Goal: Communication & Community: Answer question/provide support

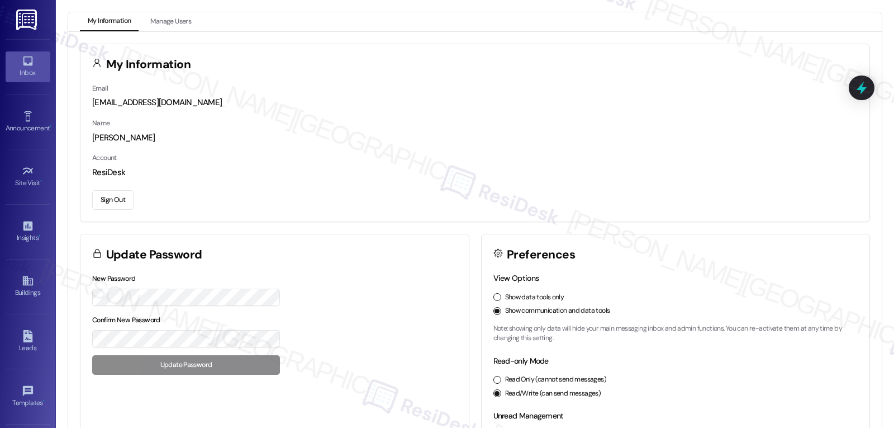
click at [31, 67] on icon at bounding box center [28, 61] width 12 height 12
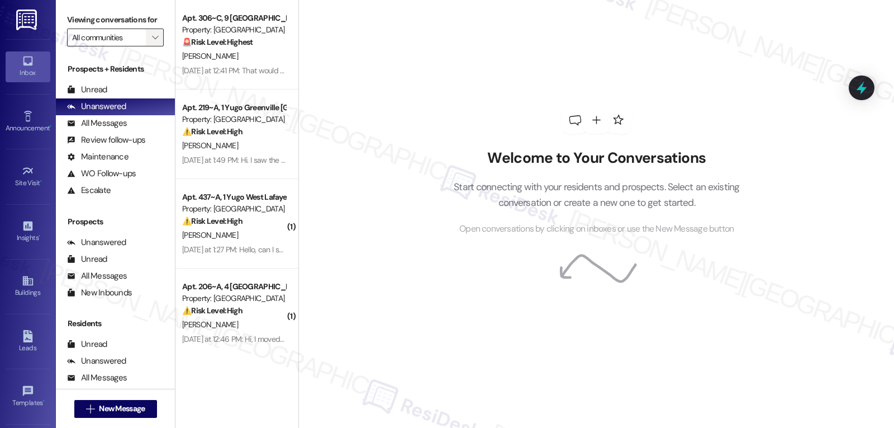
click at [152, 42] on icon "" at bounding box center [155, 37] width 6 height 9
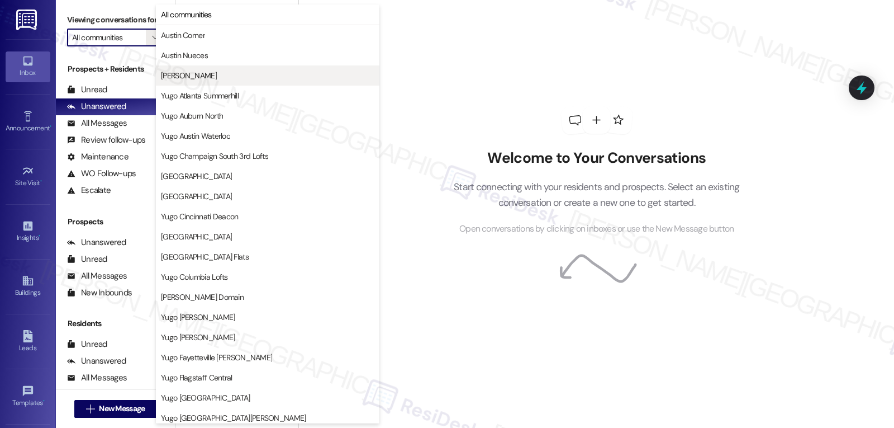
click at [205, 75] on span "[PERSON_NAME]" at bounding box center [268, 75] width 214 height 11
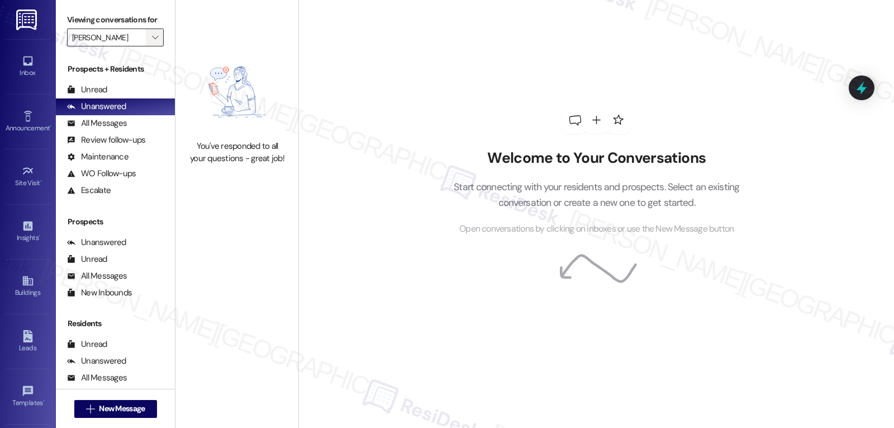
click at [152, 42] on icon "" at bounding box center [155, 37] width 6 height 9
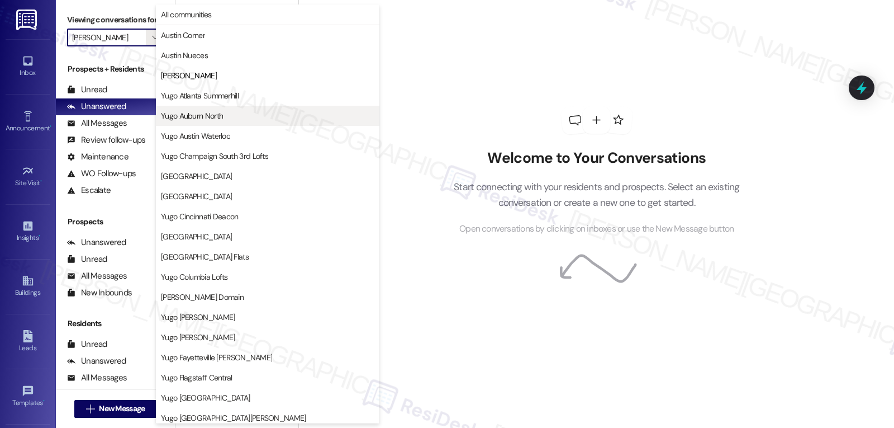
click at [228, 110] on button "Yugo Auburn North" at bounding box center [268, 116] width 224 height 20
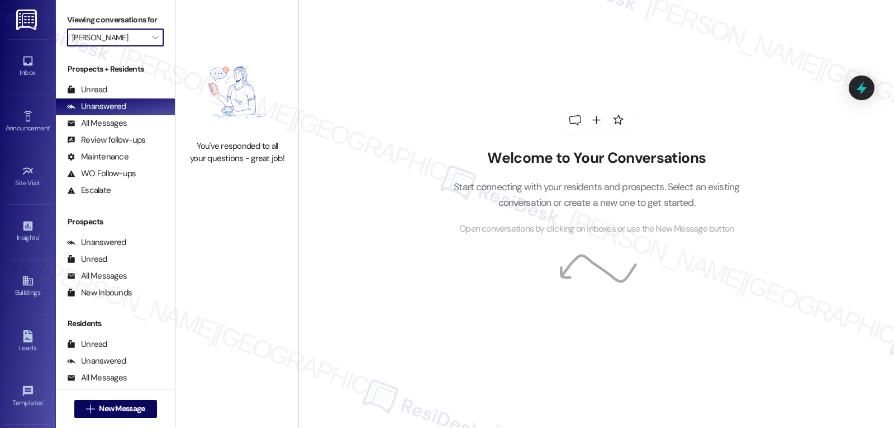
type input "Yugo Auburn North"
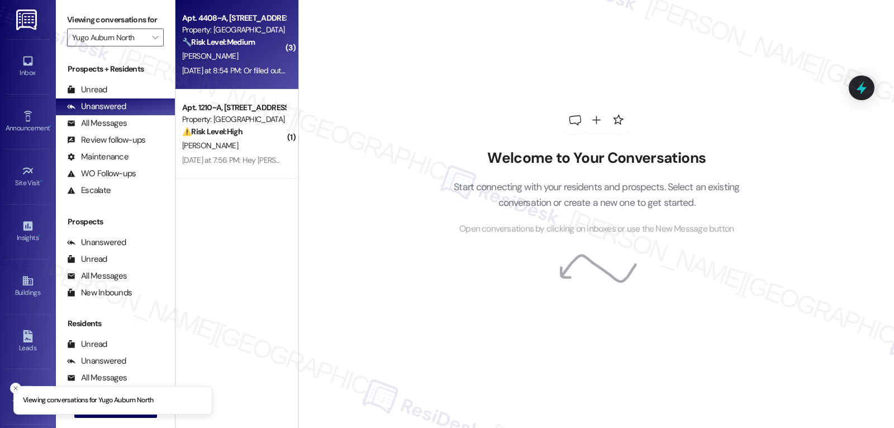
click at [238, 52] on div "[PERSON_NAME]" at bounding box center [234, 56] width 106 height 14
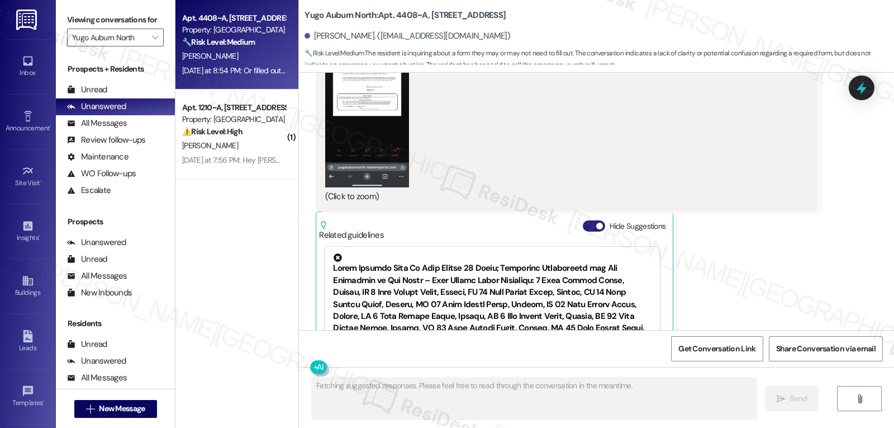
click at [583, 220] on button "Hide Suggestions" at bounding box center [594, 225] width 22 height 11
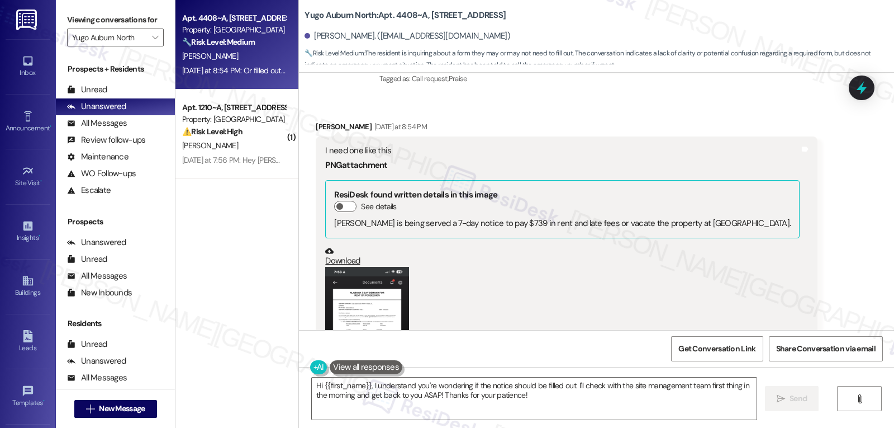
scroll to position [4012, 0]
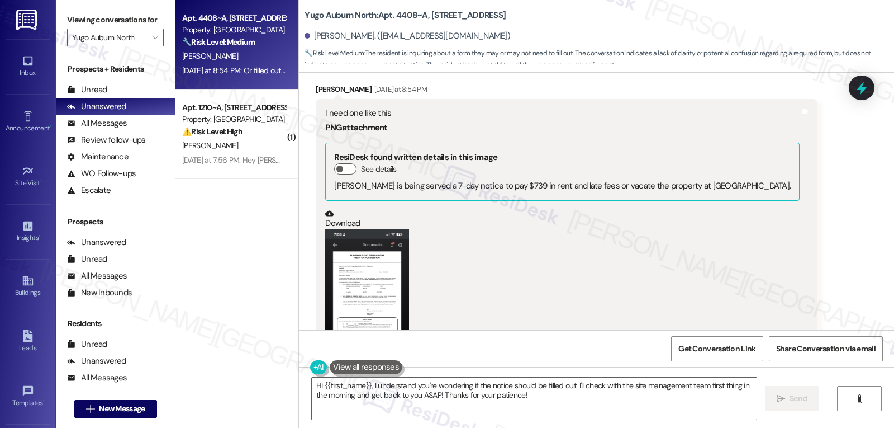
click at [364, 250] on button "Zoom image" at bounding box center [367, 319] width 84 height 181
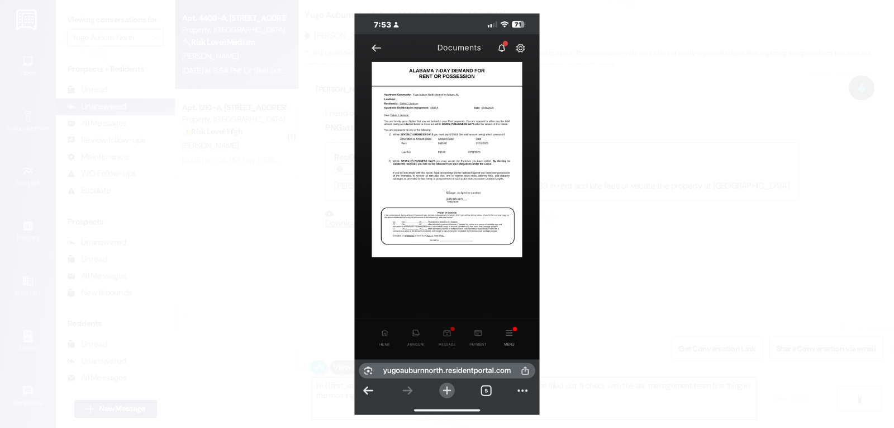
click at [585, 264] on button "Unzoom image" at bounding box center [447, 214] width 894 height 428
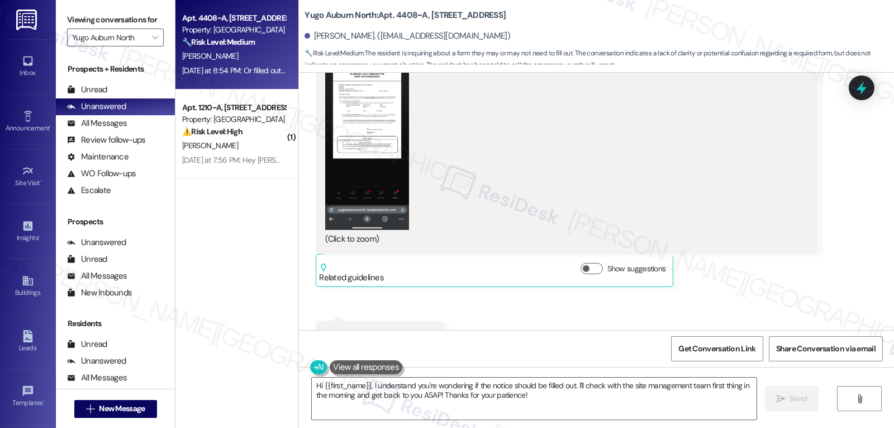
scroll to position [4288, 0]
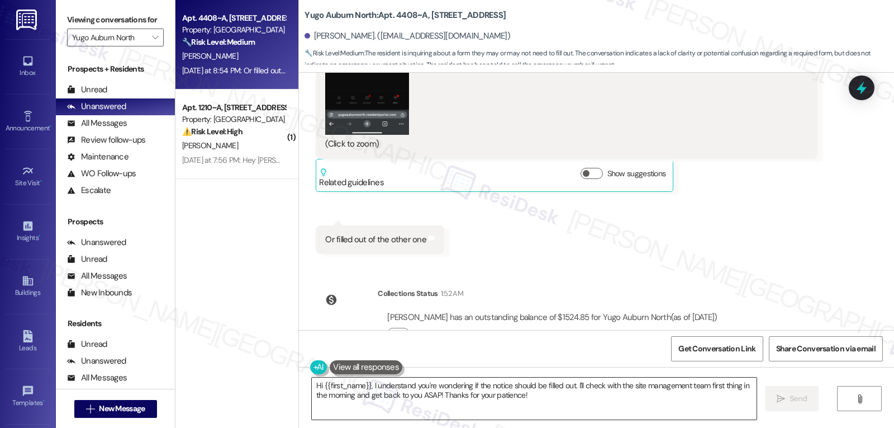
click at [551, 405] on textarea "Hi {{first_name}}, I understand you're wondering if the notice should be filled…" at bounding box center [534, 398] width 445 height 42
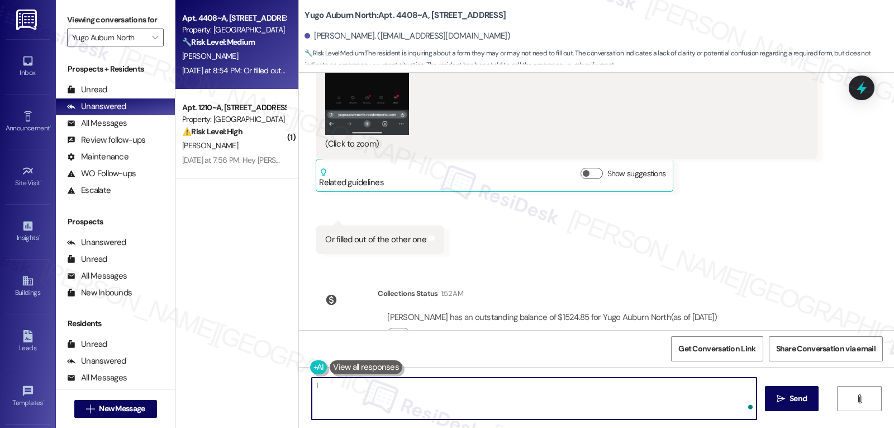
type textarea "I"
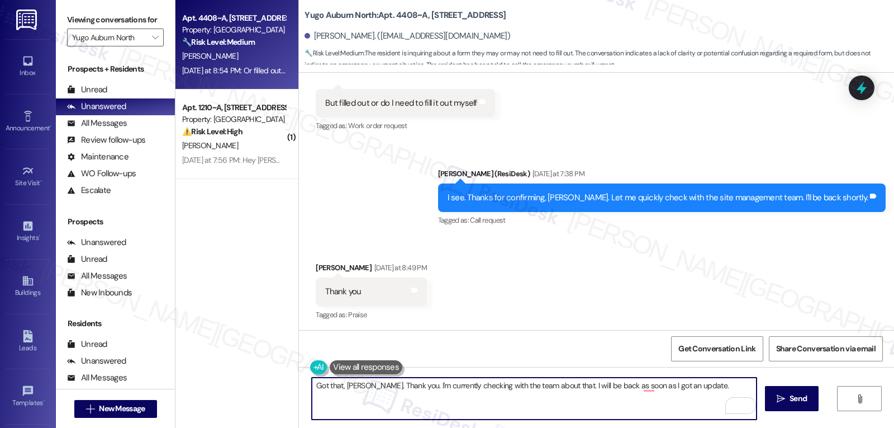
scroll to position [3617, 0]
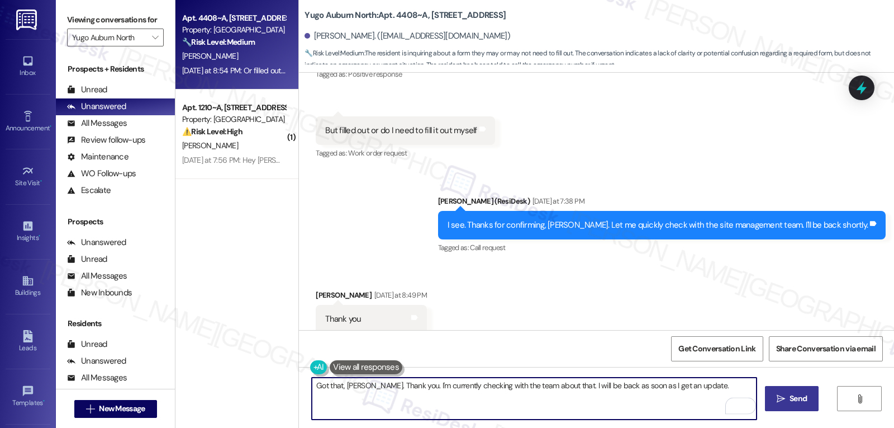
drag, startPoint x: 713, startPoint y: 395, endPoint x: 793, endPoint y: 402, distance: 80.3
click at [713, 394] on textarea "Got that, [PERSON_NAME]. Thank you. I'm currently checking with the team about …" at bounding box center [534, 398] width 445 height 42
type textarea "Got that, [PERSON_NAME]. Thank you. I'm currently checking with the team about …"
click at [795, 402] on span "Send" at bounding box center [798, 398] width 17 height 12
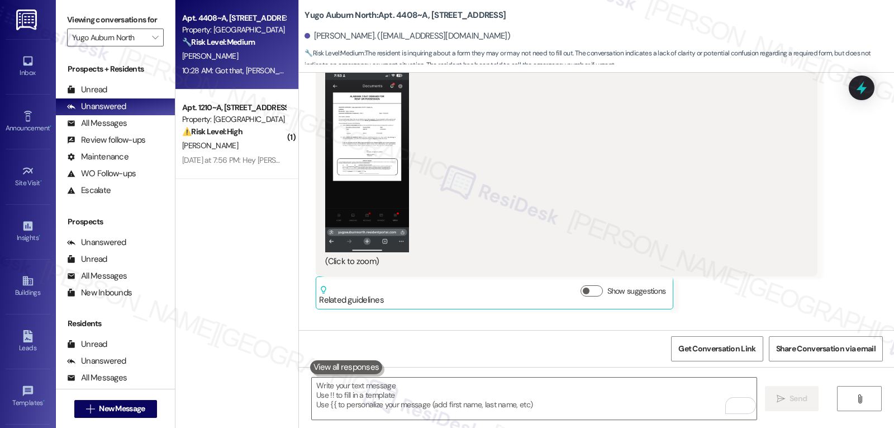
scroll to position [4366, 0]
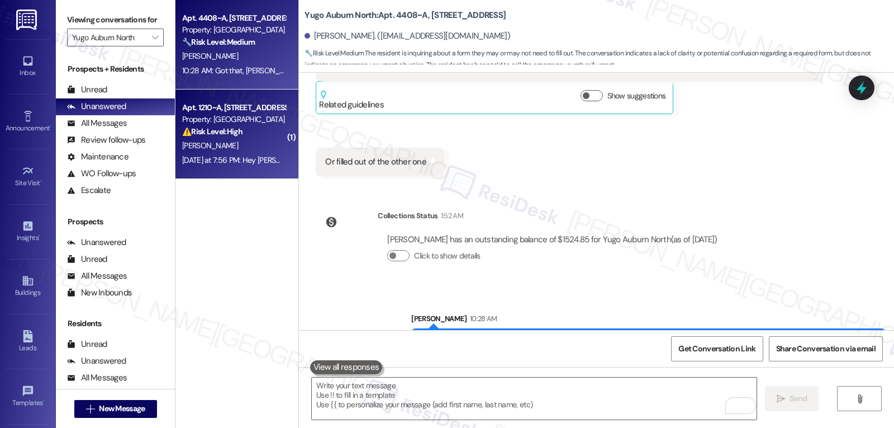
click at [230, 146] on div "[PERSON_NAME]" at bounding box center [234, 146] width 106 height 14
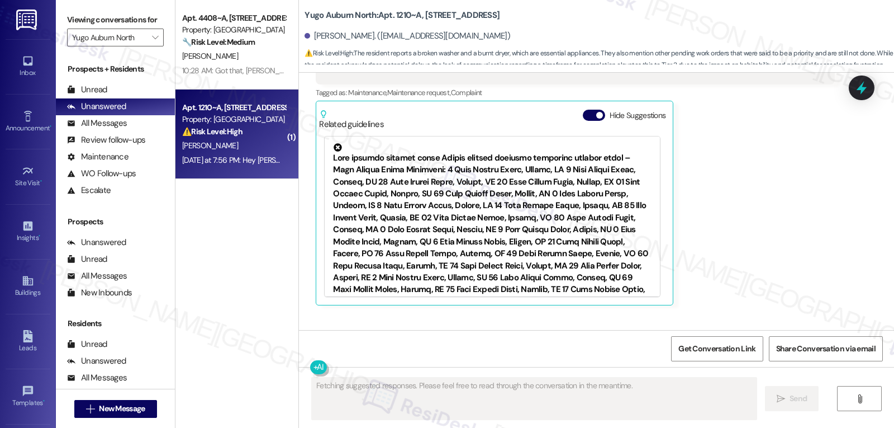
scroll to position [471, 0]
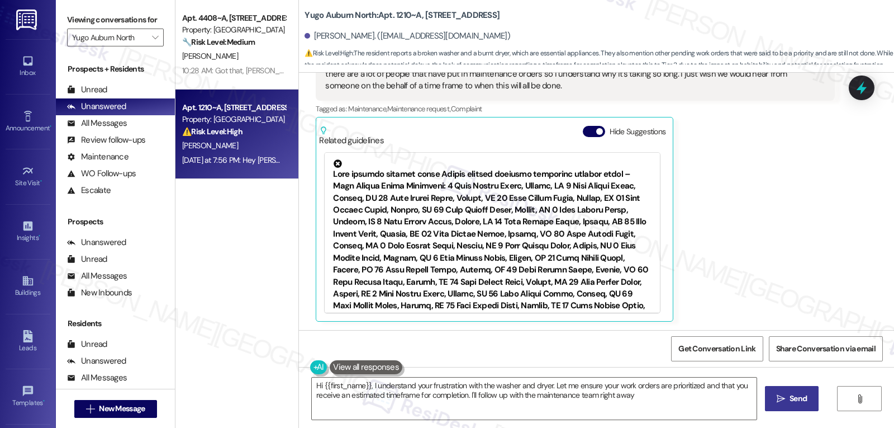
type textarea "Hi {{first_name}}, I understand your frustration with the washer and dryer. Let…"
click at [596, 131] on span "button" at bounding box center [599, 131] width 7 height 7
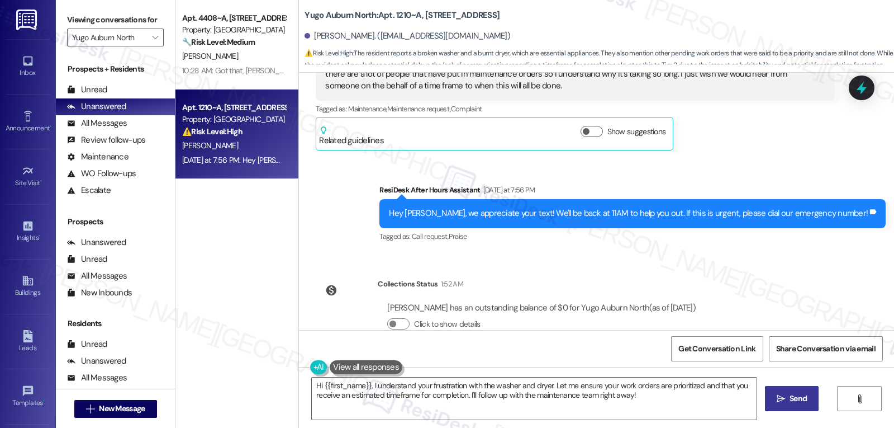
scroll to position [359, 0]
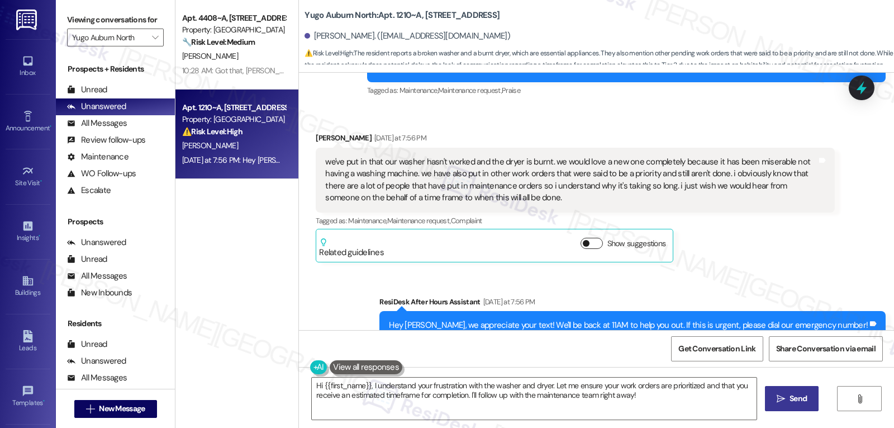
click at [584, 240] on button "Show suggestions" at bounding box center [592, 243] width 22 height 11
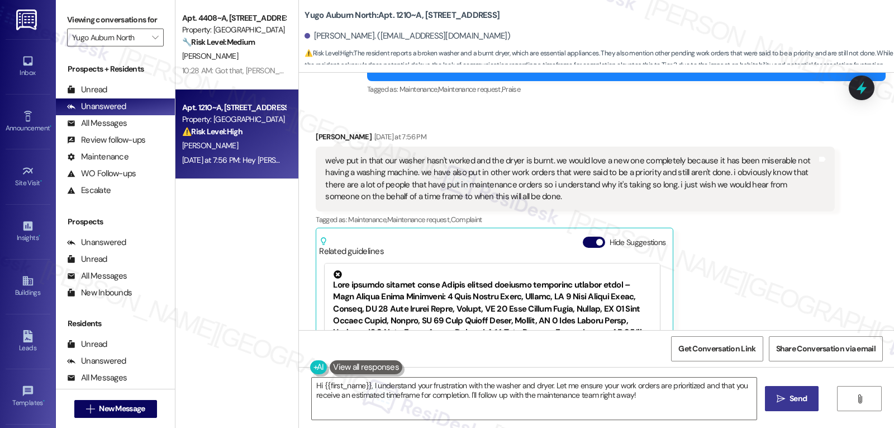
scroll to position [333, 0]
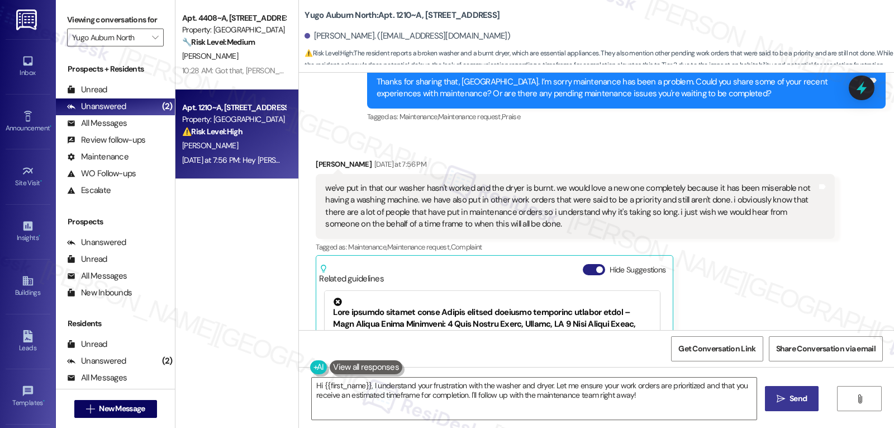
click at [586, 272] on button "Hide Suggestions" at bounding box center [594, 269] width 22 height 11
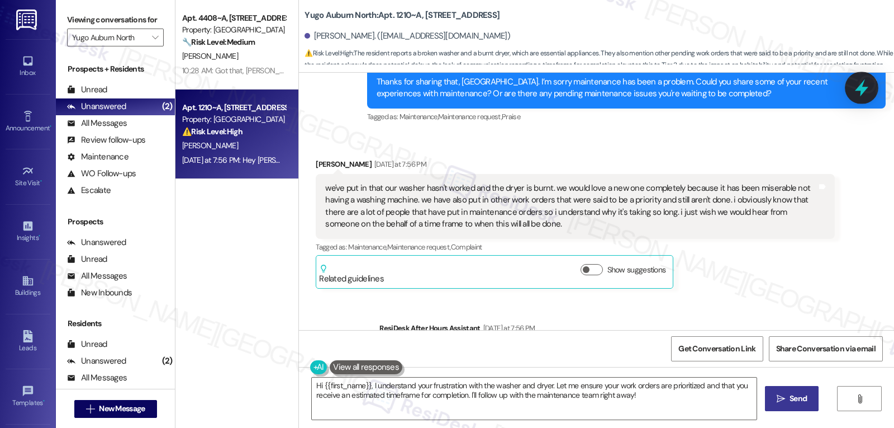
click at [864, 98] on div at bounding box center [862, 88] width 34 height 32
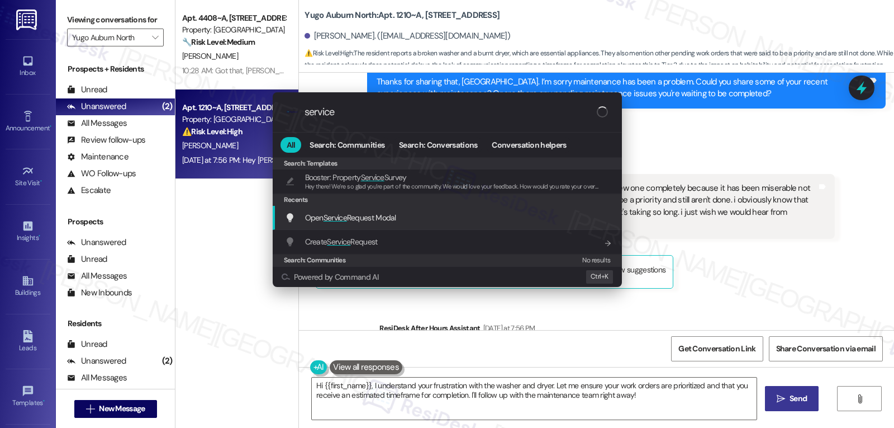
click at [377, 218] on span "Open Service Request Modal" at bounding box center [350, 217] width 91 height 10
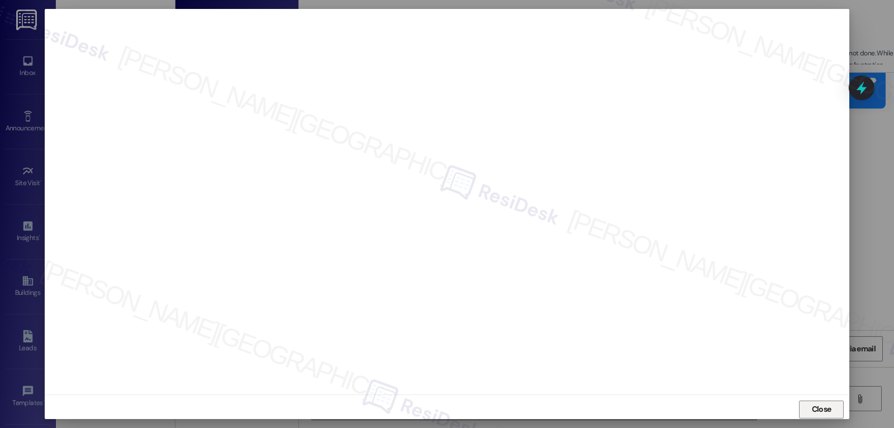
click at [823, 409] on span "Close" at bounding box center [822, 409] width 20 height 12
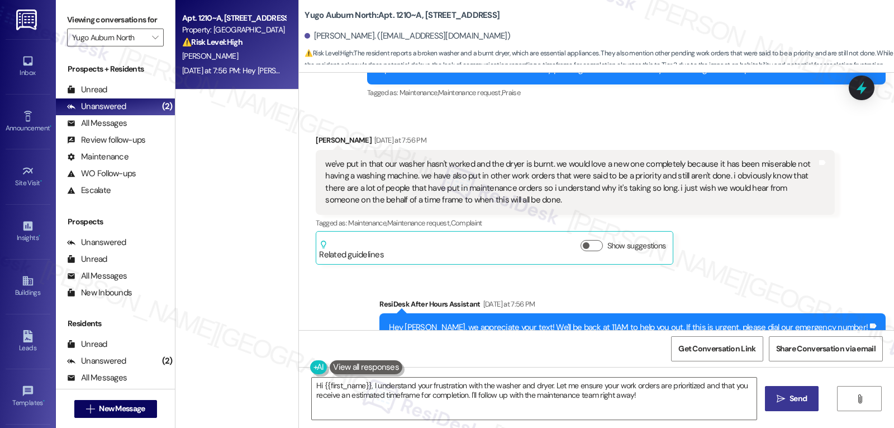
scroll to position [274, 0]
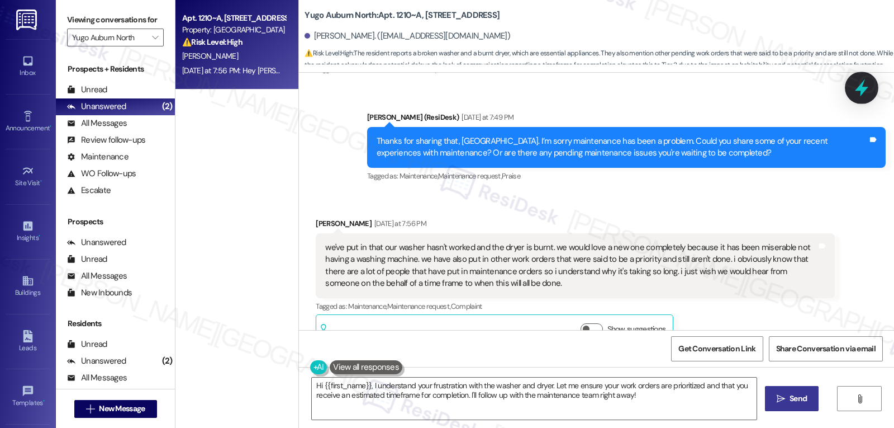
click at [859, 93] on icon at bounding box center [861, 87] width 19 height 19
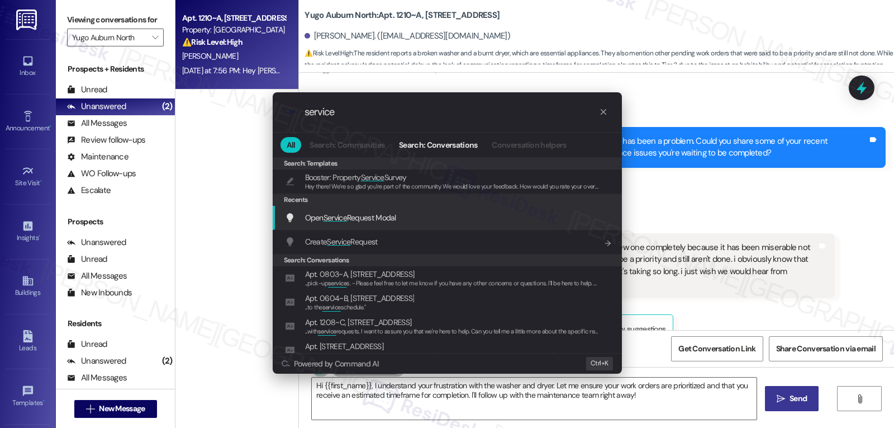
type input "service"
click at [389, 222] on span "Open Service Request Modal" at bounding box center [350, 217] width 91 height 10
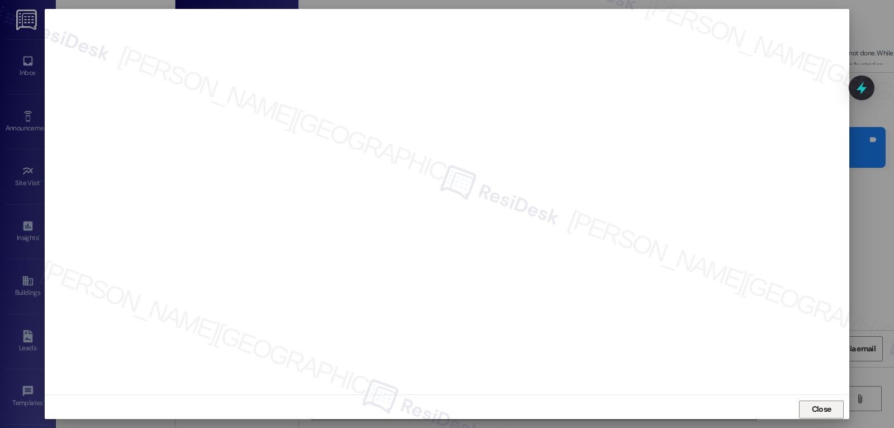
click at [816, 402] on span "Close" at bounding box center [822, 409] width 24 height 17
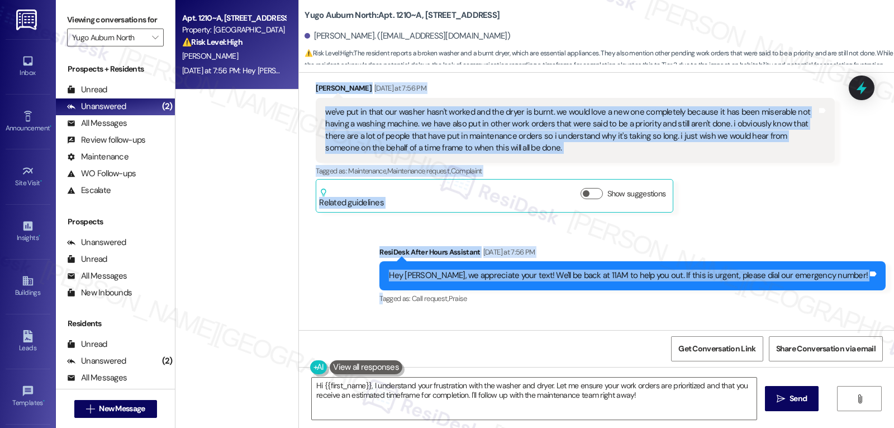
scroll to position [498, 0]
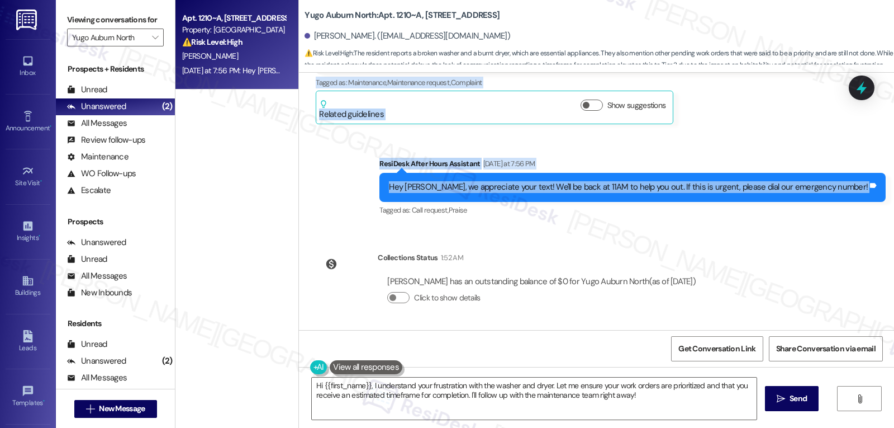
drag, startPoint x: 358, startPoint y: 126, endPoint x: 888, endPoint y: 200, distance: 534.5
click at [888, 200] on div "Lease started [DATE] 8:00 PM Survey, sent via SMS Residesk Automated Survey [DA…" at bounding box center [596, 201] width 595 height 257
copy div "Loremips Dolorsita Consec Adipiscin el 77:65 SE Do Eiusmod! Te'in ut labo etd m…"
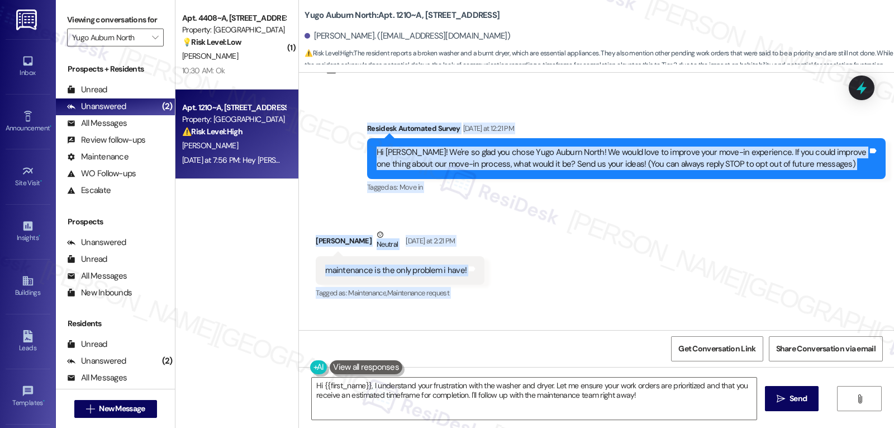
scroll to position [0, 0]
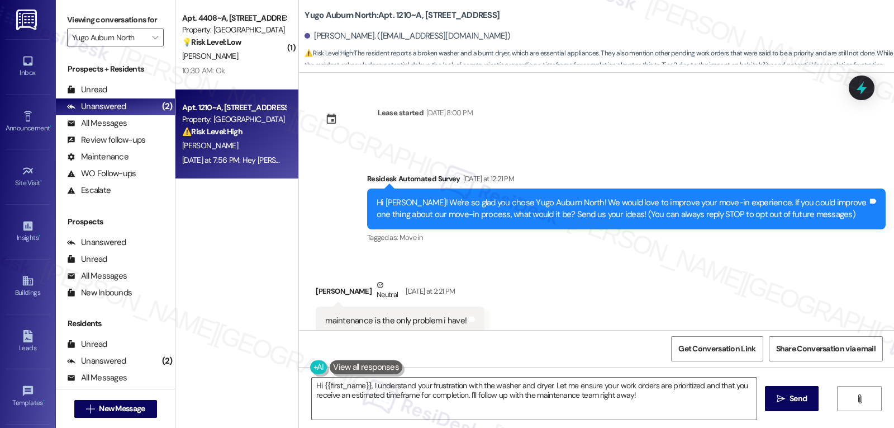
click at [567, 133] on div "Lease started [DATE] 8:00 PM Survey, sent via SMS Residesk Automated Survey [DA…" at bounding box center [596, 201] width 595 height 257
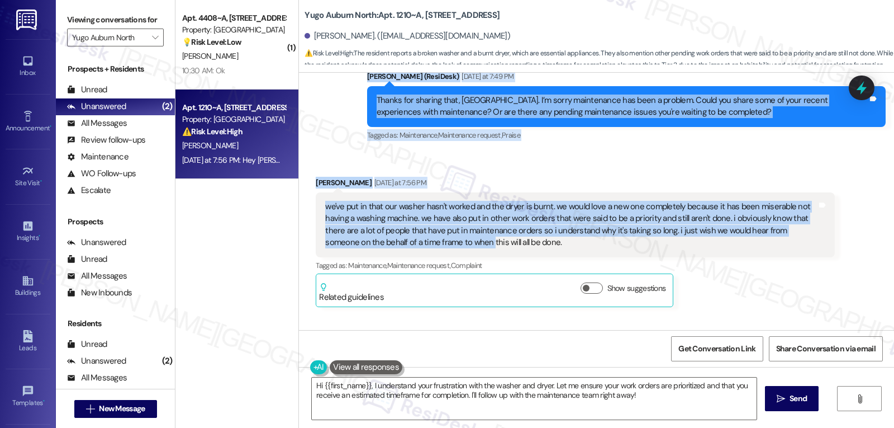
scroll to position [335, 0]
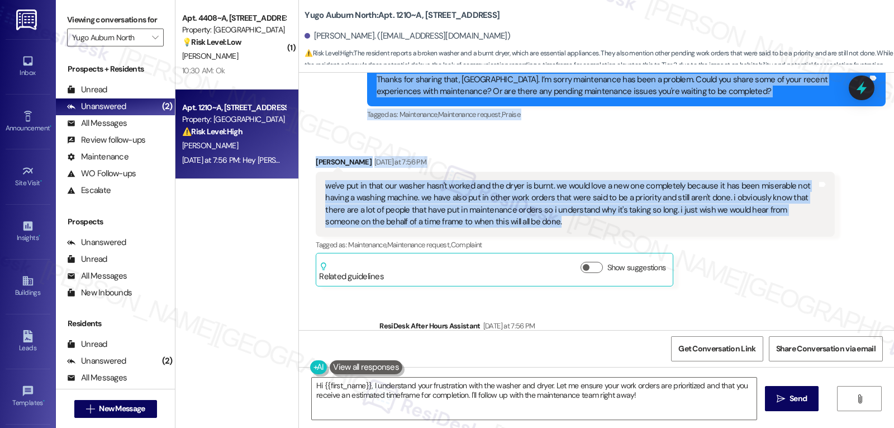
drag, startPoint x: 357, startPoint y: 179, endPoint x: 579, endPoint y: 222, distance: 226.1
click at [579, 222] on div "Lease started [DATE] 8:00 PM Survey, sent via SMS Residesk Automated Survey [DA…" at bounding box center [596, 201] width 595 height 257
copy div "Loremips Dolorsita Consec Adipiscin el 77:65 SE Do Eiusmod! Te'in ut labo etd m…"
click at [442, 402] on textarea "Hi {{first_name}}, I understand your frustration with the washer and dryer. Let…" at bounding box center [534, 398] width 445 height 42
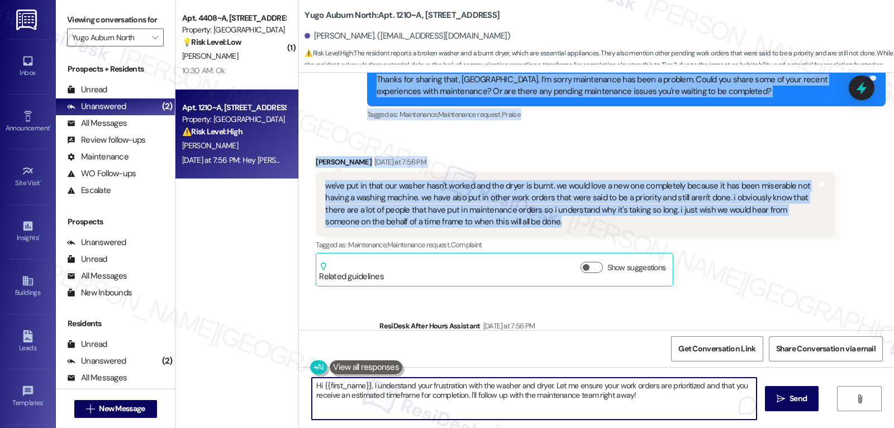
paste textarea "Thanks for sharing all of that, [PERSON_NAME]—I hear how difficult it’s been no…"
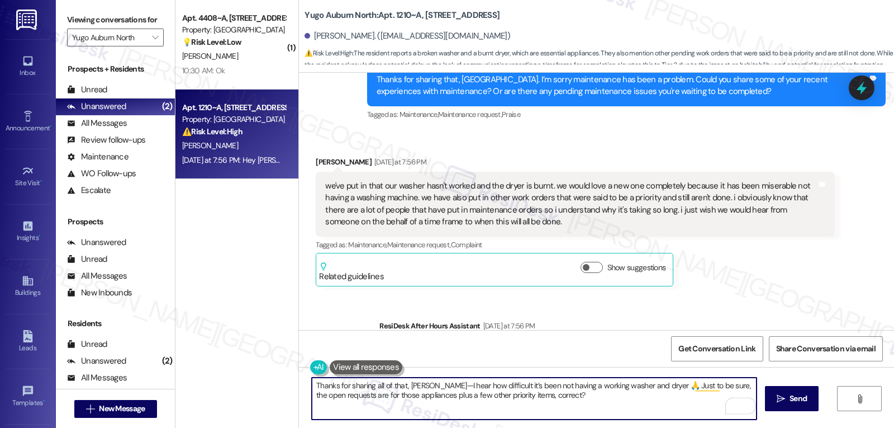
click at [563, 402] on textarea "Thanks for sharing all of that, [PERSON_NAME]—I hear how difficult it’s been no…" at bounding box center [534, 398] width 445 height 42
click at [434, 384] on textarea "Thanks for sharing all of that, [PERSON_NAME]—I hear how difficult it’s been no…" at bounding box center [534, 398] width 445 height 42
click at [650, 386] on textarea "Thanks for sharing all of that, [GEOGRAPHIC_DATA]. I hear how difficult it’s be…" at bounding box center [534, 398] width 445 height 42
click at [548, 396] on textarea "Thanks for sharing all of that, [GEOGRAPHIC_DATA]. I hear how difficult it’s be…" at bounding box center [534, 398] width 445 height 42
type textarea "Thanks for sharing all of that, [GEOGRAPHIC_DATA]. I hear how difficult it’s be…"
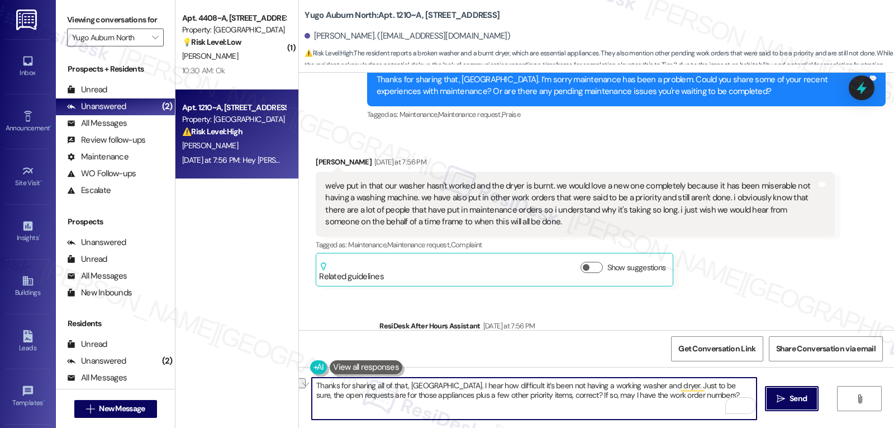
click at [804, 400] on span "Send" at bounding box center [798, 398] width 17 height 12
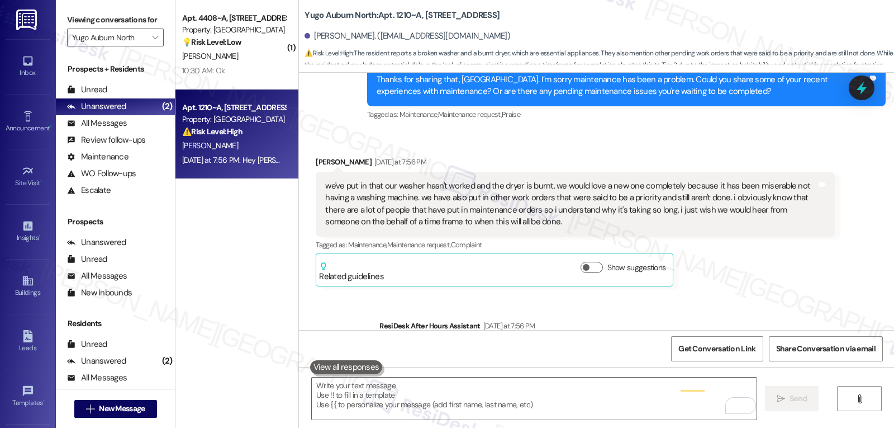
scroll to position [300, 0]
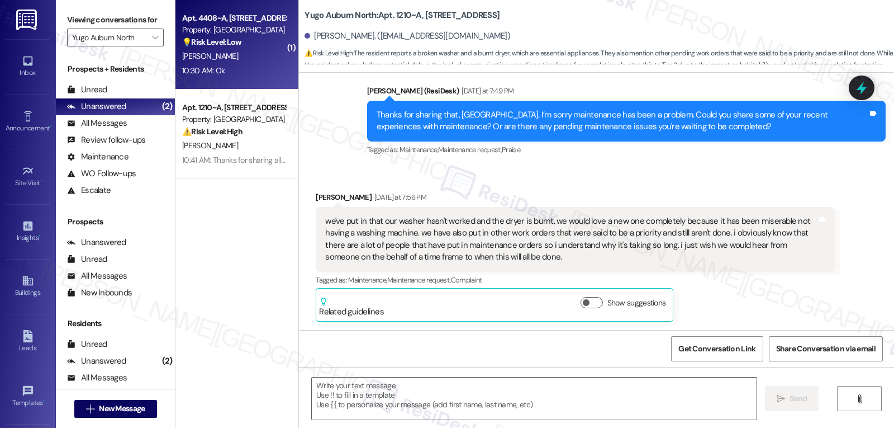
type textarea "Fetching suggested responses. Please feel free to read through the conversation…"
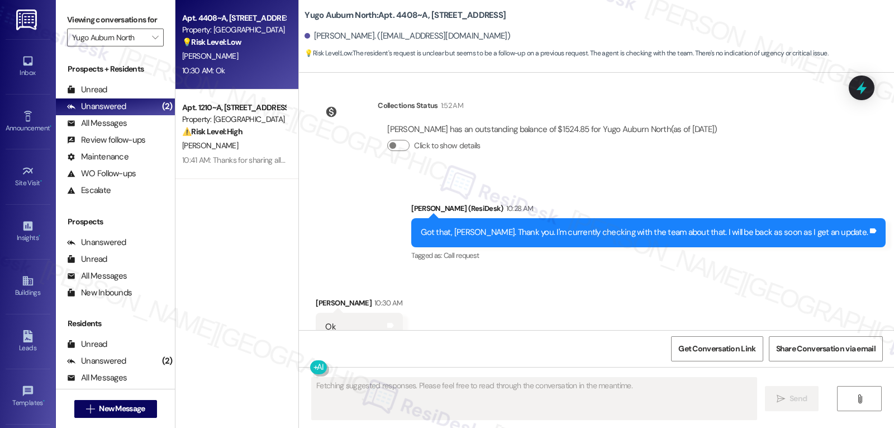
scroll to position [4477, 0]
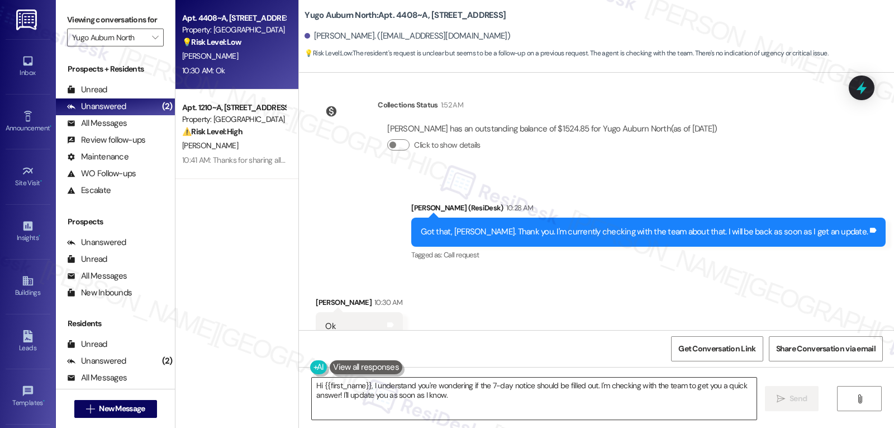
click at [367, 385] on textarea "Hi {{first_name}}, I understand you're wondering if the 7-day notice should be …" at bounding box center [534, 398] width 445 height 42
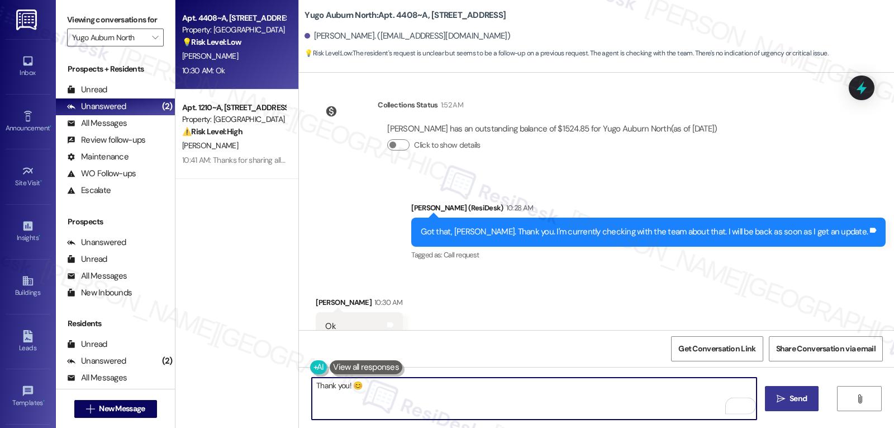
type textarea "Thank you! 😊"
click at [777, 400] on icon "" at bounding box center [781, 398] width 8 height 9
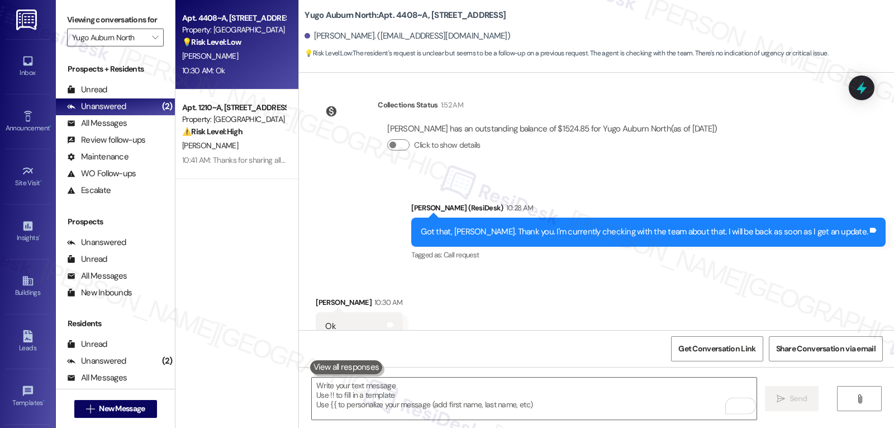
scroll to position [4476, 0]
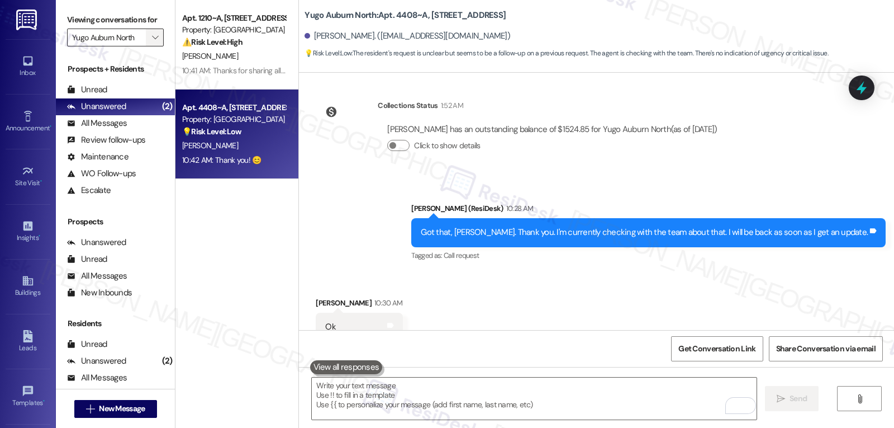
click at [146, 46] on button "" at bounding box center [155, 38] width 18 height 18
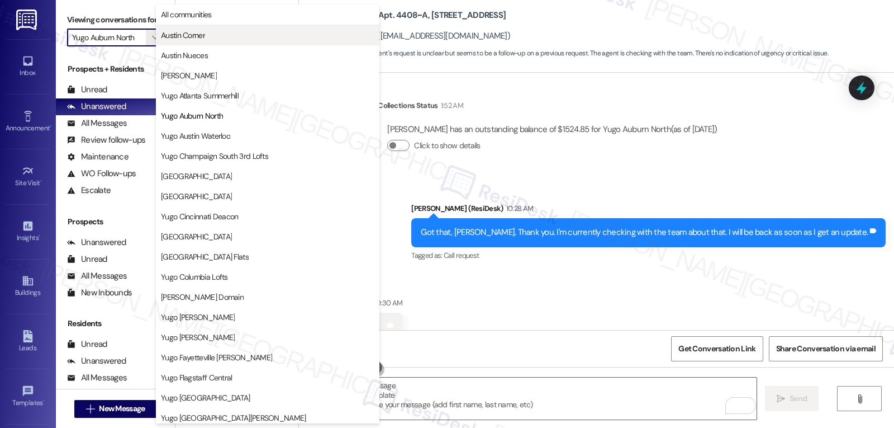
click at [200, 33] on span "Austin Corner" at bounding box center [183, 35] width 44 height 11
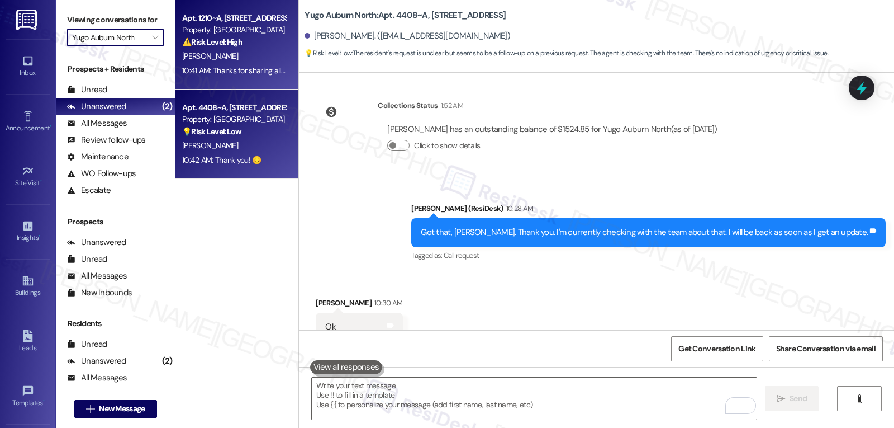
type input "Austin Corner"
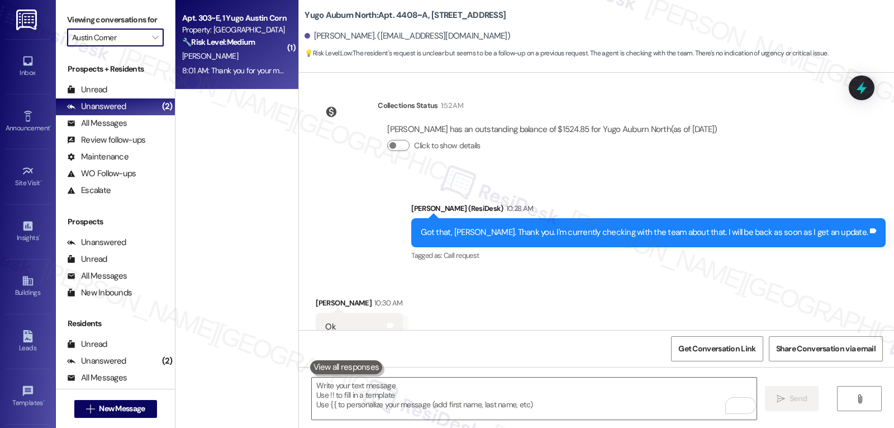
click at [243, 72] on div "8:01 AM: Thank you for your message. Our offices are currently closed, but we w…" at bounding box center [509, 70] width 654 height 10
type textarea "Fetching suggested responses. Please feel free to read through the conversation…"
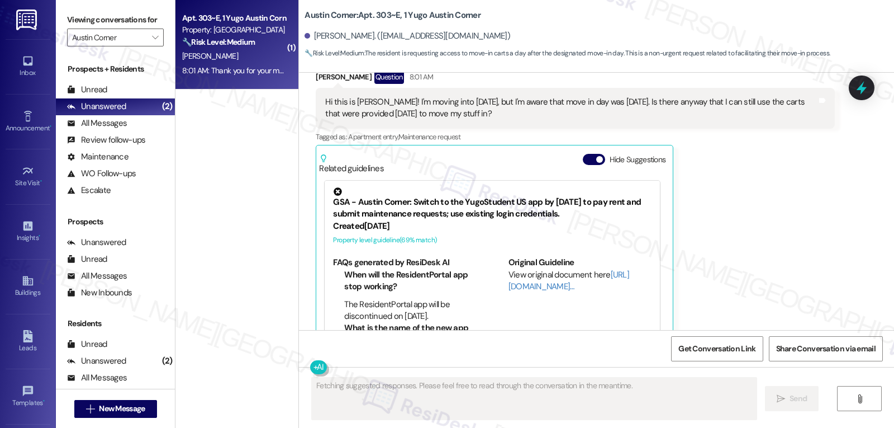
scroll to position [607, 0]
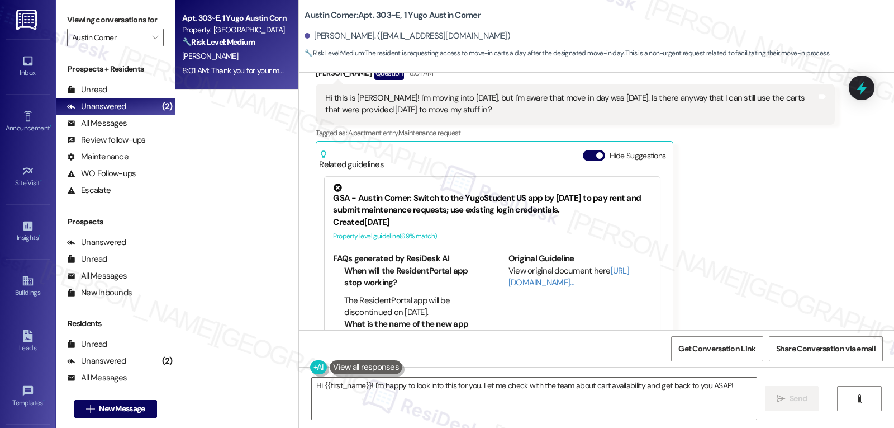
click at [743, 237] on div "[PERSON_NAME] Question 8:01 AM Hi this is [PERSON_NAME]! I'm moving into [DATE]…" at bounding box center [575, 206] width 519 height 280
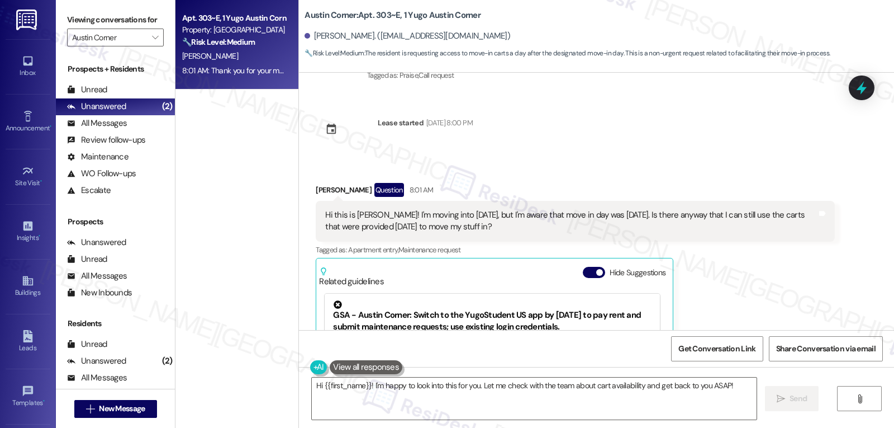
scroll to position [378, 0]
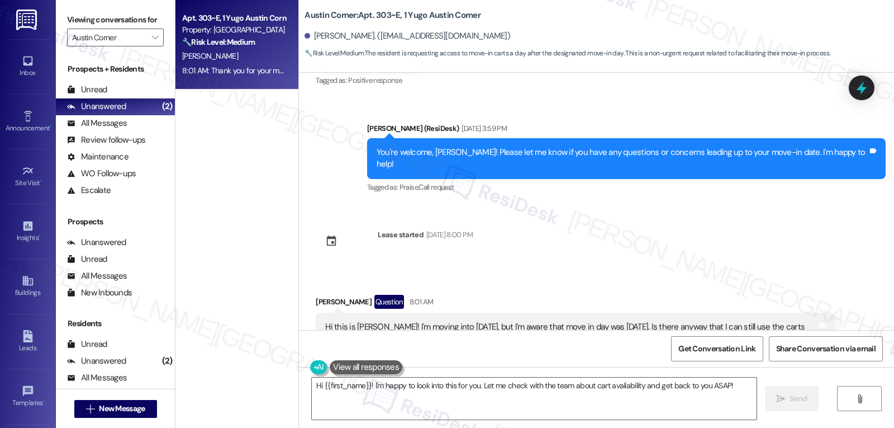
drag, startPoint x: 385, startPoint y: 116, endPoint x: 477, endPoint y: 219, distance: 137.8
click at [477, 219] on div "Sent via SMS [PERSON_NAME] (ResiDesk) [DATE] 3:50 PM Hi [PERSON_NAME]! We’re so…" at bounding box center [596, 201] width 595 height 257
click at [588, 219] on div "Sent via SMS [PERSON_NAME] (ResiDesk) [DATE] 3:50 PM Hi [PERSON_NAME]! We’re so…" at bounding box center [596, 201] width 595 height 257
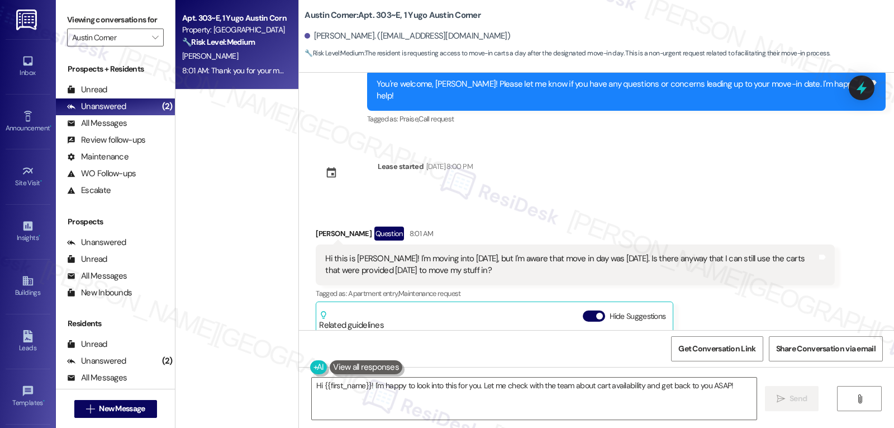
scroll to position [490, 0]
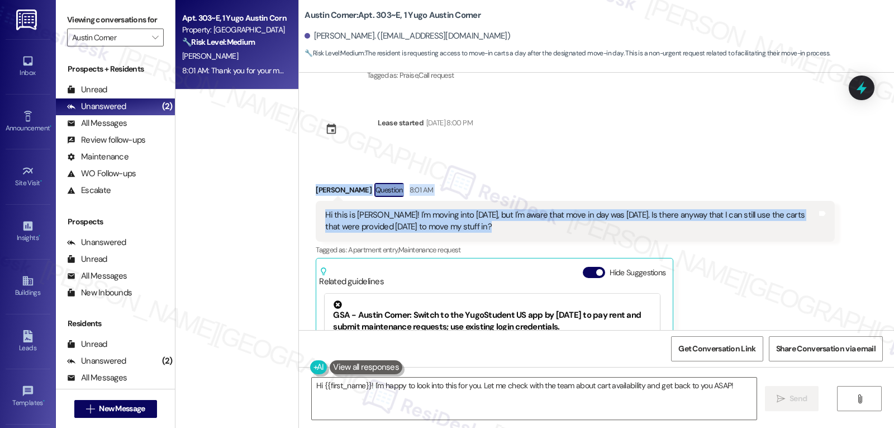
drag, startPoint x: 333, startPoint y: 183, endPoint x: 534, endPoint y: 203, distance: 202.3
click at [534, 203] on div "Received via SMS [PERSON_NAME] Question 8:01 AM Hi this is [PERSON_NAME]! I'm m…" at bounding box center [575, 322] width 536 height 296
copy div "[PERSON_NAME] Question 8:01 AM Hi this is [PERSON_NAME]! I'm moving into [DATE]…"
click at [418, 402] on textarea "Hi {{first_name}}! I'm happy to look into this for you. Let me check with the t…" at bounding box center [534, 398] width 445 height 42
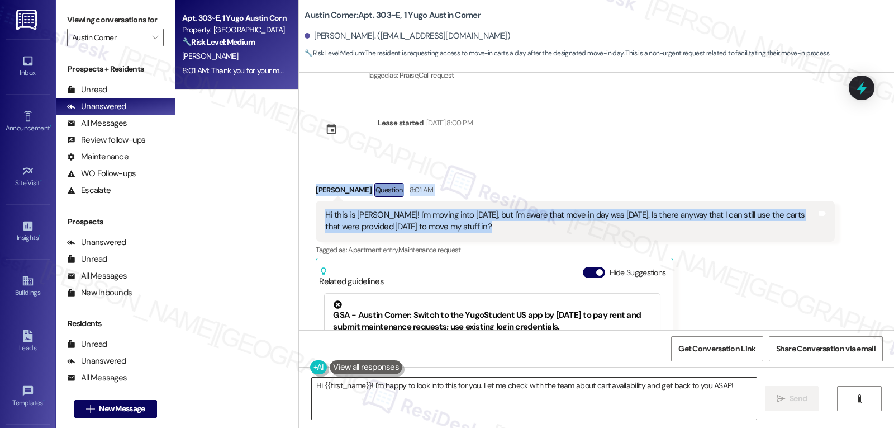
paste textarea "Grabiela, thanks for reaching out—I hear you want to use the carts even though …"
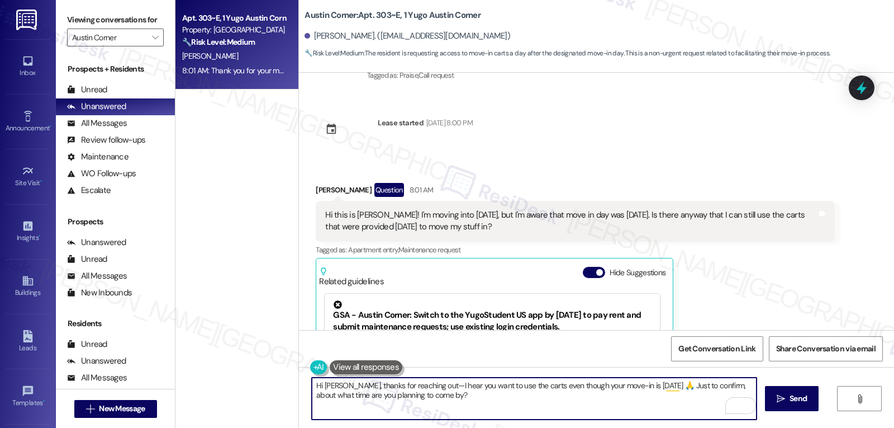
click at [426, 385] on textarea "Hi [PERSON_NAME], thanks for reaching out—I hear you want to use the carts even…" at bounding box center [534, 398] width 445 height 42
click at [571, 402] on textarea "Hi [PERSON_NAME], thanks for reaching out! I hear you want to use the carts eve…" at bounding box center [534, 398] width 445 height 42
click at [462, 386] on textarea "Hi [PERSON_NAME], thanks for reaching out! I hear you want to use the carts eve…" at bounding box center [534, 398] width 445 height 42
click at [508, 404] on textarea "Hi [PERSON_NAME], thanks for reaching out! I hear you would like to use the car…" at bounding box center [534, 398] width 445 height 42
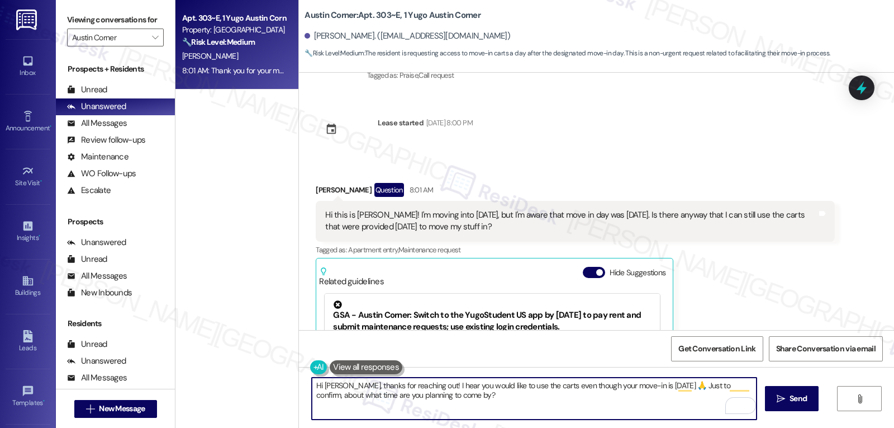
click at [661, 387] on textarea "Hi [PERSON_NAME], thanks for reaching out! I hear you would like to use the car…" at bounding box center [534, 398] width 445 height 42
click at [569, 411] on textarea "Hi [PERSON_NAME], thanks for reaching out! I hear you would like to use the car…" at bounding box center [534, 398] width 445 height 42
type textarea "Hi [PERSON_NAME], thanks for reaching out! I hear you would like to use the car…"
click at [800, 397] on span "Send" at bounding box center [798, 398] width 17 height 12
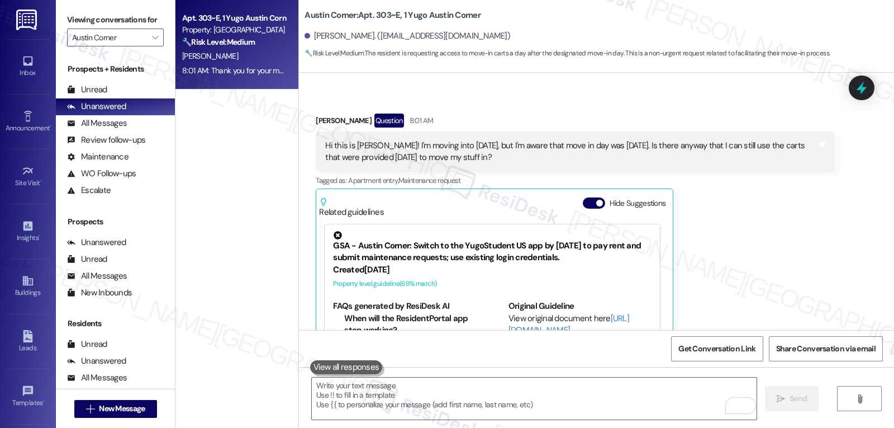
scroll to position [607, 0]
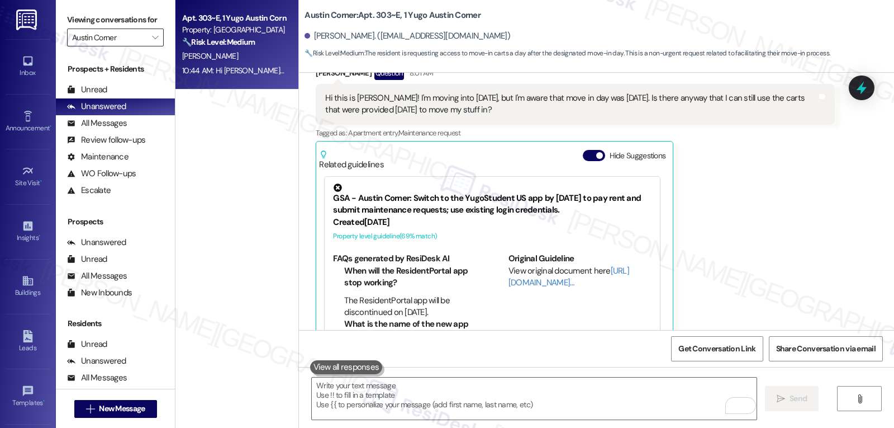
click at [133, 58] on div "Viewing conversations for [PERSON_NAME] " at bounding box center [115, 29] width 119 height 58
click at [146, 58] on div "Viewing conversations for [PERSON_NAME] " at bounding box center [115, 29] width 119 height 58
click at [150, 46] on span "" at bounding box center [155, 38] width 11 height 18
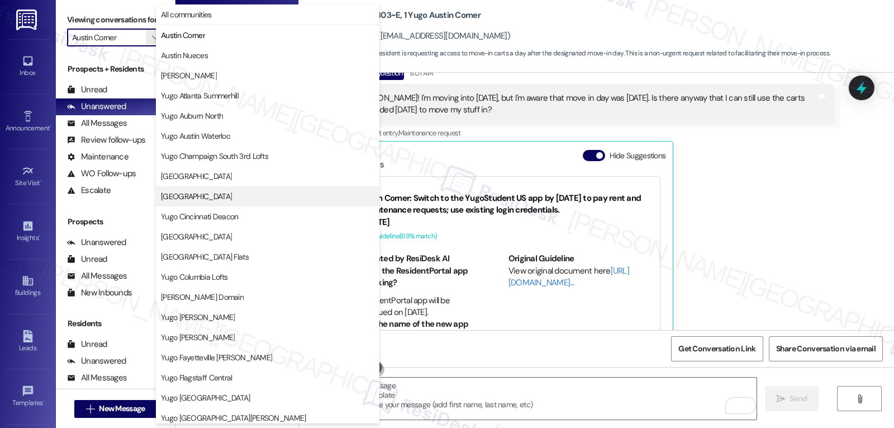
click at [255, 190] on button "[GEOGRAPHIC_DATA]" at bounding box center [268, 196] width 224 height 20
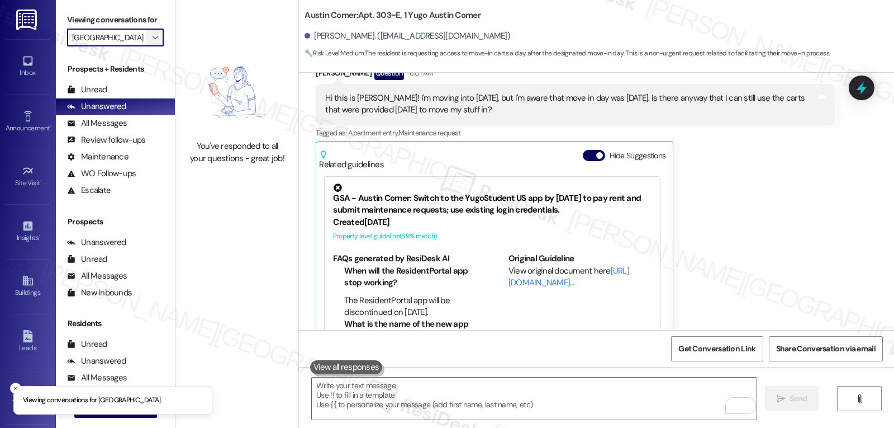
click at [151, 46] on span "" at bounding box center [155, 38] width 11 height 18
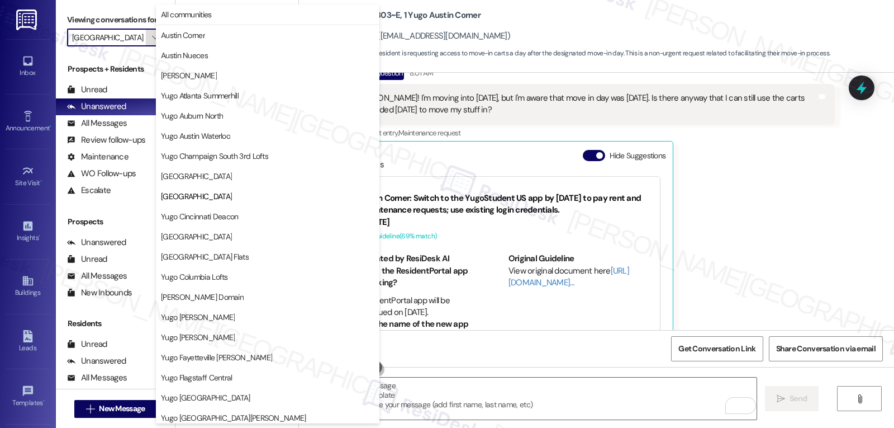
scroll to position [182, 0]
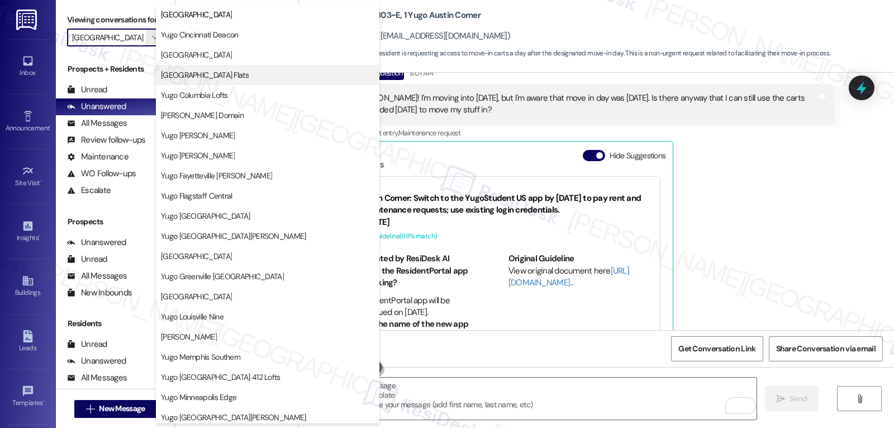
click at [232, 75] on span "[GEOGRAPHIC_DATA] Flats" at bounding box center [205, 74] width 88 height 11
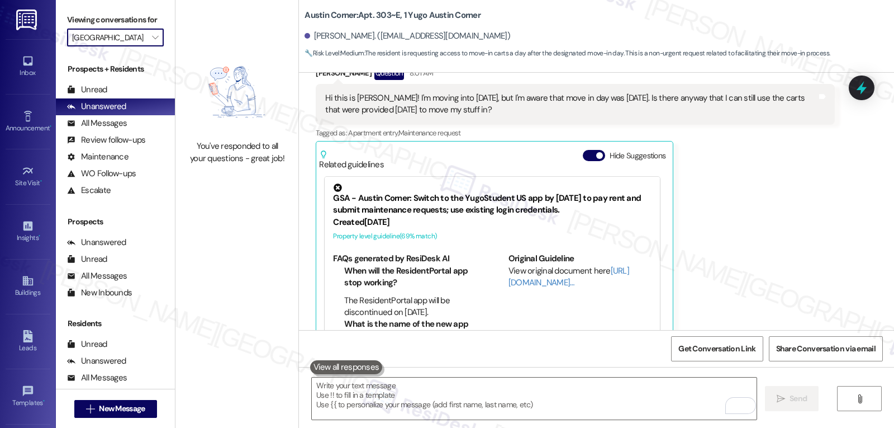
type input "[GEOGRAPHIC_DATA] Flats"
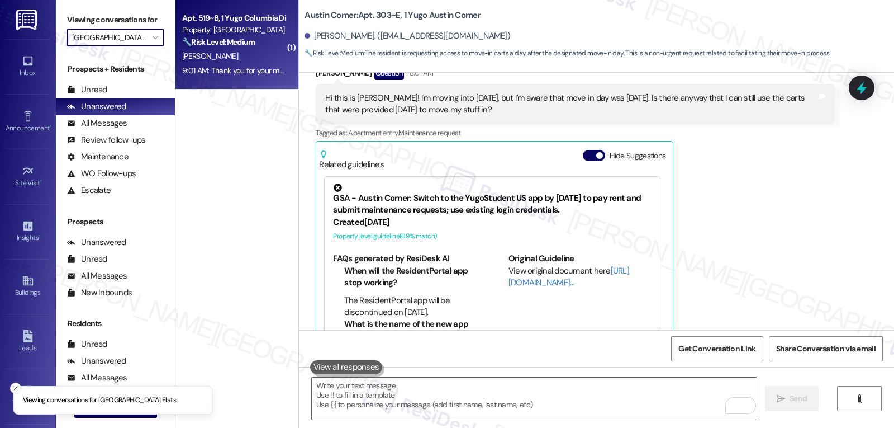
click at [247, 75] on div "9:01 AM: Thank you for your message. Our offices are currently closed, but we w…" at bounding box center [234, 71] width 106 height 14
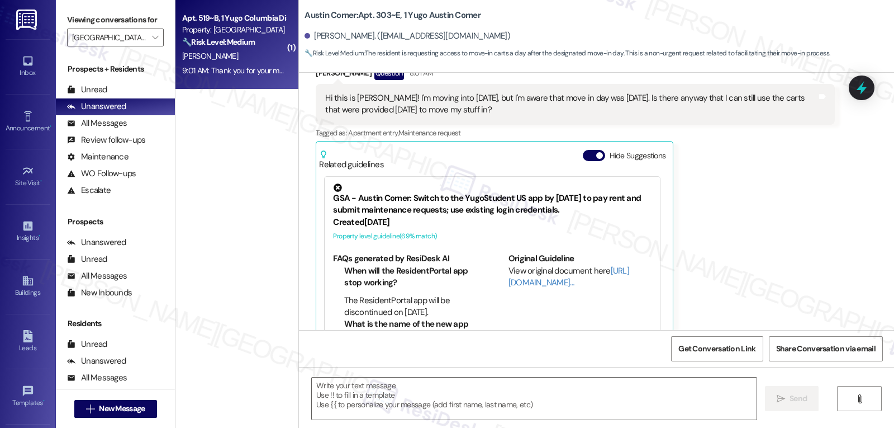
type textarea "Fetching suggested responses. Please feel free to read through the conversation…"
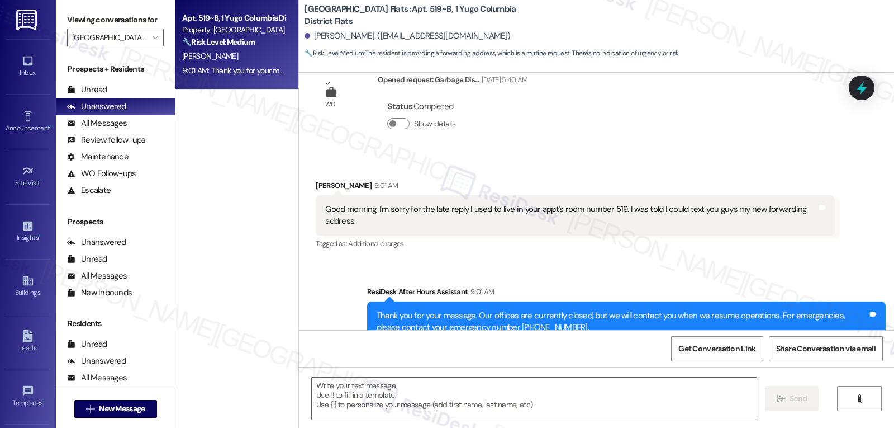
scroll to position [1987, 0]
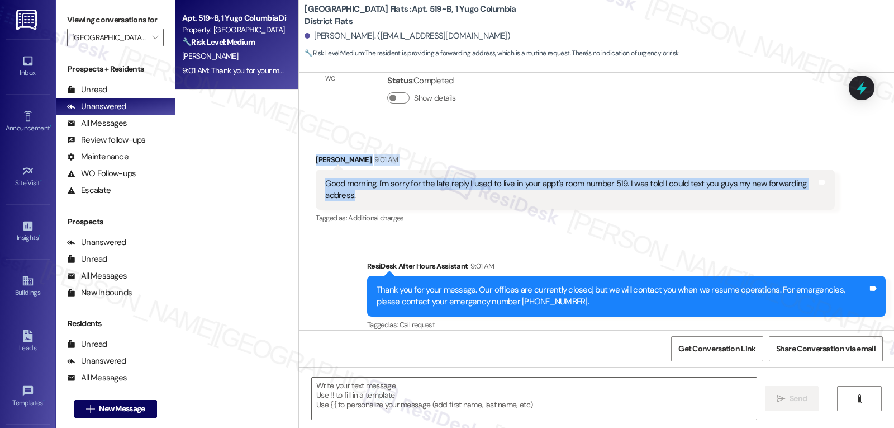
drag, startPoint x: 307, startPoint y: 148, endPoint x: 372, endPoint y: 184, distance: 73.8
click at [372, 184] on div "Received via SMS [PERSON_NAME] 9:01 AM Good morning, I'm sorry for the late rep…" at bounding box center [575, 189] width 536 height 89
copy div "[PERSON_NAME] 9:01 AM Good morning, I'm sorry for the late reply I used to live…"
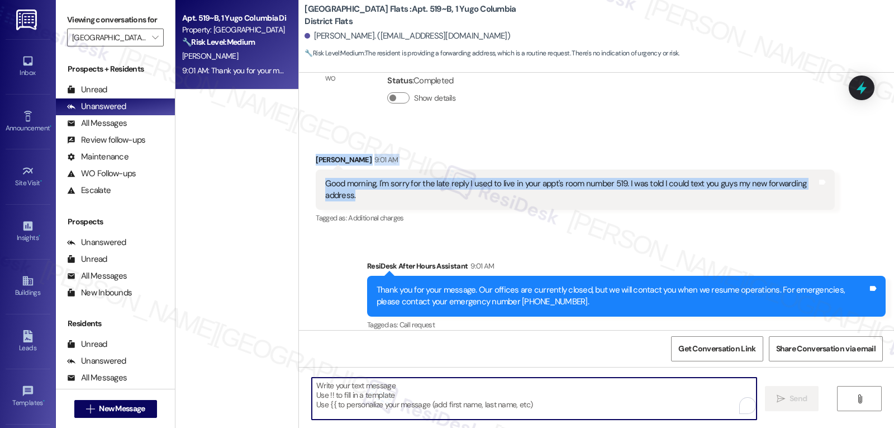
click at [401, 395] on textarea "To enrich screen reader interactions, please activate Accessibility in Grammarl…" at bounding box center [534, 398] width 445 height 42
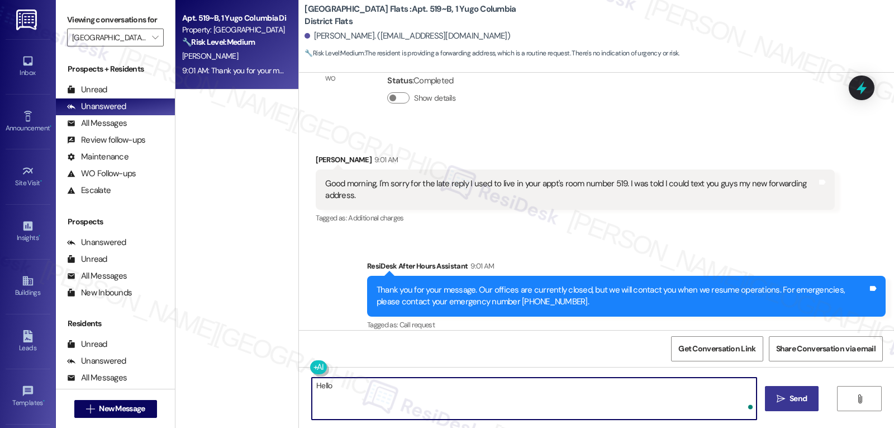
paste textarea "[PERSON_NAME] 9:01 AM Good morning, I'm sorry for the late reply I used to live…"
type textarea "Hello [PERSON_NAME]! Thanks for reaching out! What's your new forwarding addres…"
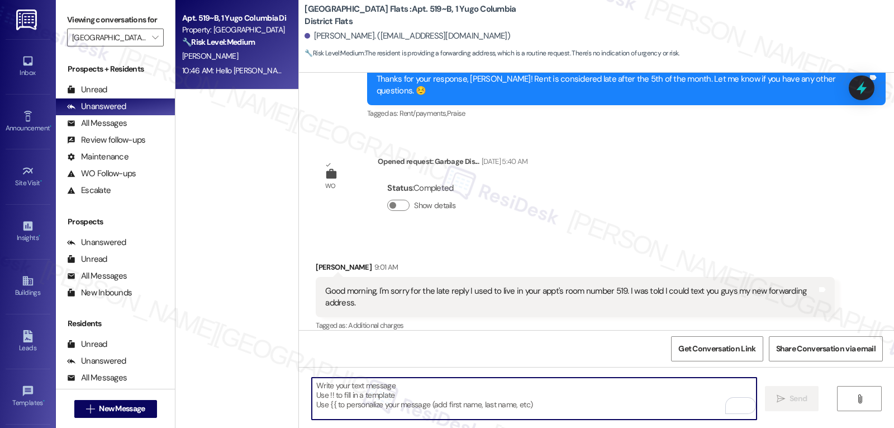
scroll to position [2065, 0]
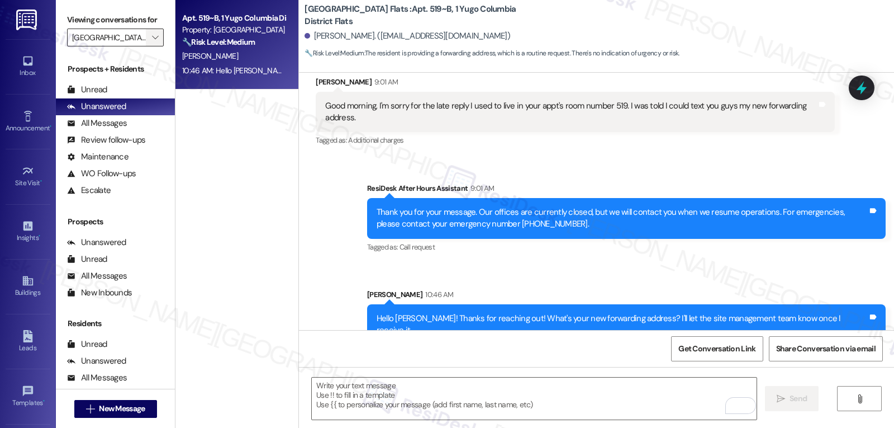
click at [152, 42] on icon "" at bounding box center [155, 37] width 6 height 9
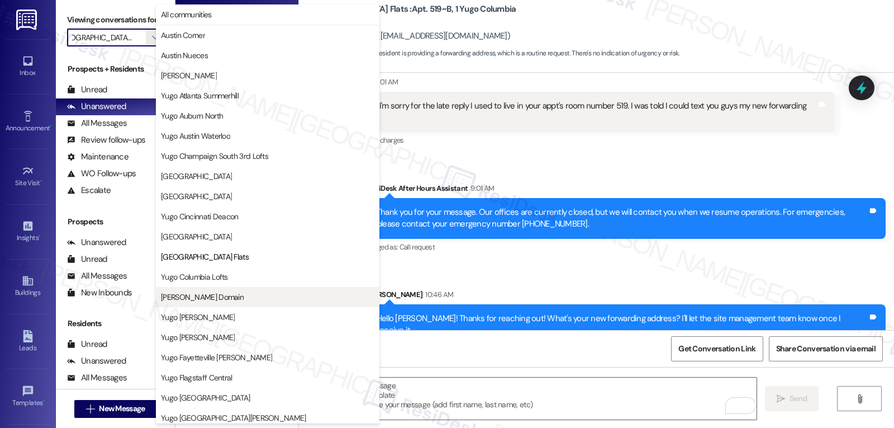
scroll to position [182, 0]
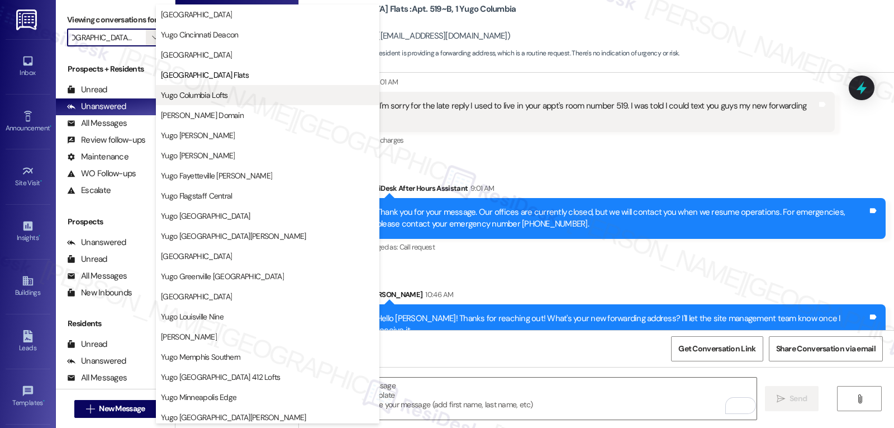
click at [230, 101] on button "Yugo Columbia Lofts" at bounding box center [268, 95] width 224 height 20
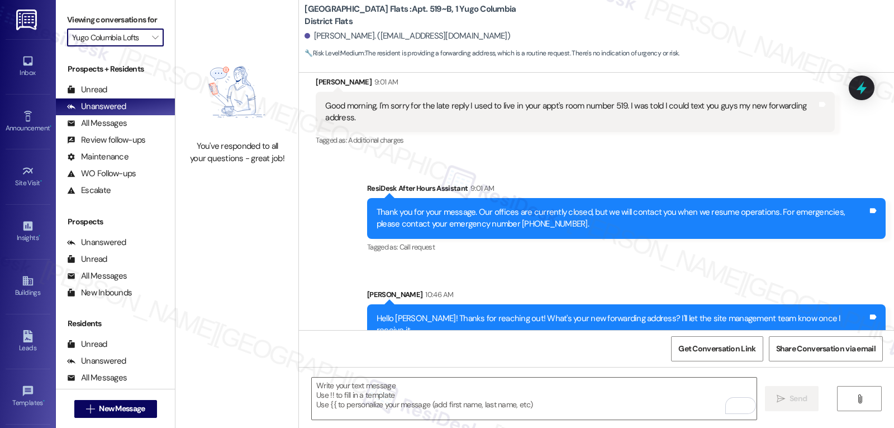
click at [160, 49] on div "Viewing conversations for Yugo Columbia Lofts " at bounding box center [115, 29] width 119 height 58
click at [151, 46] on span "" at bounding box center [155, 38] width 11 height 18
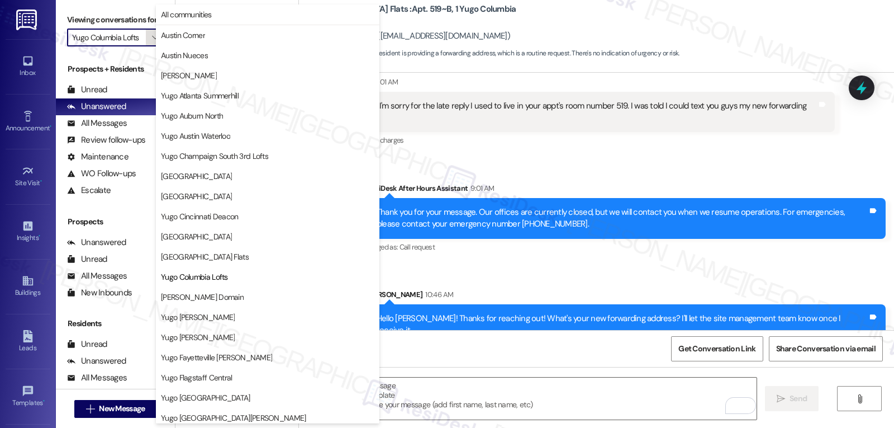
scroll to position [182, 0]
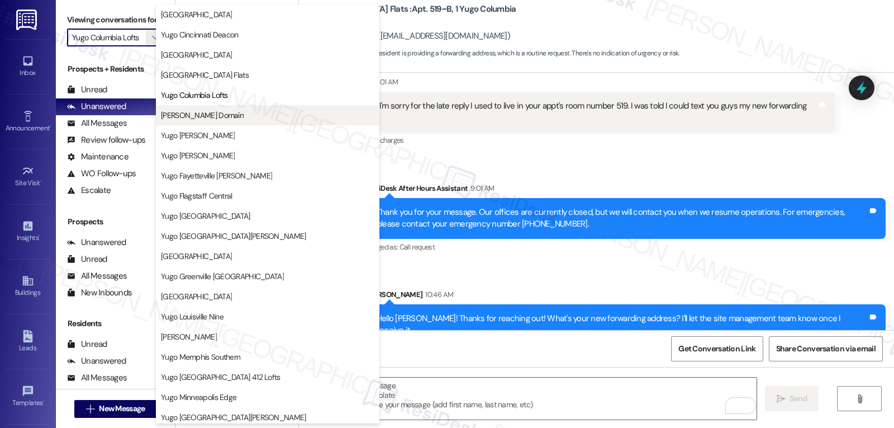
click at [238, 122] on button "[PERSON_NAME] Domain" at bounding box center [268, 115] width 224 height 20
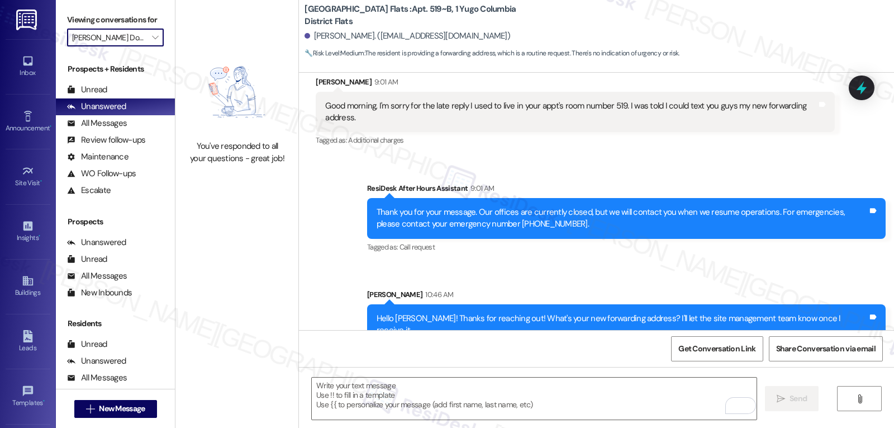
click at [134, 46] on input "[PERSON_NAME] Domain" at bounding box center [109, 38] width 74 height 18
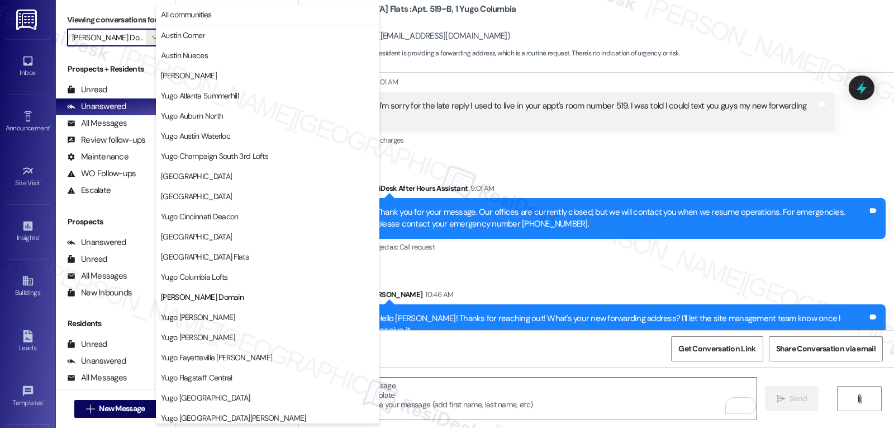
scroll to position [182, 0]
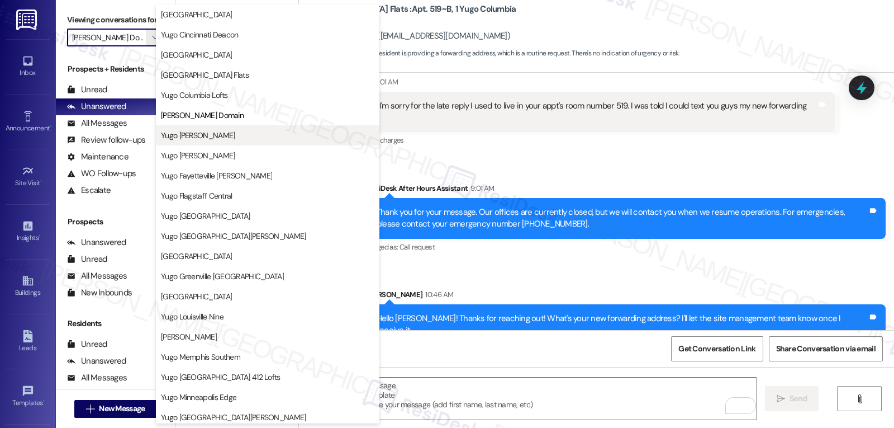
click at [193, 145] on button "Yugo [PERSON_NAME]" at bounding box center [268, 135] width 224 height 20
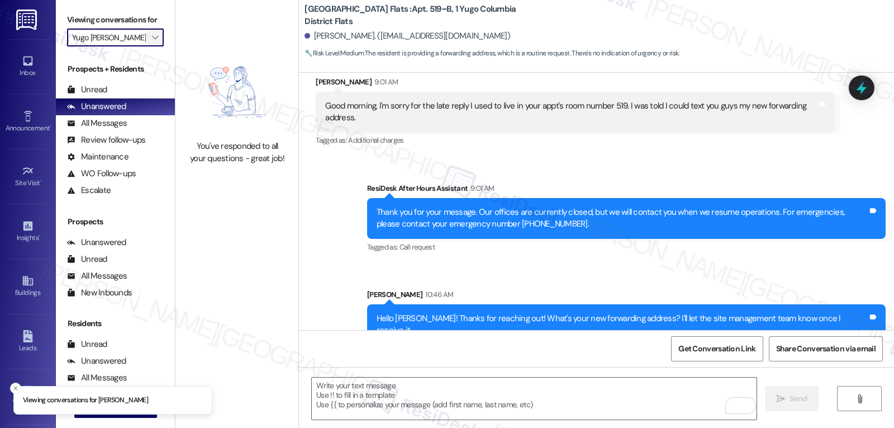
click at [146, 44] on button "" at bounding box center [155, 38] width 18 height 18
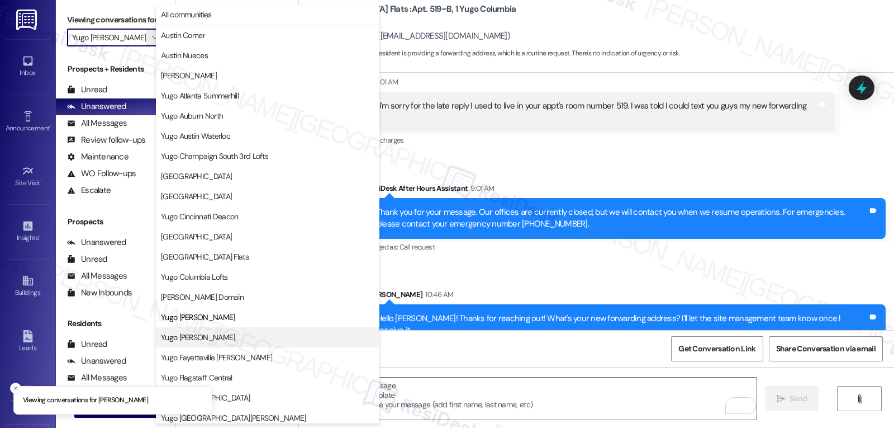
scroll to position [182, 0]
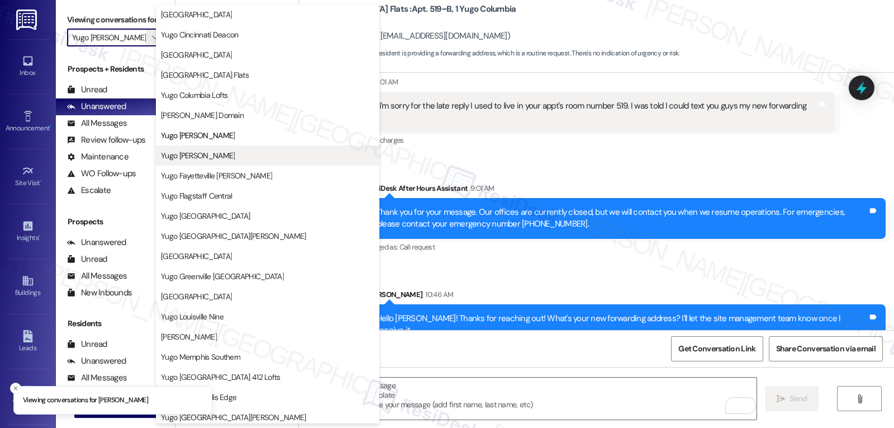
click at [208, 160] on span "Yugo [PERSON_NAME]" at bounding box center [198, 155] width 74 height 11
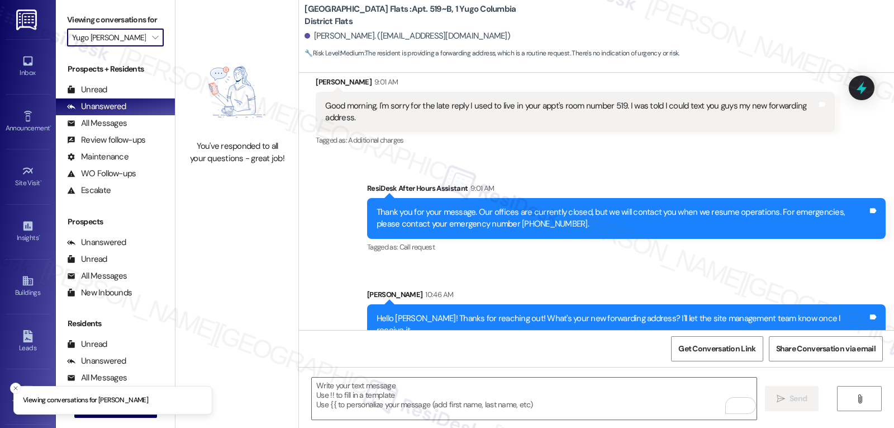
type input "Yugo [PERSON_NAME]"
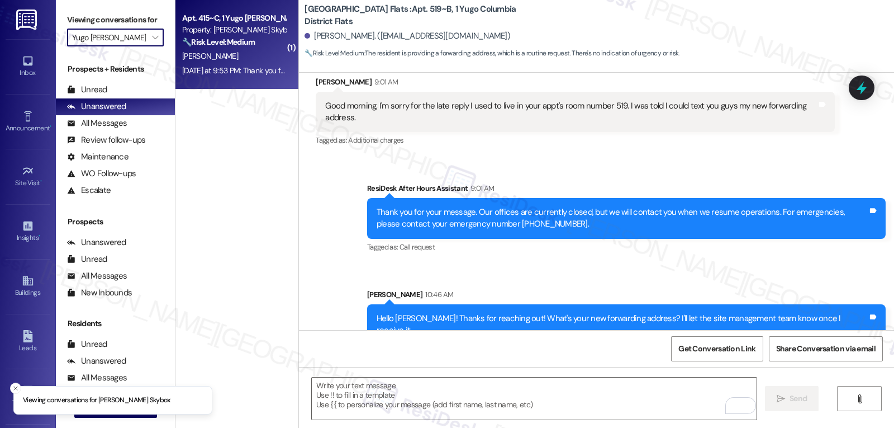
click at [219, 53] on div "[PERSON_NAME]" at bounding box center [234, 56] width 106 height 14
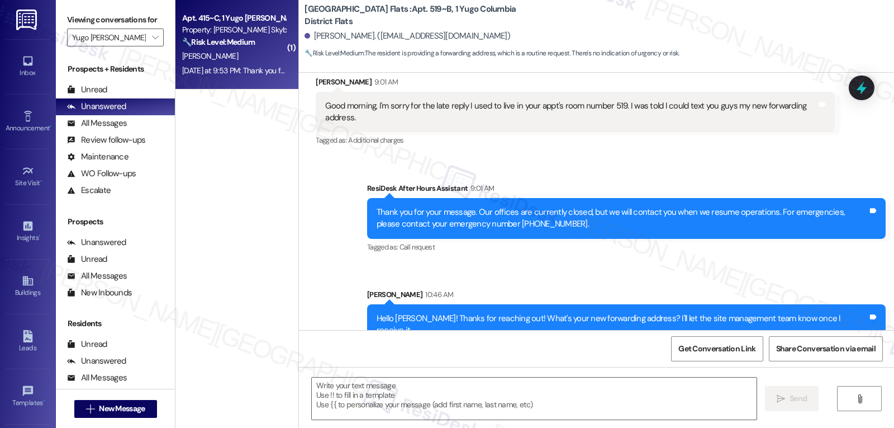
type textarea "Fetching suggested responses. Please feel free to read through the conversation…"
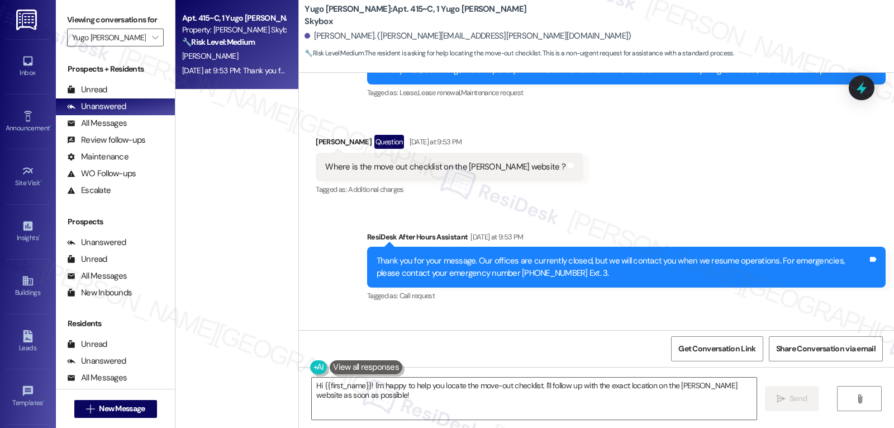
scroll to position [1933, 0]
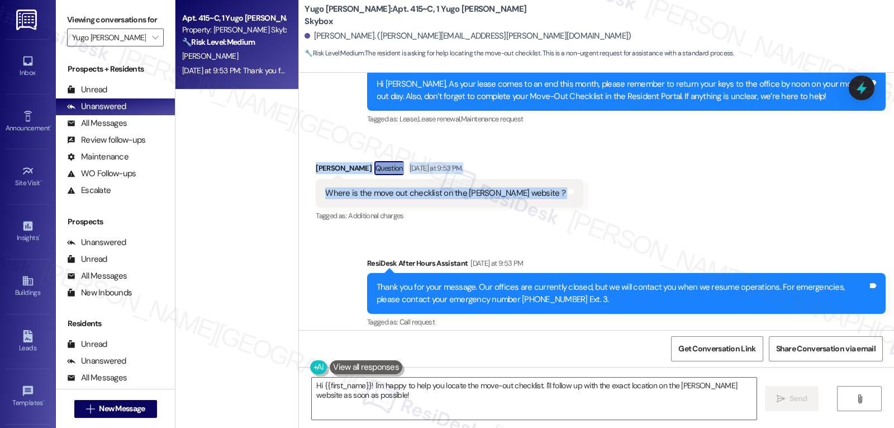
drag, startPoint x: 299, startPoint y: 168, endPoint x: 560, endPoint y: 188, distance: 261.8
click at [560, 188] on div "Received via SMS [PERSON_NAME] Question [DATE] at 9:53 PM Where is the move out…" at bounding box center [596, 184] width 595 height 97
copy div "[PERSON_NAME] Question [DATE] at 9:53 PM Where is the move out checklist on the…"
drag, startPoint x: 538, startPoint y: 389, endPoint x: 666, endPoint y: 451, distance: 143.0
click at [666, 427] on html "Inbox Go to Inbox Announcement • Send A Text Announcement Site Visit • Go to Si…" at bounding box center [447, 214] width 894 height 428
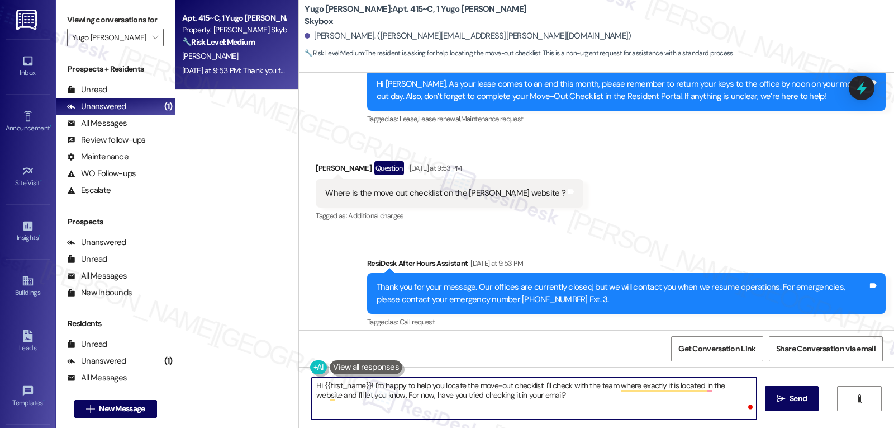
type textarea "Hi {{first_name}}! I'm happy to help you locate the move-out checklist. I'll ch…"
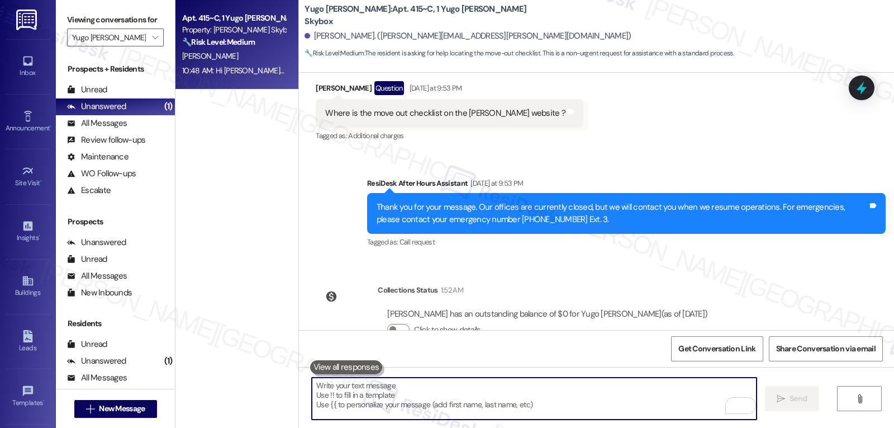
scroll to position [1911, 0]
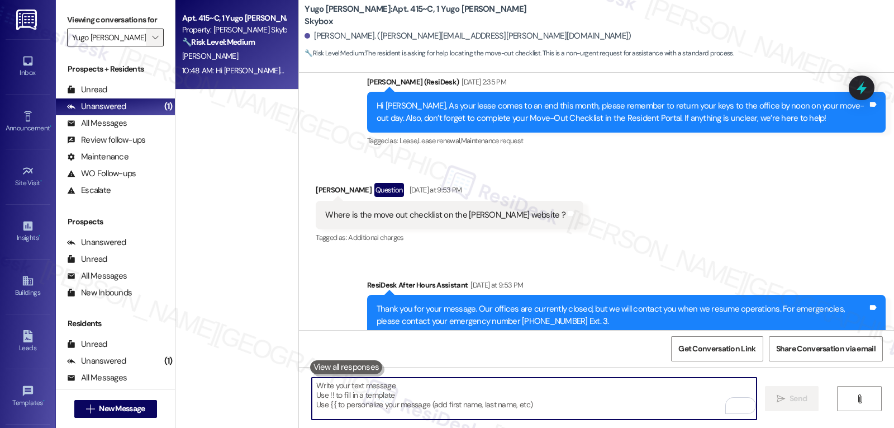
click at [152, 42] on icon "" at bounding box center [155, 37] width 6 height 9
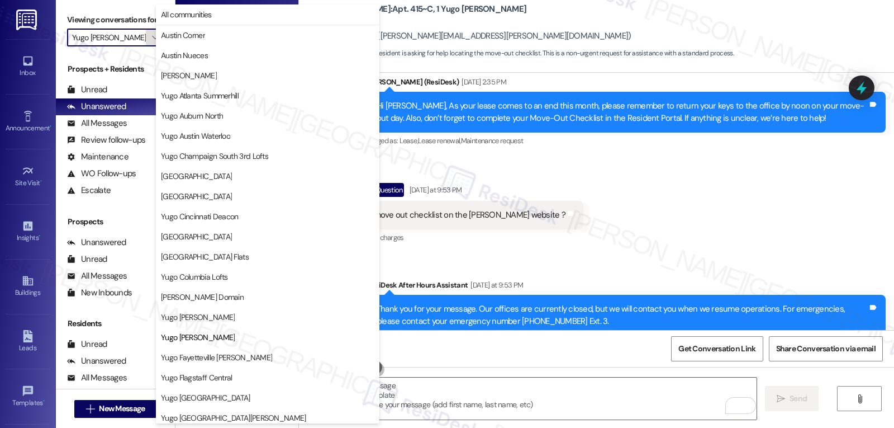
scroll to position [182, 0]
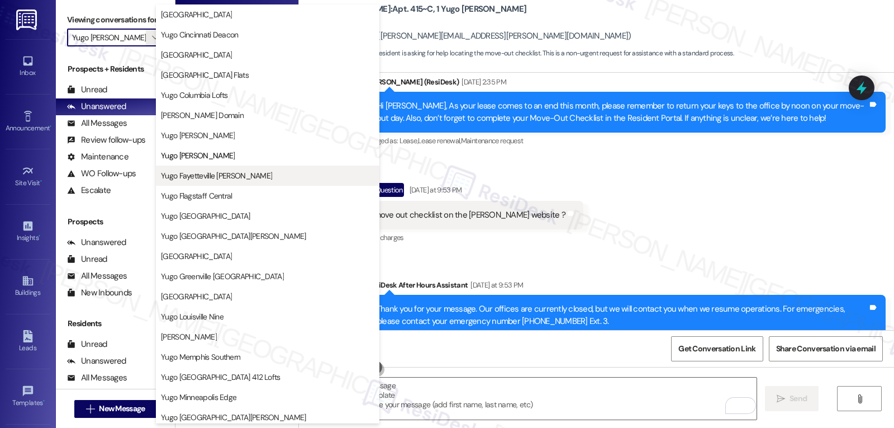
click at [235, 183] on button "Yugo Fayetteville [PERSON_NAME]" at bounding box center [268, 175] width 224 height 20
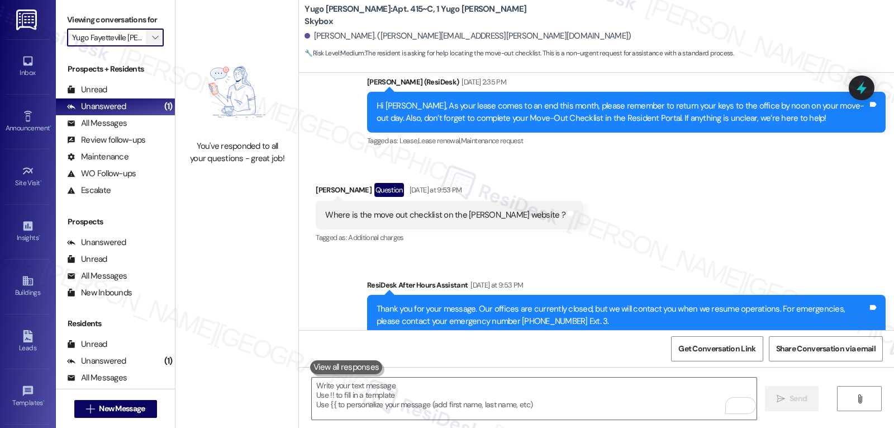
click at [152, 46] on span "" at bounding box center [155, 38] width 11 height 18
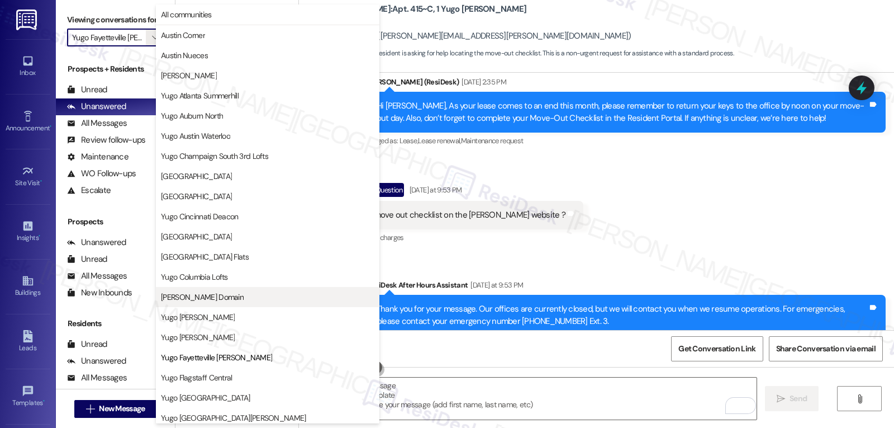
scroll to position [182, 0]
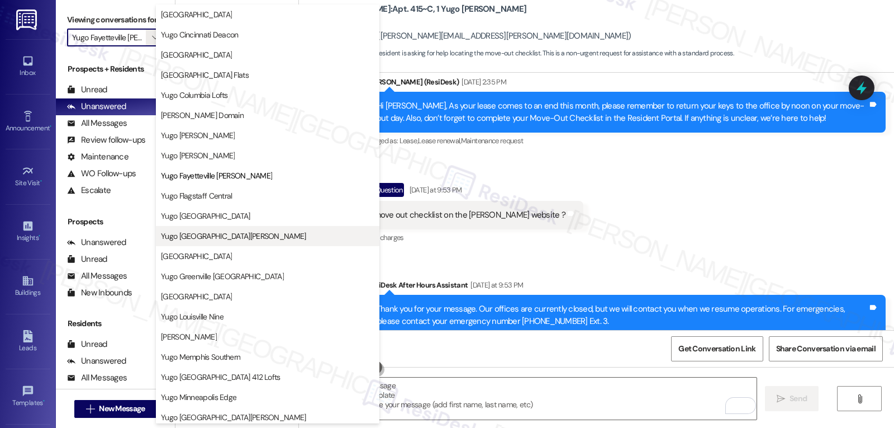
click at [195, 239] on span "Yugo [GEOGRAPHIC_DATA][PERSON_NAME]" at bounding box center [233, 235] width 145 height 11
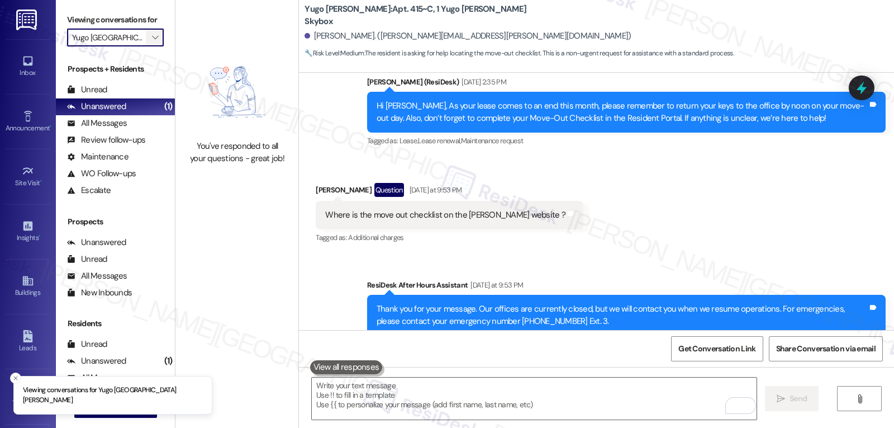
click at [146, 46] on button "" at bounding box center [155, 38] width 18 height 18
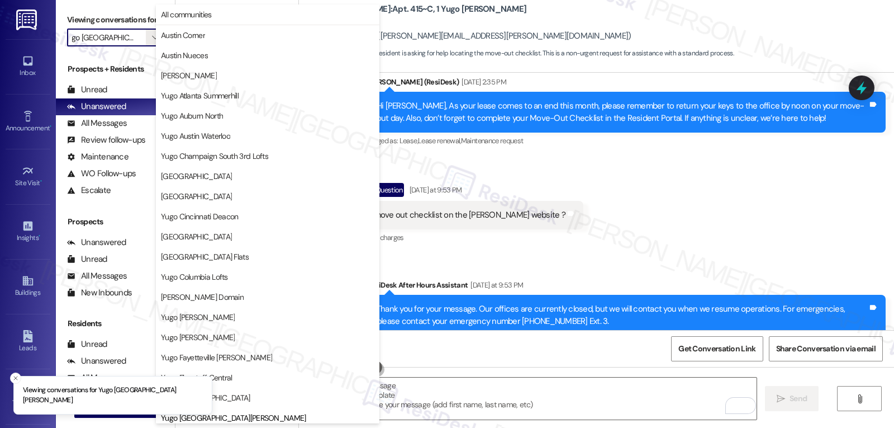
scroll to position [383, 0]
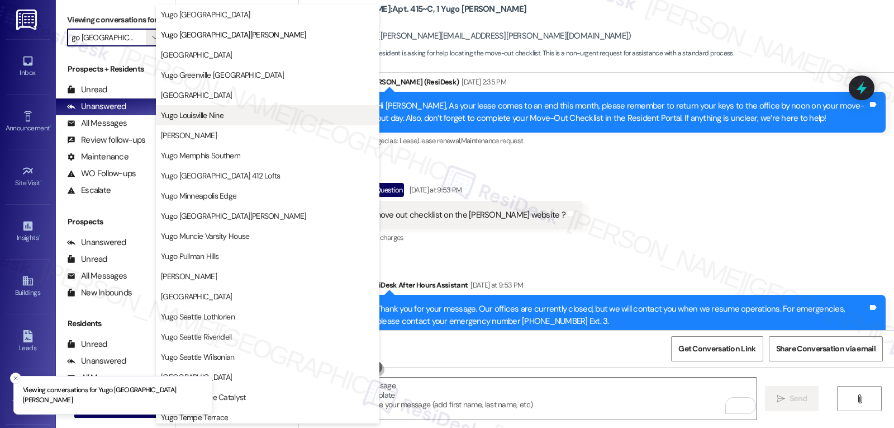
click at [221, 120] on span "Yugo Louisville Nine" at bounding box center [192, 115] width 63 height 11
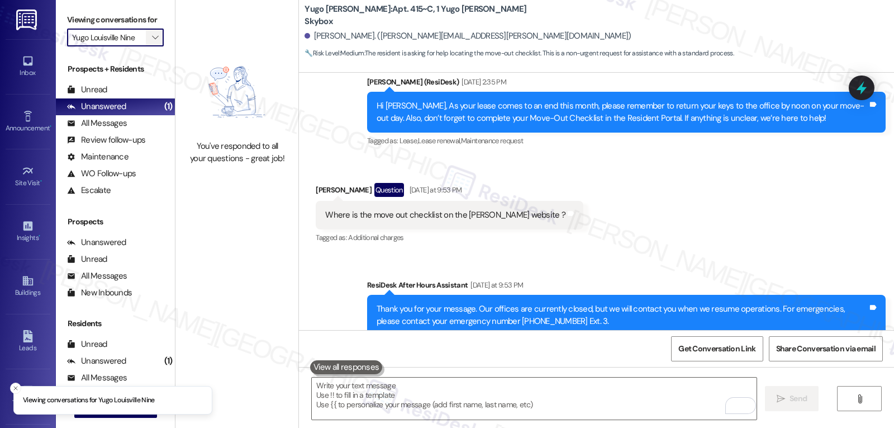
click at [146, 46] on button "" at bounding box center [155, 38] width 18 height 18
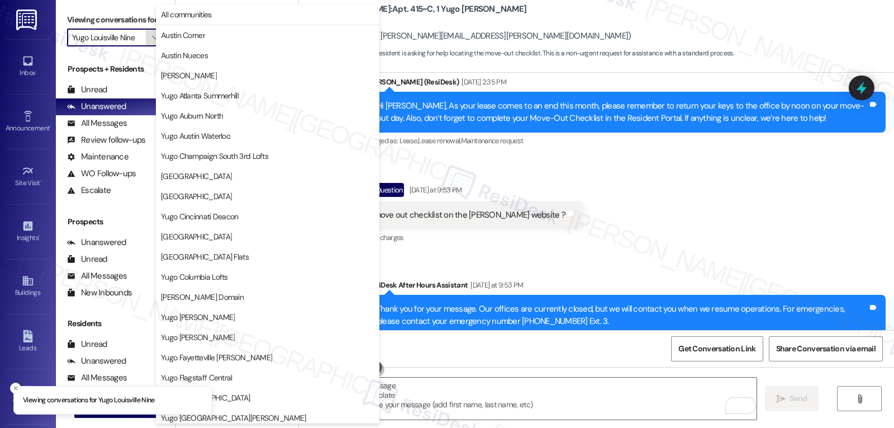
scroll to position [383, 0]
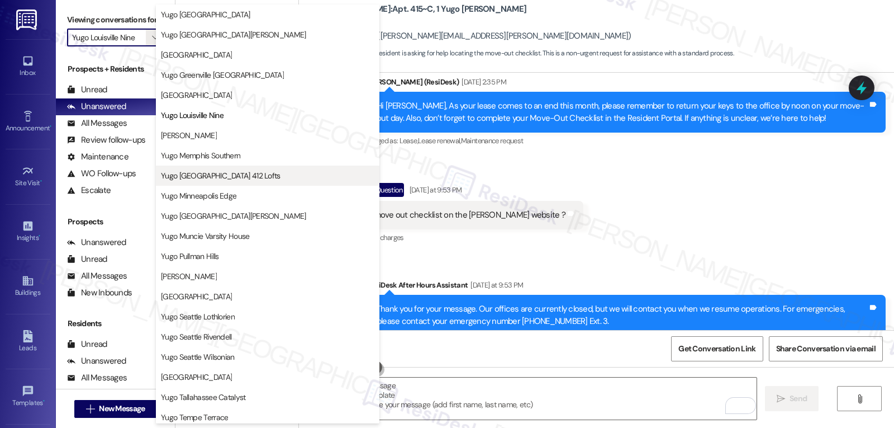
click at [245, 177] on span "Yugo [GEOGRAPHIC_DATA] 412 Lofts" at bounding box center [221, 175] width 120 height 11
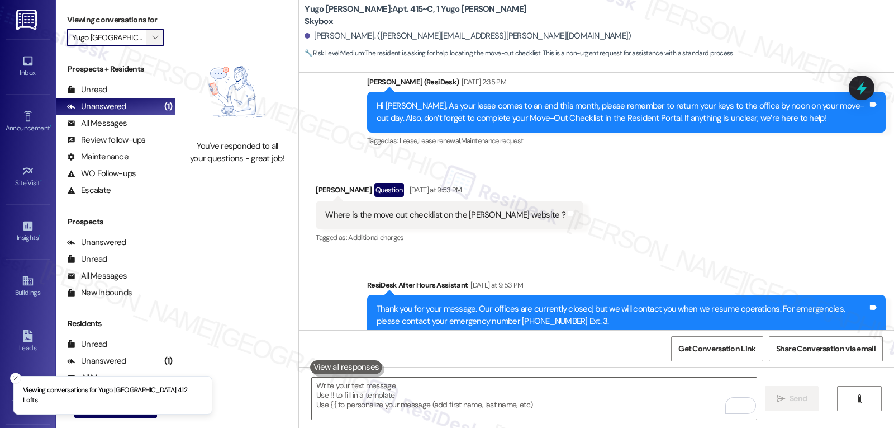
click at [152, 46] on span "" at bounding box center [155, 38] width 11 height 18
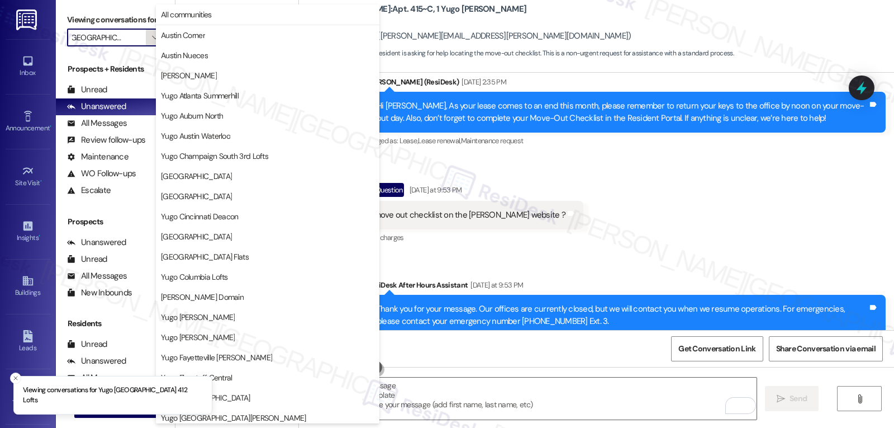
scroll to position [383, 0]
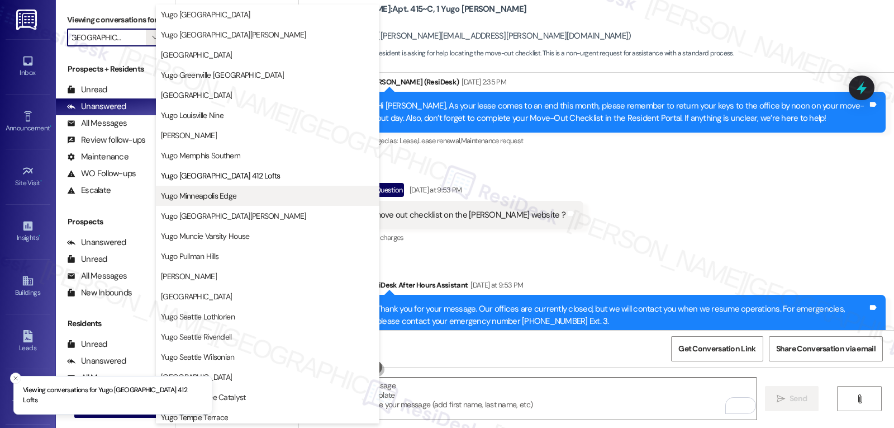
click at [217, 198] on span "Yugo Minneapolis Edge" at bounding box center [198, 195] width 75 height 11
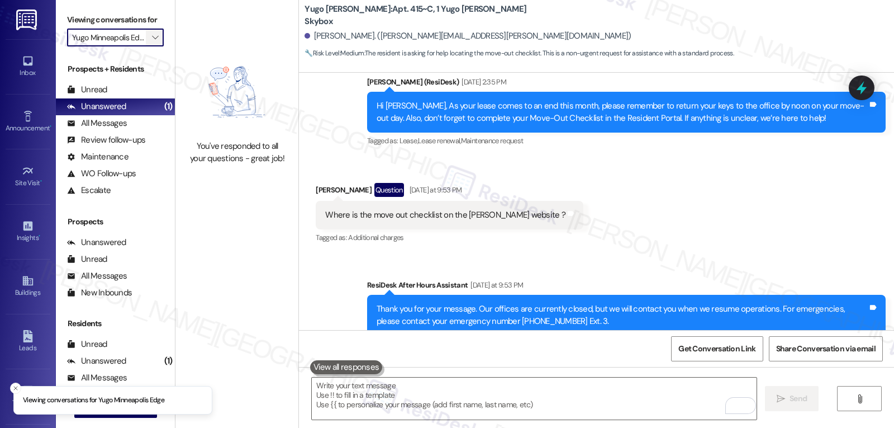
click at [150, 46] on span "" at bounding box center [155, 38] width 11 height 18
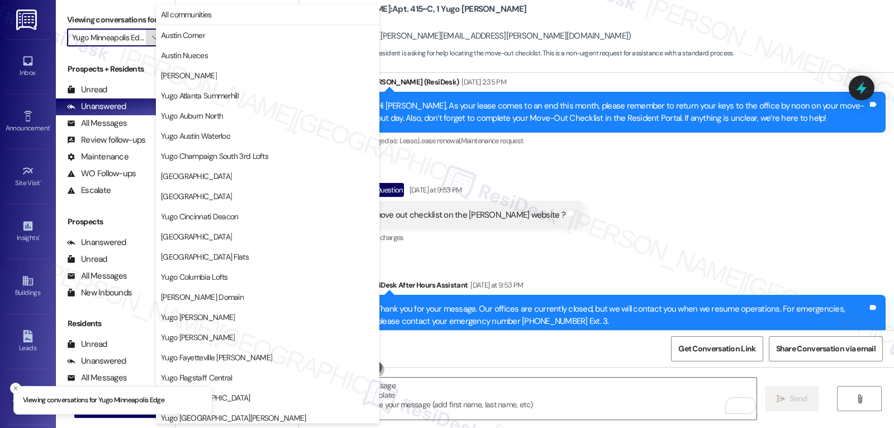
scroll to position [383, 0]
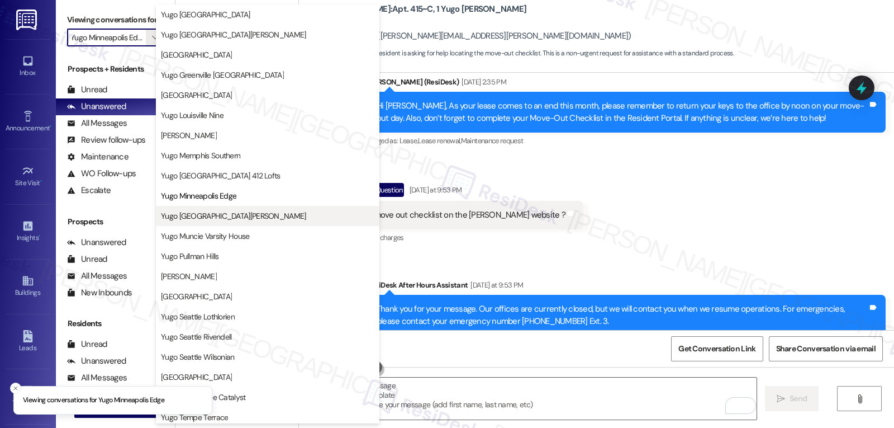
click at [226, 220] on span "Yugo [GEOGRAPHIC_DATA][PERSON_NAME]" at bounding box center [233, 215] width 145 height 11
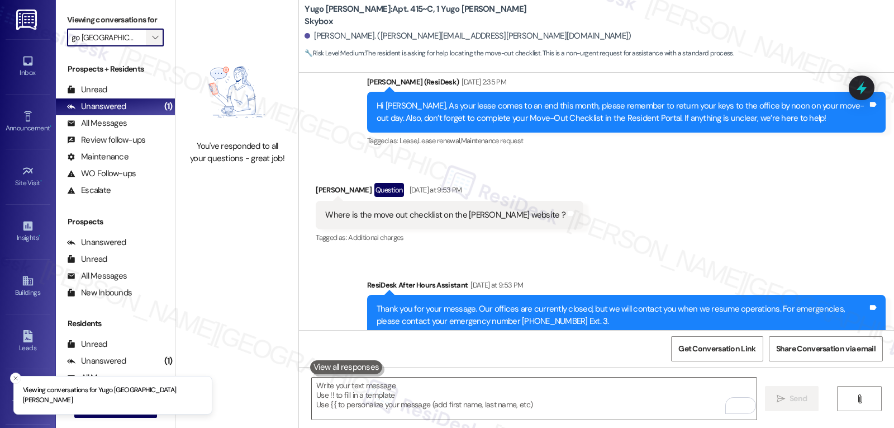
click at [152, 42] on icon "" at bounding box center [155, 37] width 6 height 9
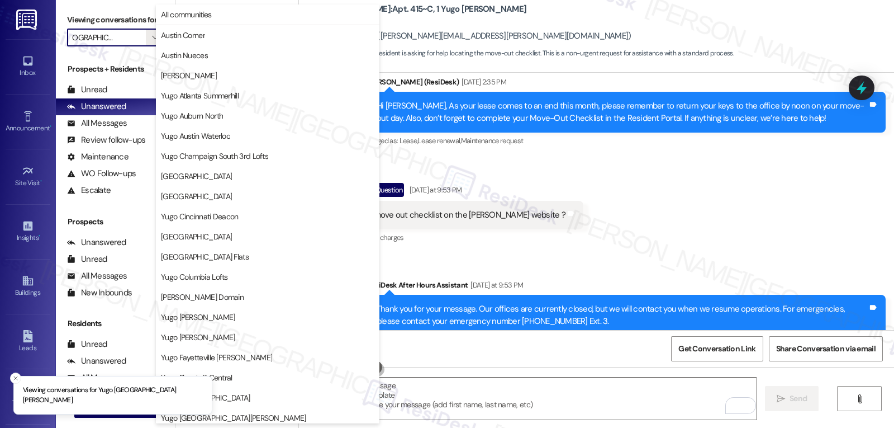
scroll to position [467, 0]
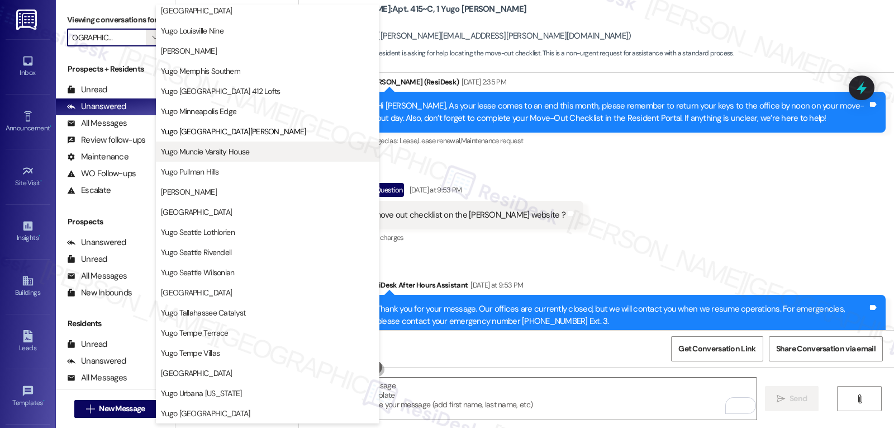
click at [241, 157] on span "Yugo Muncie Varsity House" at bounding box center [205, 151] width 89 height 11
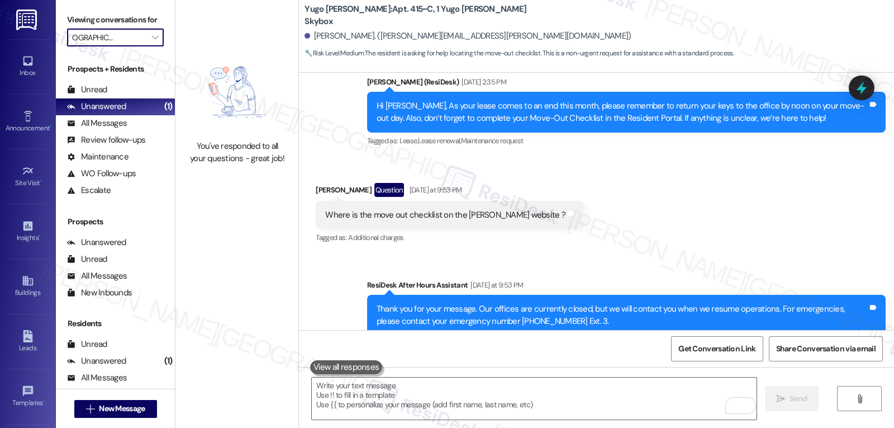
type input "Yugo Muncie Varsity House"
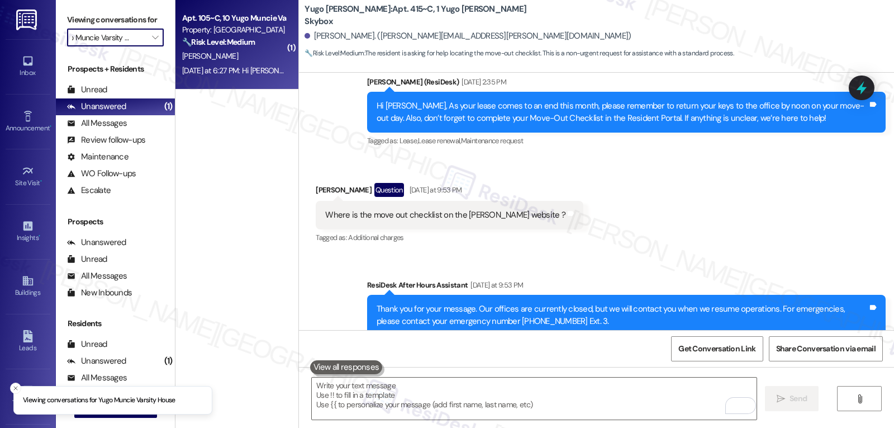
click at [197, 40] on strong "🔧 Risk Level: Medium" at bounding box center [218, 42] width 73 height 10
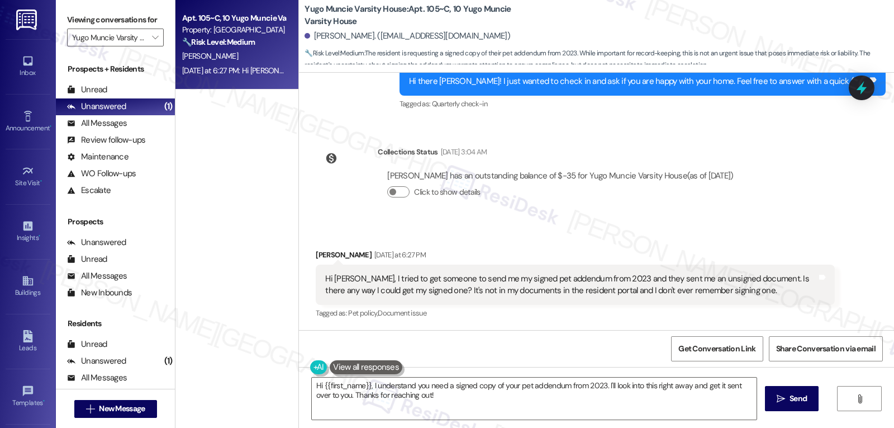
scroll to position [1173, 0]
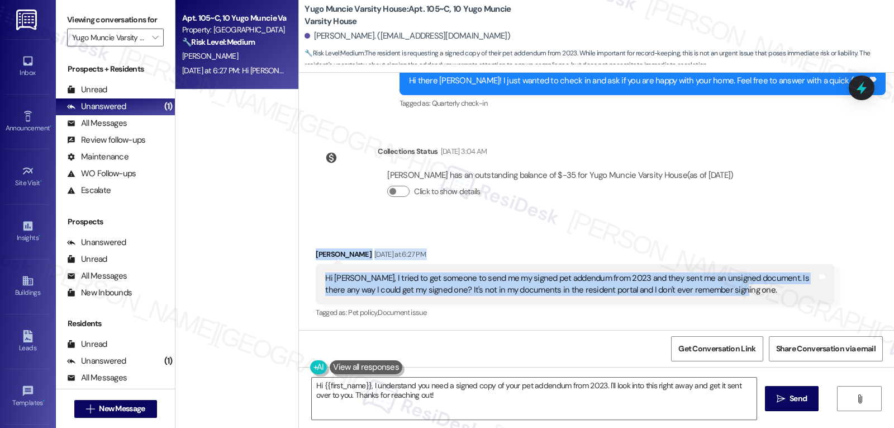
drag, startPoint x: 719, startPoint y: 287, endPoint x: 308, endPoint y: 257, distance: 412.5
click at [316, 257] on div "[PERSON_NAME] [DATE] at 6:27 PM Hi [PERSON_NAME], I tried to get someone to sen…" at bounding box center [575, 284] width 519 height 73
copy div "[PERSON_NAME] [DATE] at 6:27 PM Hi [PERSON_NAME], I tried to get someone to sen…"
click at [453, 405] on textarea "Hi {{first_name}}, I understand you need a signed copy of your pet addendum fro…" at bounding box center [534, 398] width 445 height 42
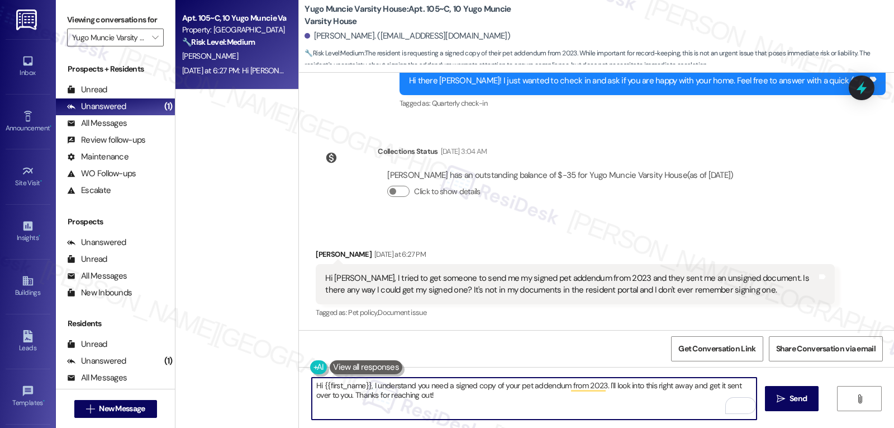
drag, startPoint x: 364, startPoint y: 385, endPoint x: 713, endPoint y: 353, distance: 350.9
click at [364, 385] on textarea "Hi {{first_name}}, I understand you need a signed copy of your pet addendum fro…" at bounding box center [534, 398] width 445 height 42
drag, startPoint x: 734, startPoint y: 386, endPoint x: 746, endPoint y: 386, distance: 11.8
click at [735, 386] on textarea "Hi {{first_name}}, Thanks for your message! I understand you need a signed copy…" at bounding box center [534, 398] width 445 height 42
drag, startPoint x: 427, startPoint y: 401, endPoint x: 467, endPoint y: 401, distance: 40.2
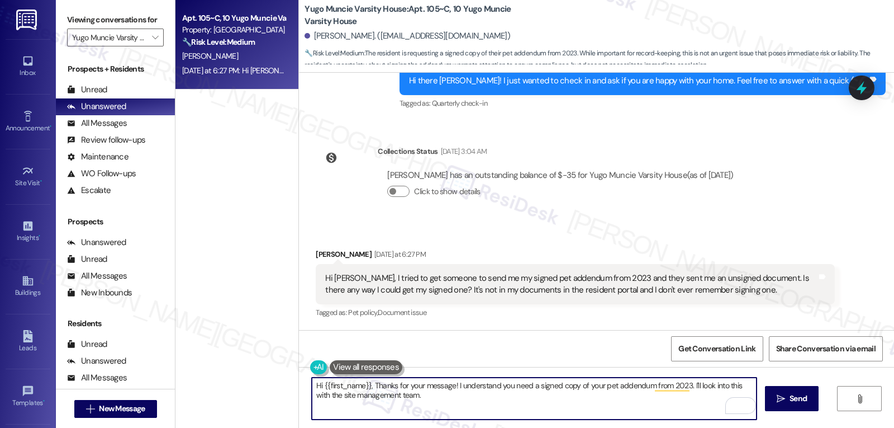
click at [427, 401] on textarea "Hi {{first_name}}, Thanks for your message! I understand you need a signed copy…" at bounding box center [534, 398] width 445 height 42
type textarea "Hi {{first_name}}, Thanks for your message! I understand you need a signed copy…"
click at [798, 396] on span "Send" at bounding box center [798, 398] width 17 height 12
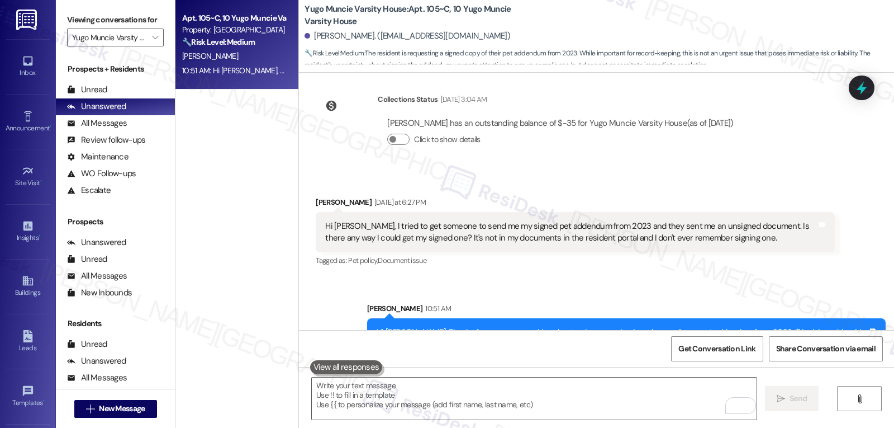
scroll to position [1263, 0]
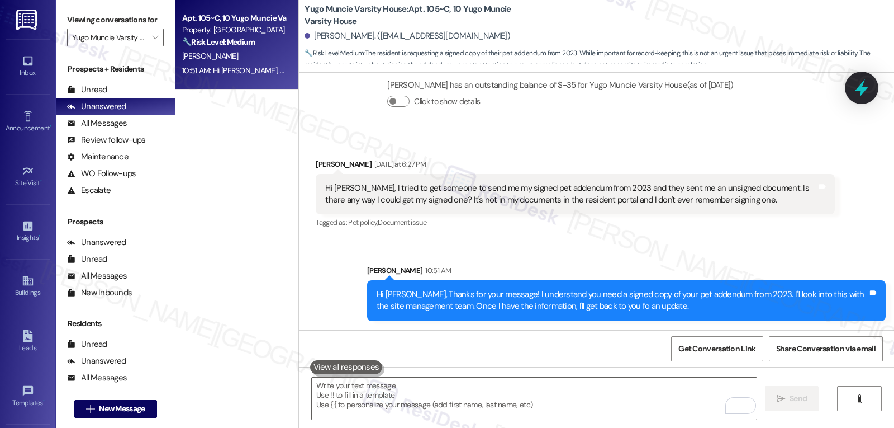
click at [852, 89] on icon at bounding box center [861, 87] width 19 height 19
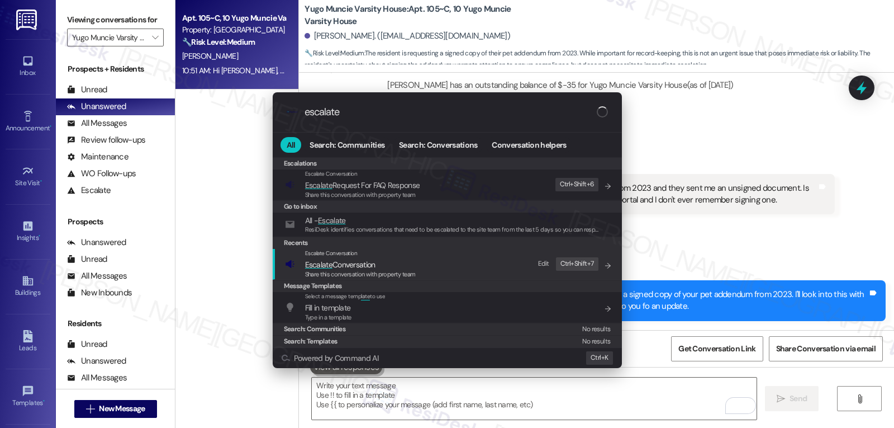
type input "escalate"
click at [336, 277] on span "Share this conversation with property team" at bounding box center [360, 274] width 111 height 8
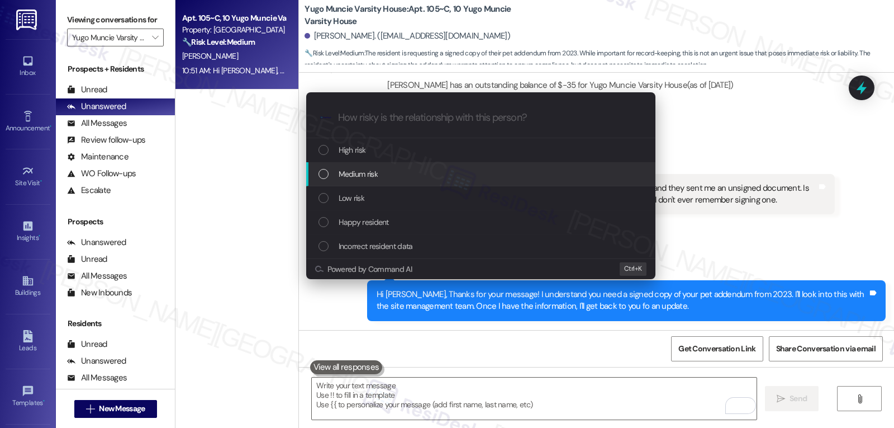
click at [380, 171] on div "Medium risk" at bounding box center [482, 174] width 327 height 12
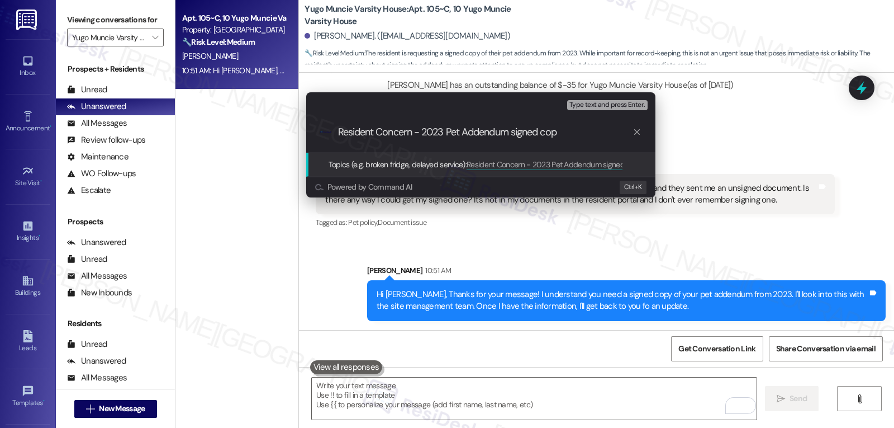
type input "Resident Concern - 2023 Pet Addendum signed copy"
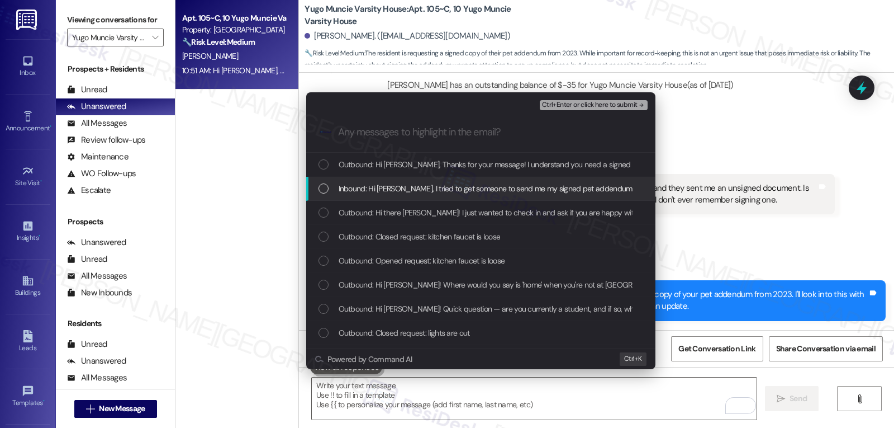
click at [355, 190] on span "Inbound: Hi [PERSON_NAME], I tried to get someone to send me my signed pet adde…" at bounding box center [783, 188] width 889 height 12
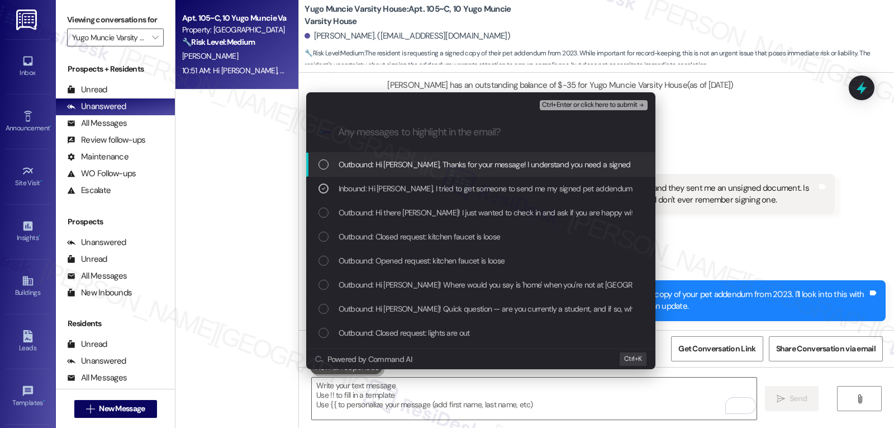
click at [627, 103] on span "Ctrl+Enter or click here to submit" at bounding box center [590, 105] width 96 height 8
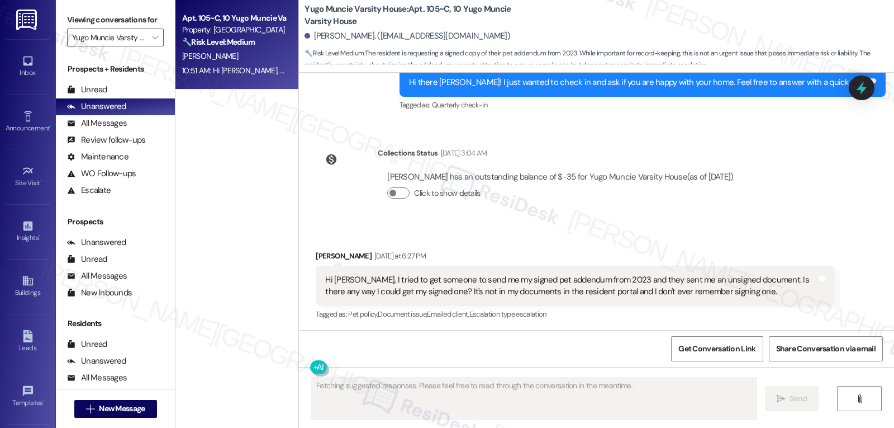
scroll to position [1172, 0]
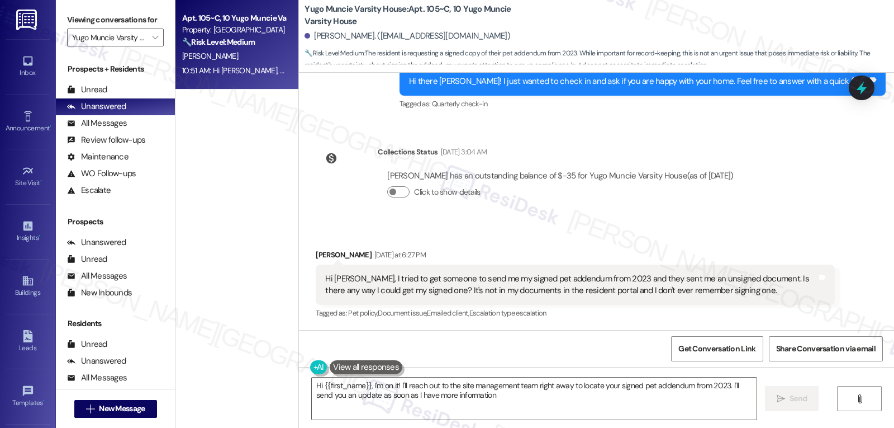
type textarea "Hi {{first_name}}, I'm on it! I'll reach out to the site management team right …"
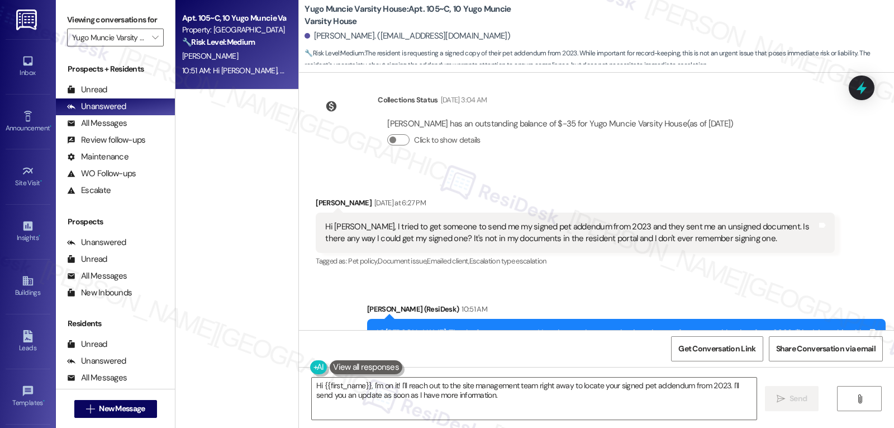
scroll to position [1279, 0]
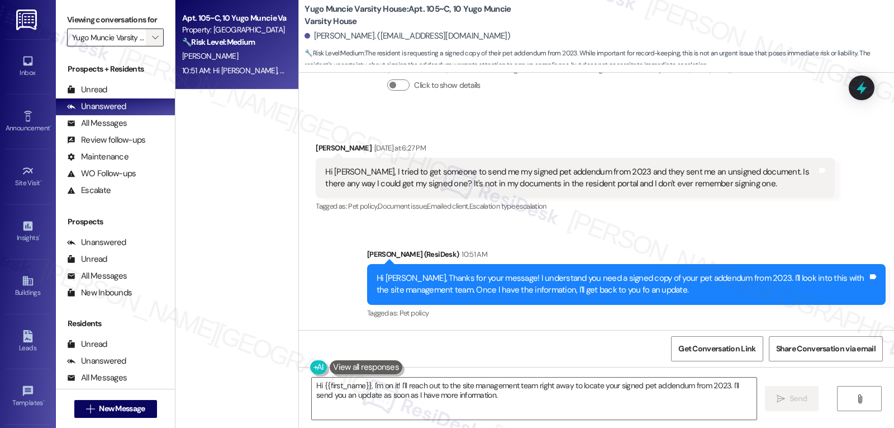
click at [150, 46] on span "" at bounding box center [155, 38] width 11 height 18
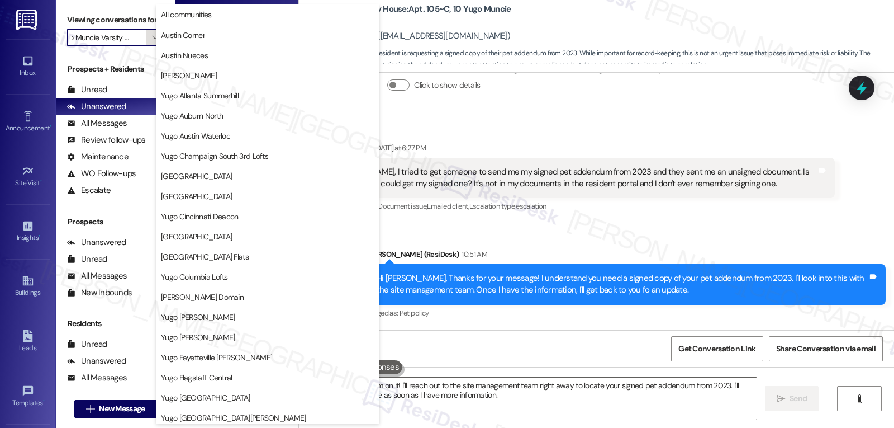
scroll to position [467, 0]
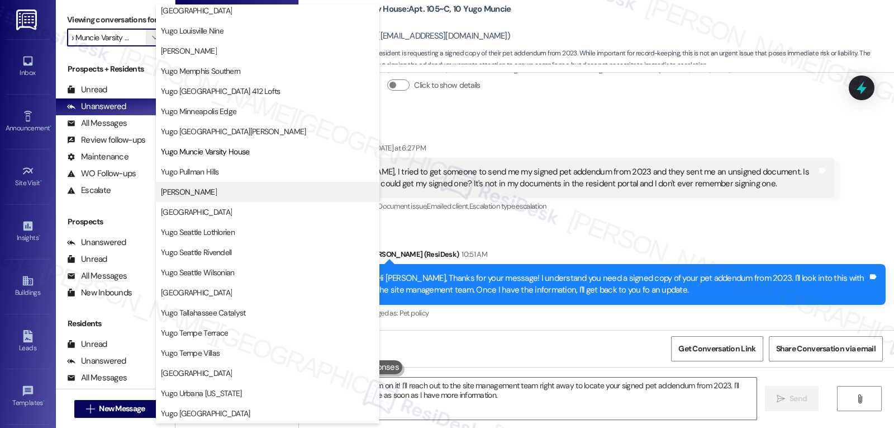
click at [217, 196] on span "[PERSON_NAME]" at bounding box center [189, 191] width 56 height 11
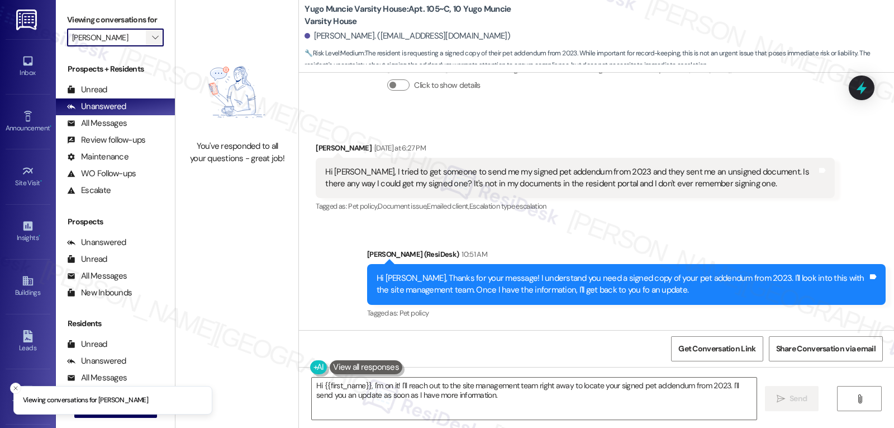
click at [152, 42] on icon "" at bounding box center [155, 37] width 6 height 9
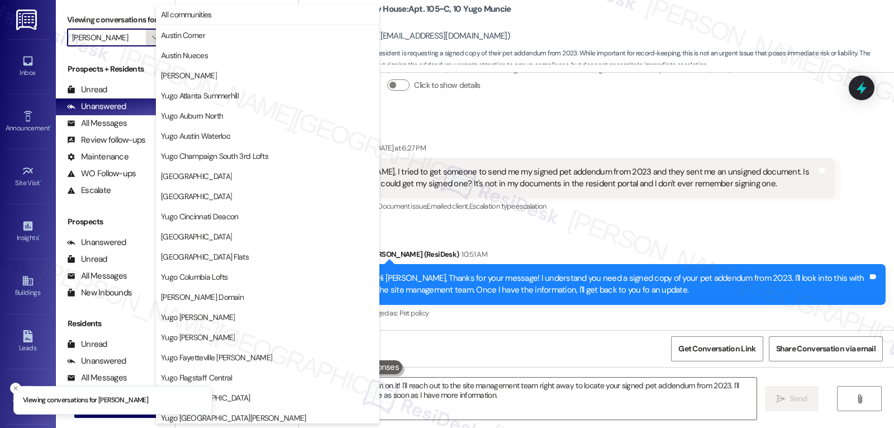
scroll to position [467, 0]
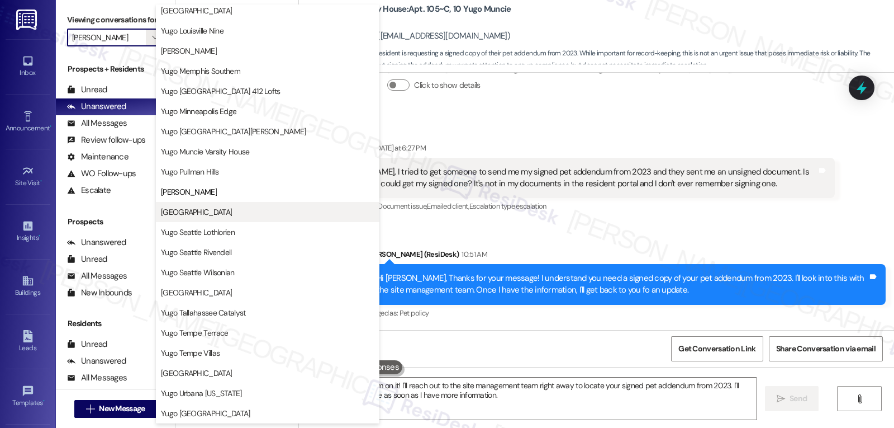
click at [232, 216] on span "[GEOGRAPHIC_DATA]" at bounding box center [196, 211] width 71 height 11
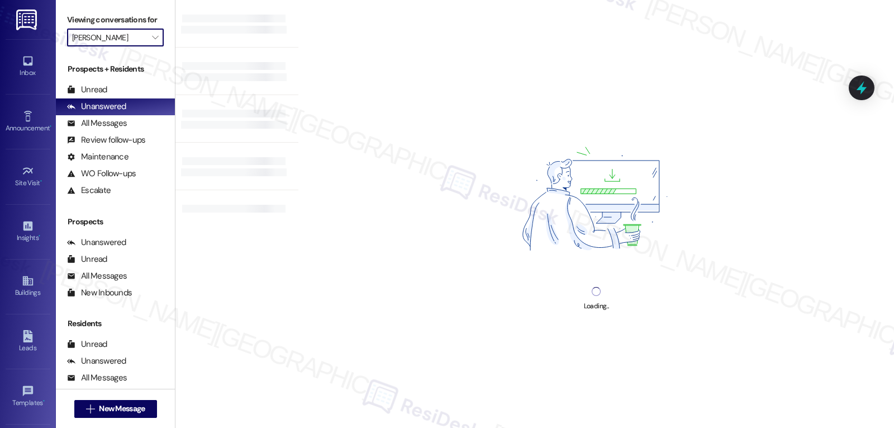
type input "[GEOGRAPHIC_DATA]"
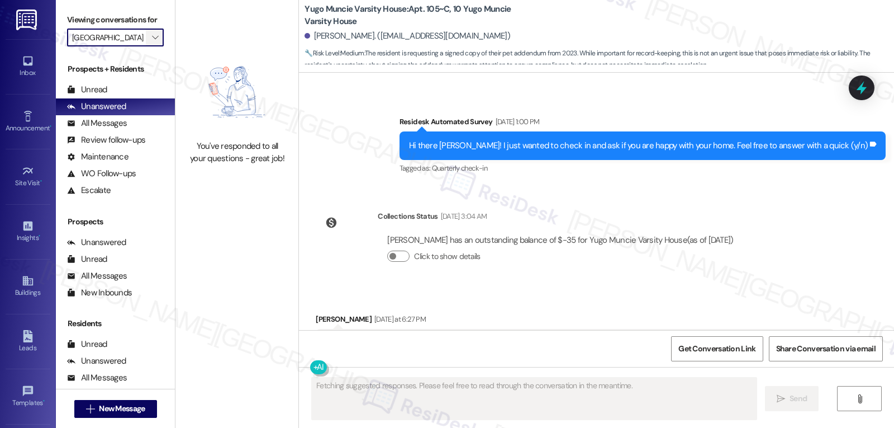
scroll to position [1172, 0]
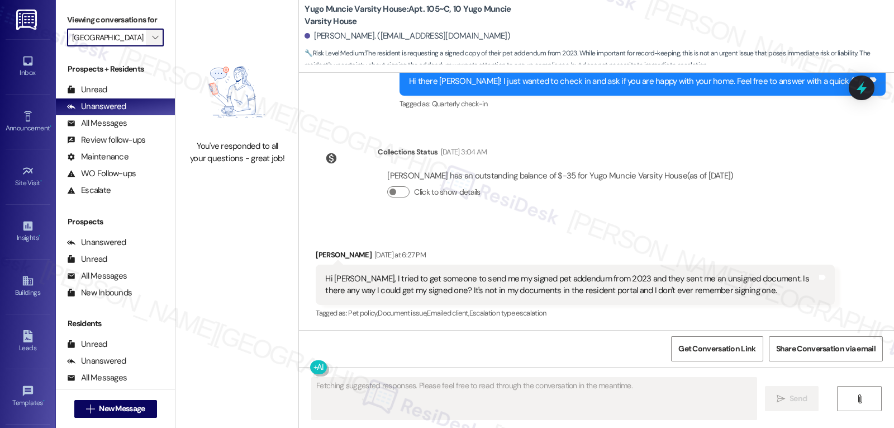
click at [150, 46] on span "" at bounding box center [155, 38] width 11 height 18
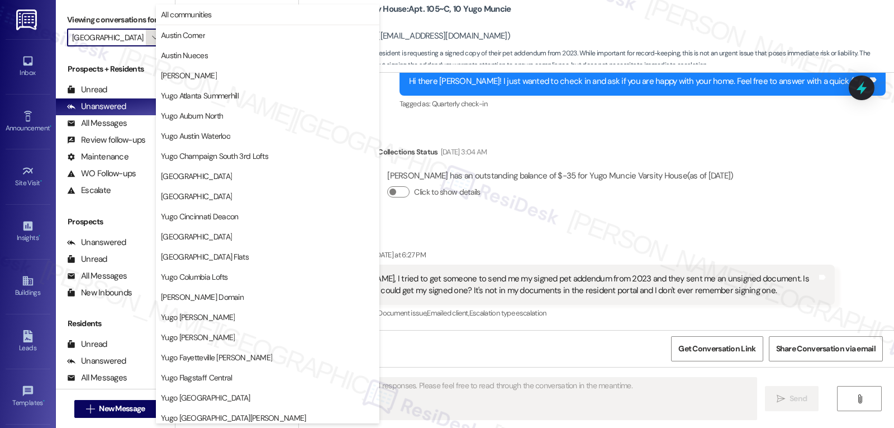
scroll to position [467, 0]
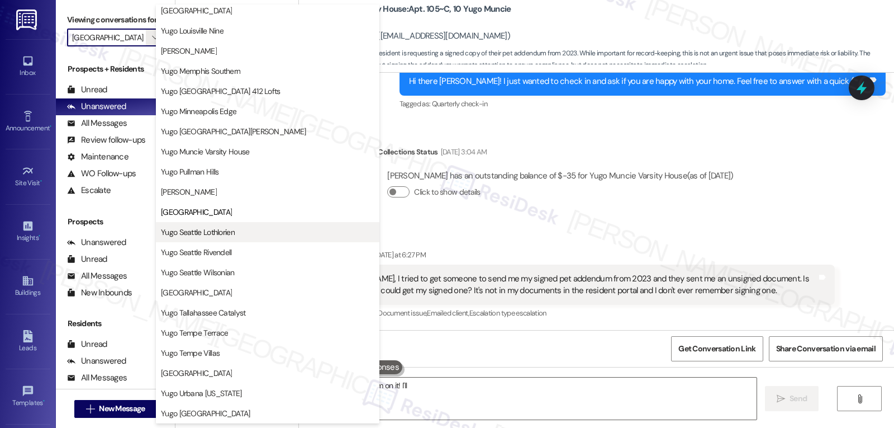
click at [215, 233] on span "Yugo Seattle Lothlorien" at bounding box center [198, 231] width 74 height 11
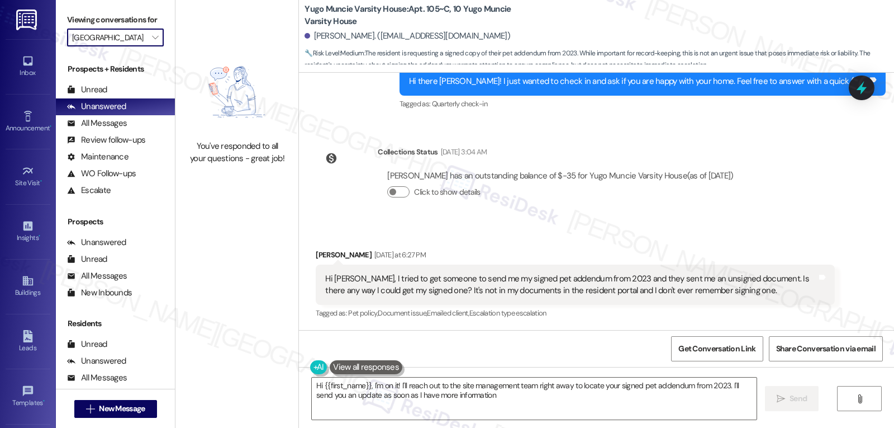
type textarea "Hi {{first_name}}, I'm on it! I'll reach out to the site management team right …"
click at [150, 44] on span "" at bounding box center [155, 38] width 11 height 18
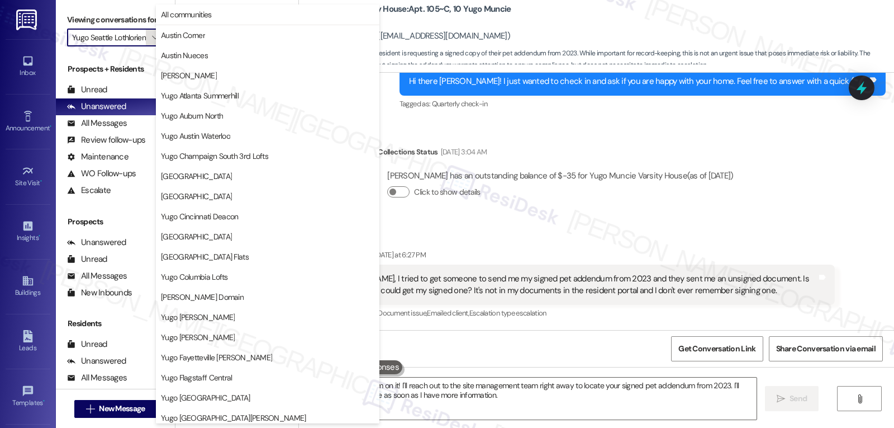
scroll to position [467, 0]
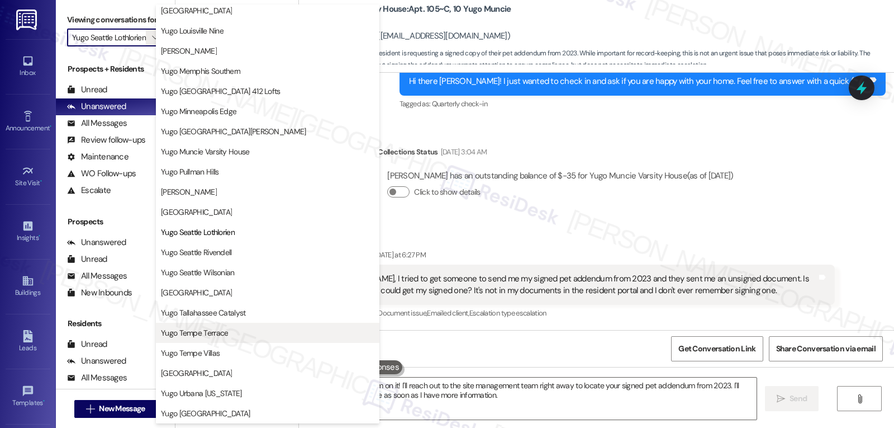
click at [205, 335] on span "Yugo Tempe Terrace" at bounding box center [194, 332] width 67 height 11
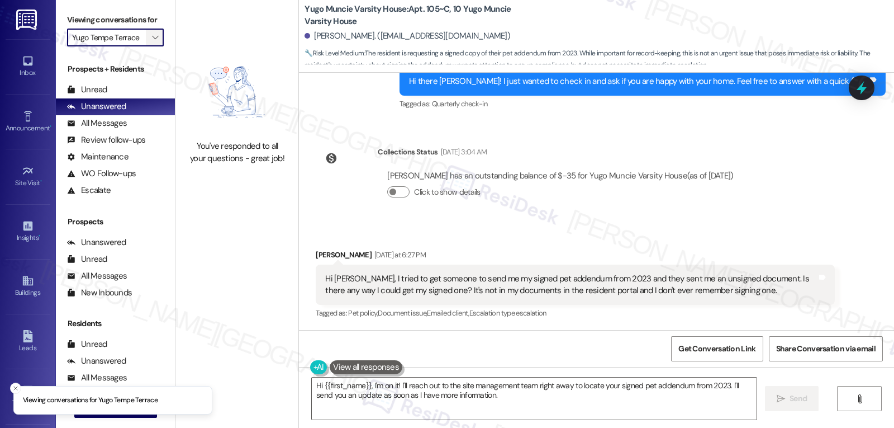
click at [152, 42] on icon "" at bounding box center [155, 37] width 6 height 9
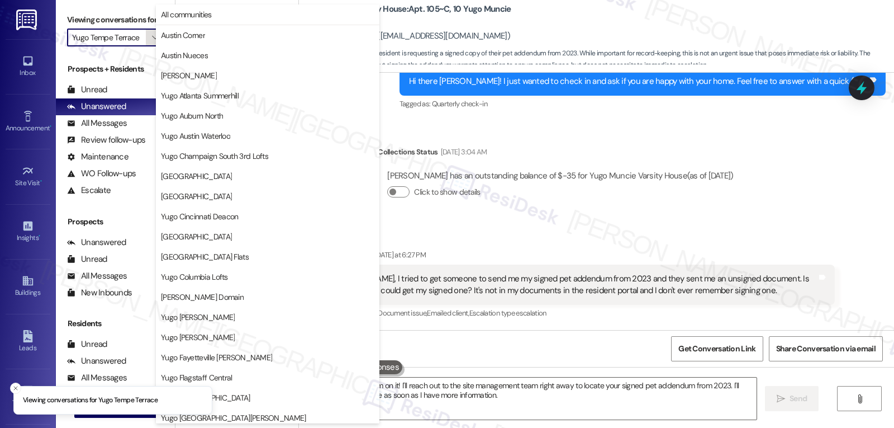
scroll to position [467, 0]
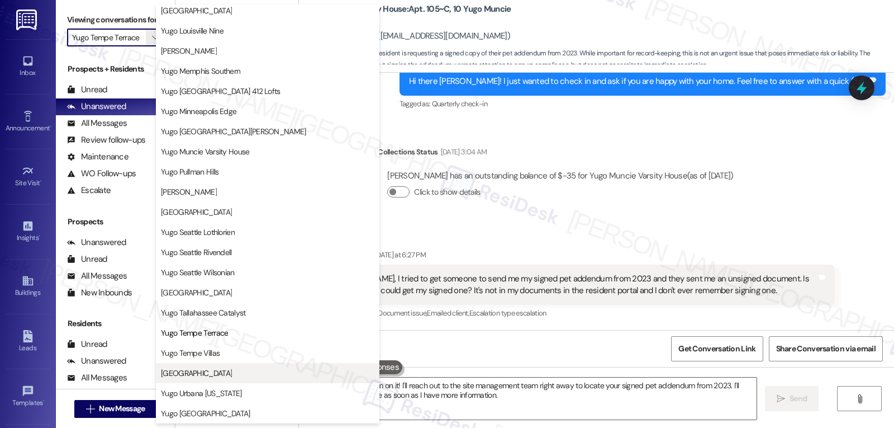
click at [241, 379] on button "[GEOGRAPHIC_DATA]" at bounding box center [268, 373] width 224 height 20
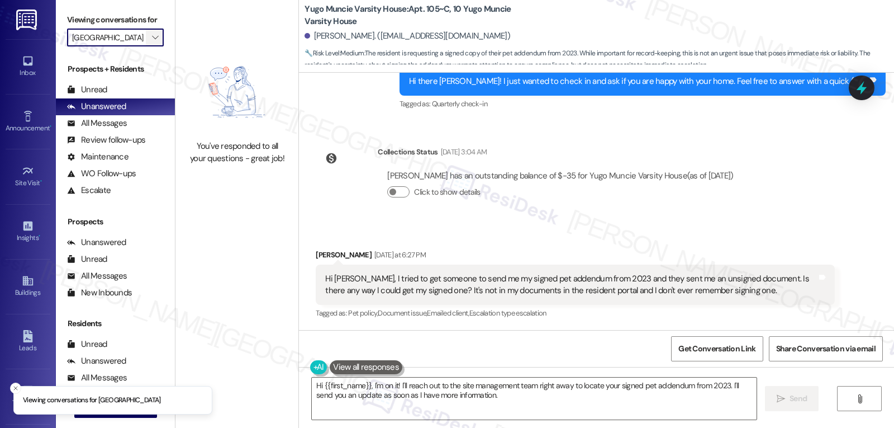
click at [152, 42] on icon "" at bounding box center [155, 37] width 6 height 9
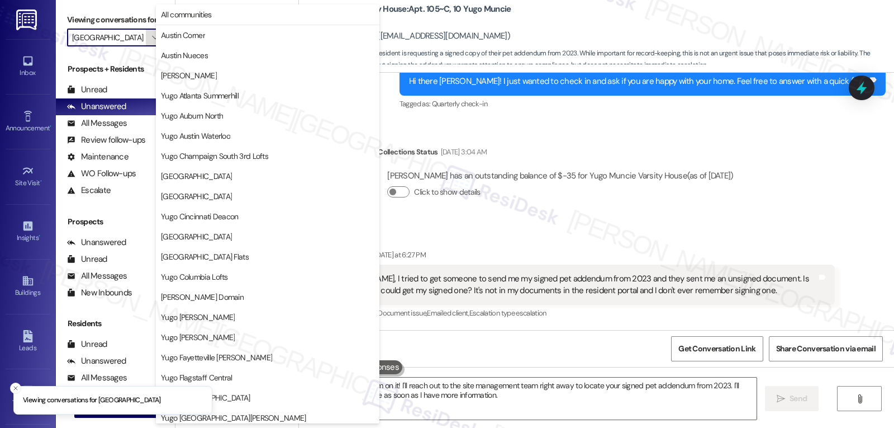
scroll to position [467, 0]
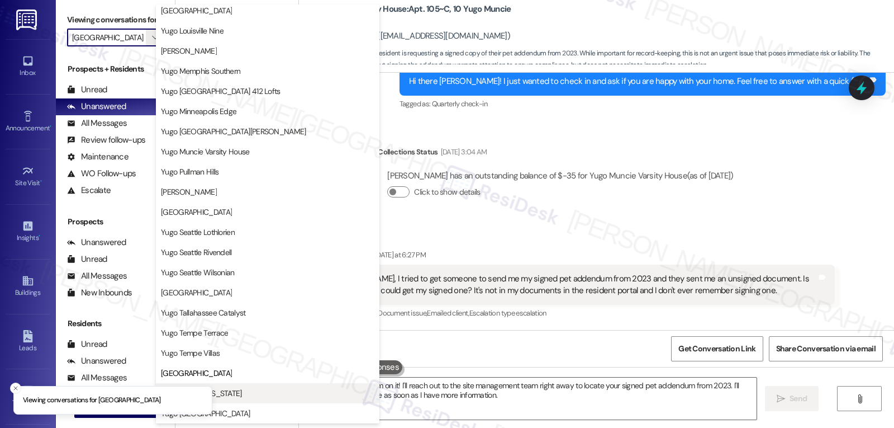
click at [264, 399] on button "Yugo Urbana [US_STATE]" at bounding box center [268, 393] width 224 height 20
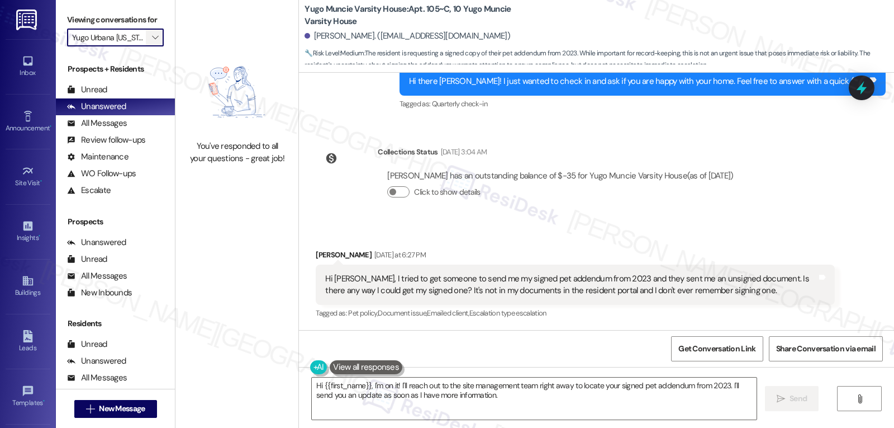
click at [152, 42] on icon "" at bounding box center [155, 37] width 6 height 9
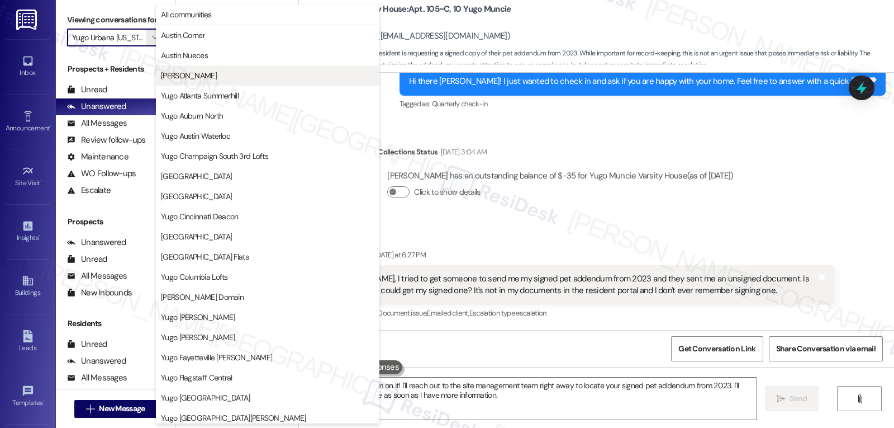
click at [227, 72] on span "[PERSON_NAME]" at bounding box center [268, 75] width 214 height 11
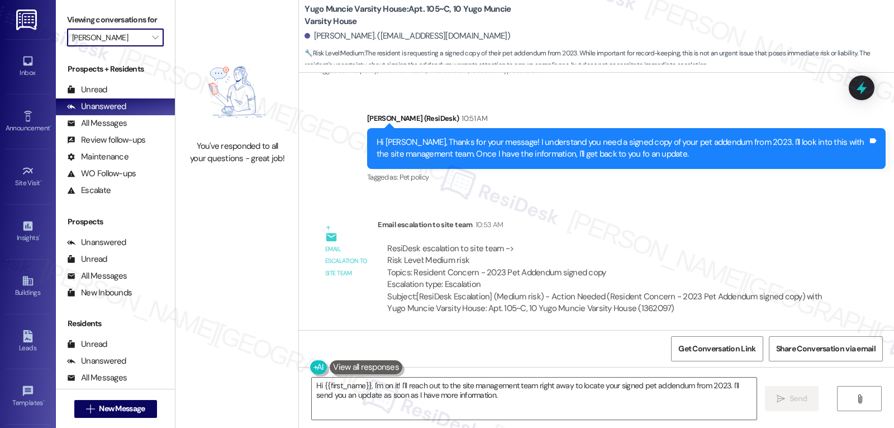
scroll to position [1417, 0]
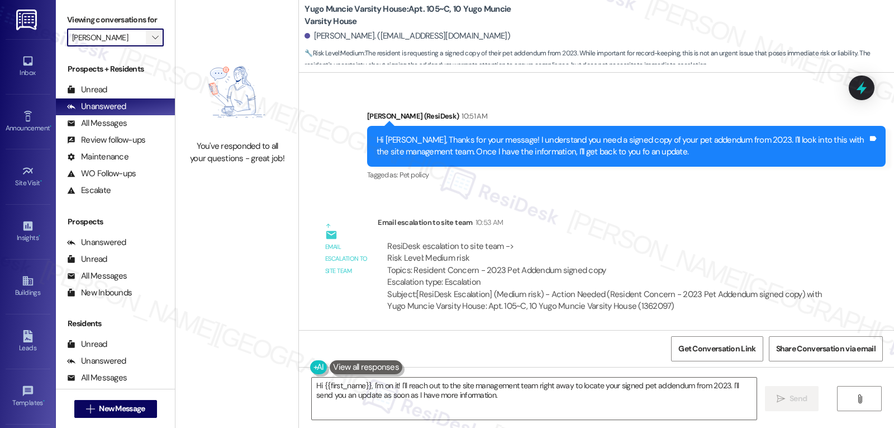
click at [152, 42] on icon "" at bounding box center [155, 37] width 6 height 9
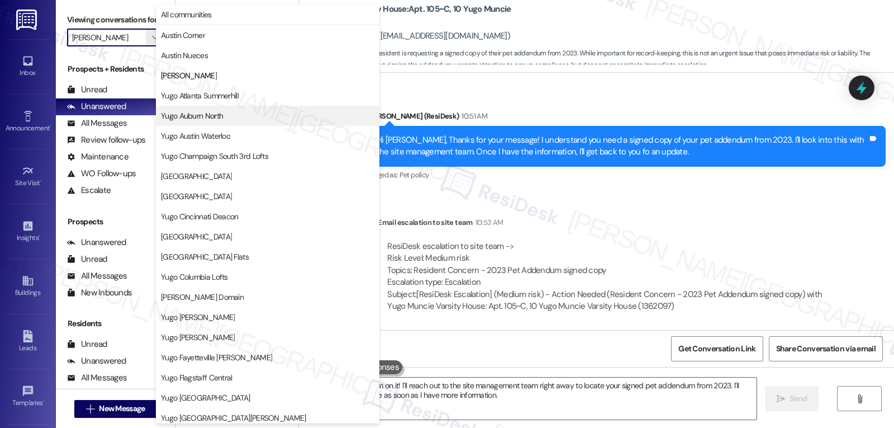
click at [222, 111] on span "Yugo Auburn North" at bounding box center [192, 115] width 62 height 11
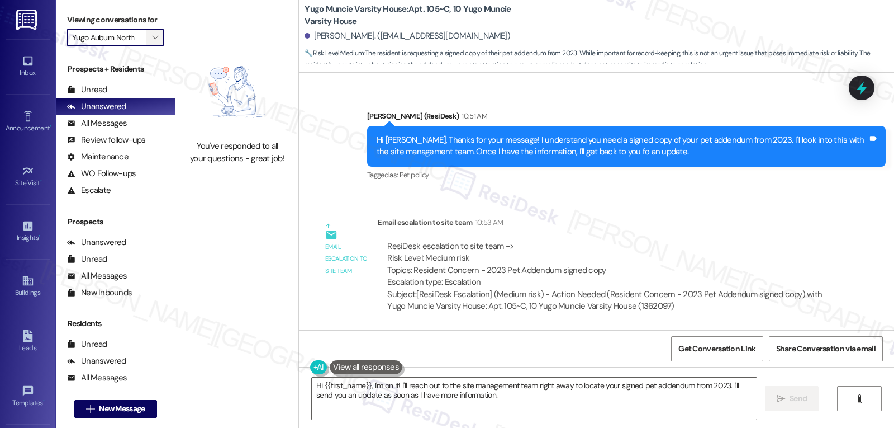
click at [151, 46] on span "" at bounding box center [155, 38] width 11 height 18
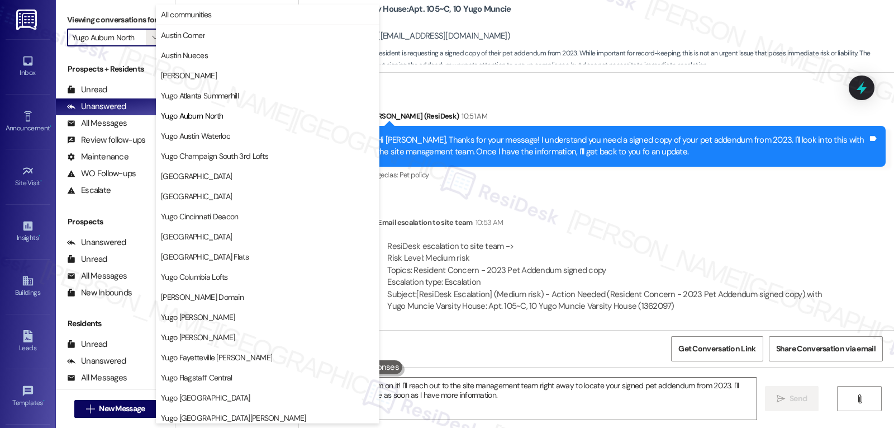
click at [211, 32] on span "Austin Corner" at bounding box center [268, 35] width 214 height 11
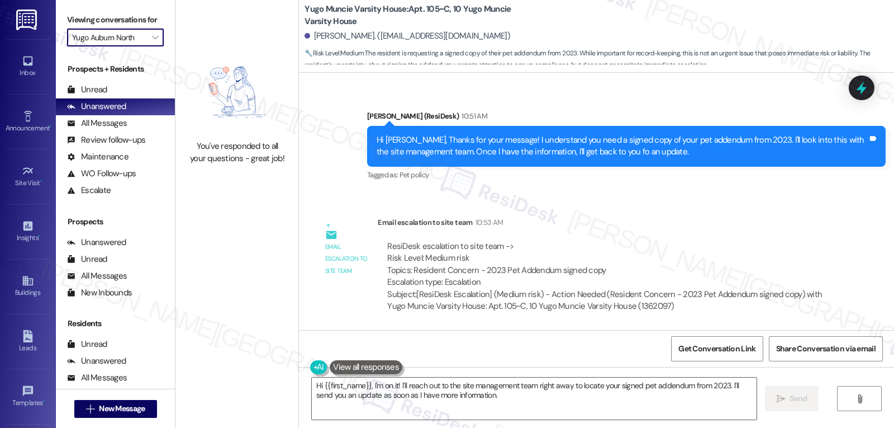
type input "Austin Corner"
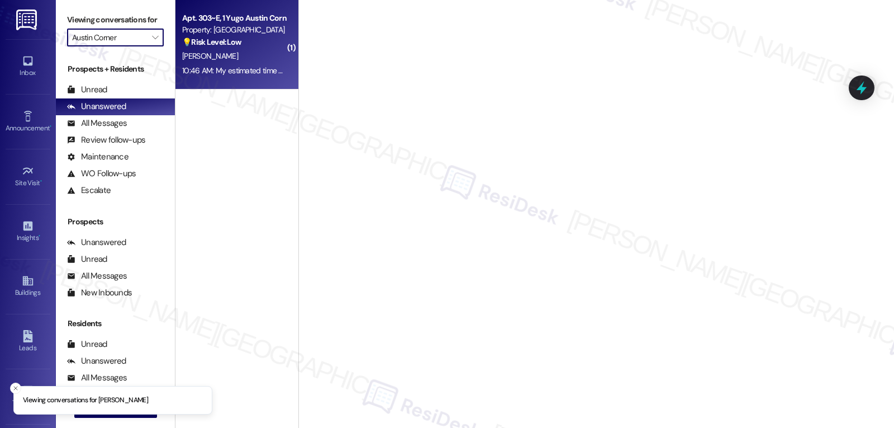
click at [241, 48] on div "💡 Risk Level: Low The resident is requesting to use move-in carts, which is a n…" at bounding box center [233, 42] width 103 height 12
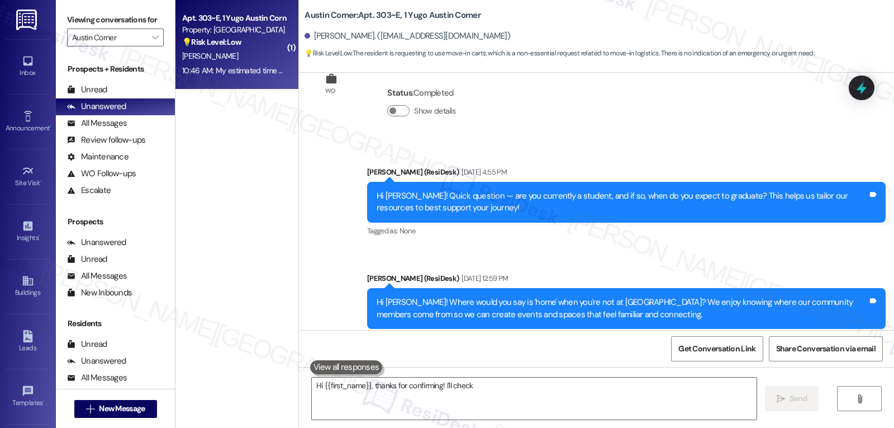
scroll to position [743, 0]
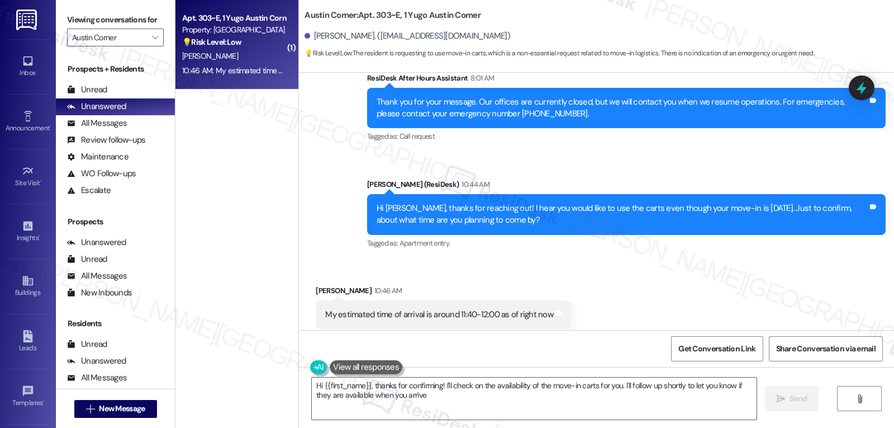
type textarea "Hi {{first_name}}, thanks for confirming! I'll check on the availability of the…"
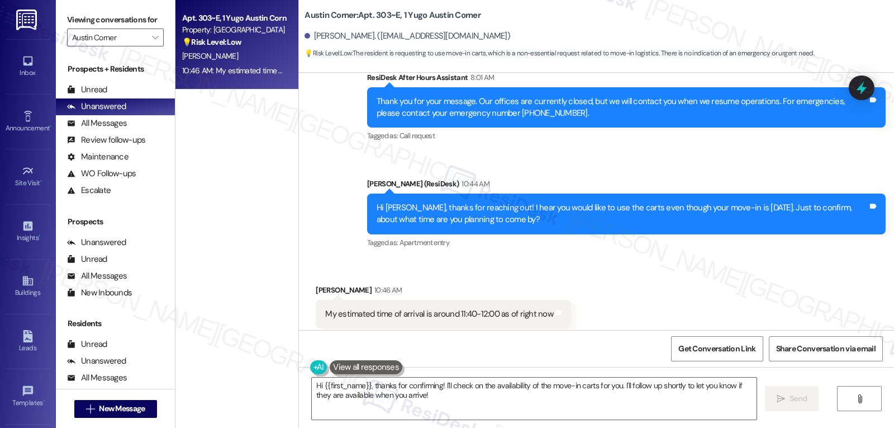
drag, startPoint x: 419, startPoint y: 399, endPoint x: 228, endPoint y: 296, distance: 217.9
click at [267, 331] on div "Apt. 303~E, 1 Yugo Austin Corner Property: Austin Corner 💡 Risk Level: Low The …" at bounding box center [535, 214] width 719 height 428
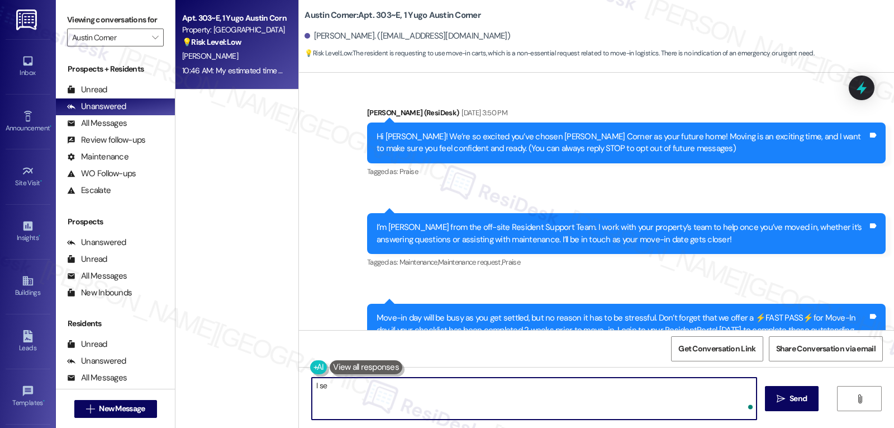
scroll to position [743, 0]
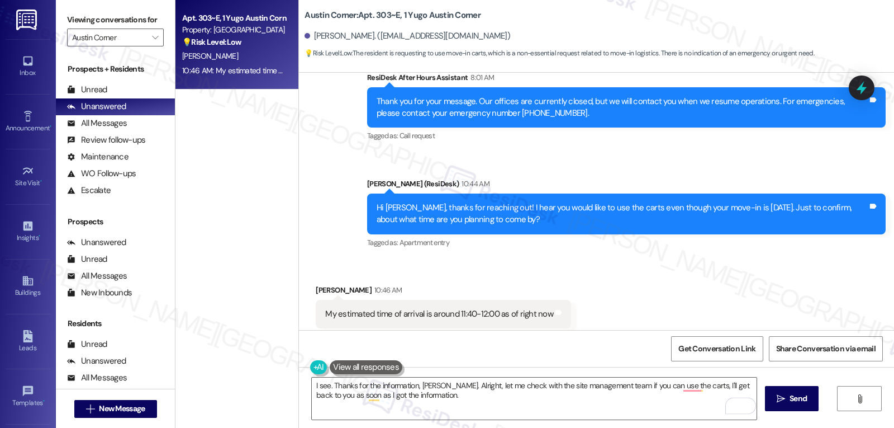
click at [705, 330] on div "Get Conversation Link Share Conversation via email" at bounding box center [596, 348] width 595 height 37
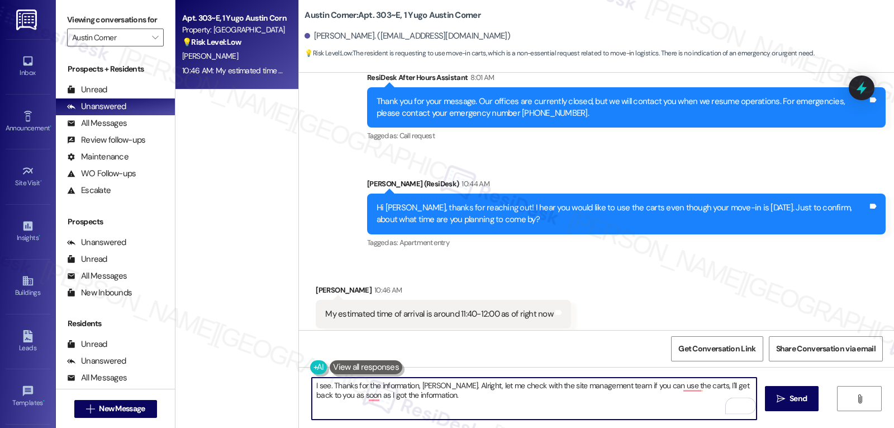
click at [557, 400] on textarea "I see. Thanks for the information, [PERSON_NAME]. Alright, let me check with th…" at bounding box center [534, 398] width 445 height 42
click at [484, 395] on textarea "I see. Thanks for the information, [PERSON_NAME]. Alright, let me check with th…" at bounding box center [534, 398] width 445 height 42
click at [593, 411] on textarea "I see. Thanks for the information, [PERSON_NAME]. Alright, let me check with th…" at bounding box center [534, 398] width 445 height 42
click at [798, 394] on span "Send" at bounding box center [798, 398] width 17 height 12
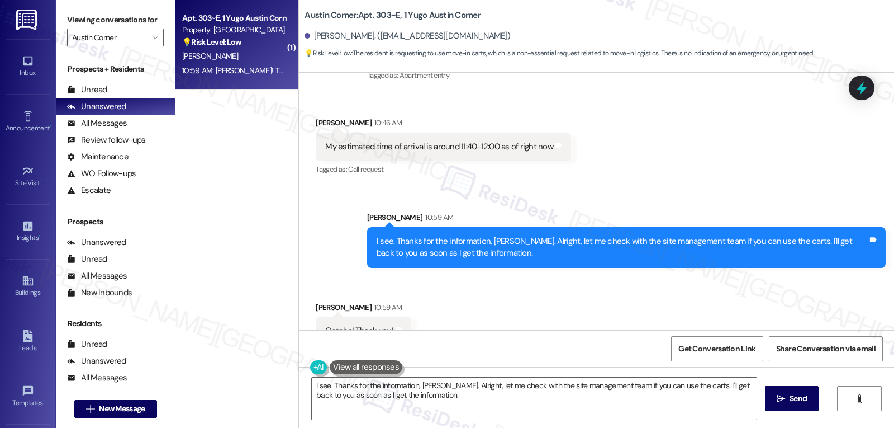
scroll to position [911, 0]
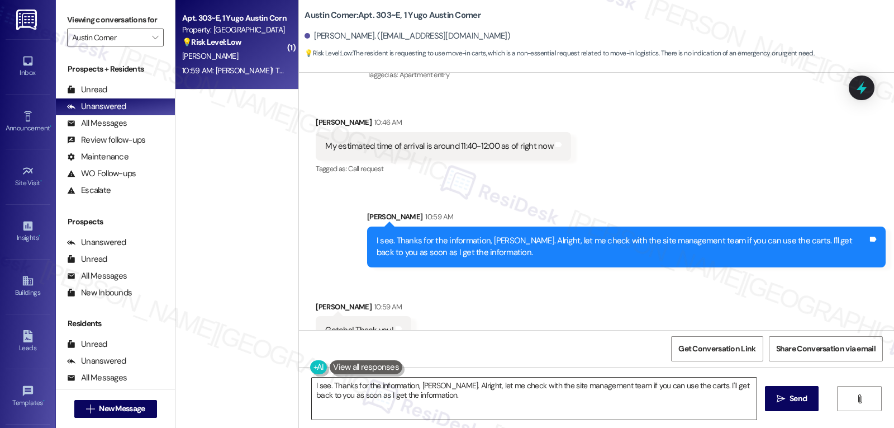
click at [520, 410] on textarea "Hi {{first_name}}! I'm still waiting to hear back from the team about the carts…" at bounding box center [534, 398] width 445 height 42
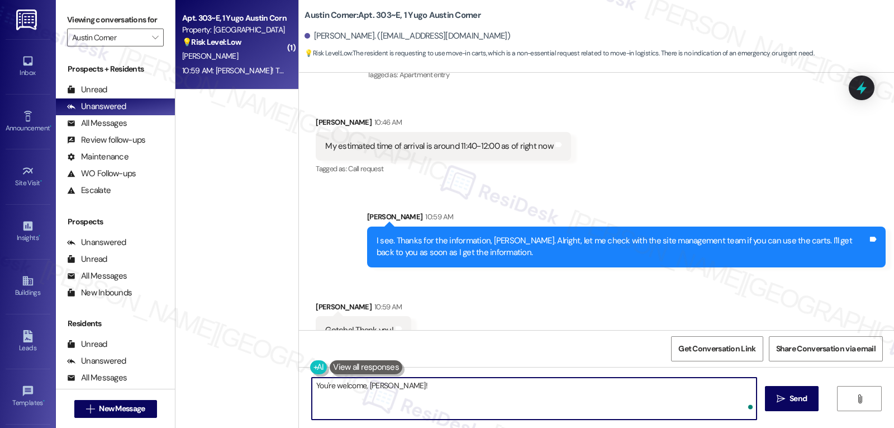
type textarea "You're welcome, [PERSON_NAME]!"
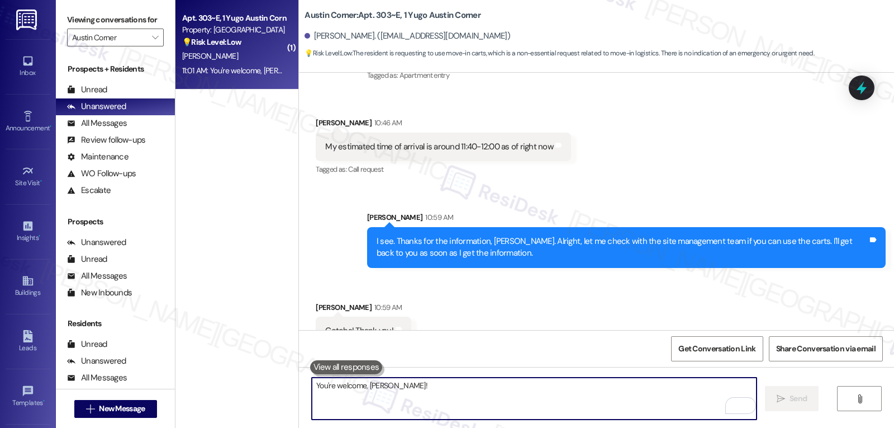
scroll to position [989, 0]
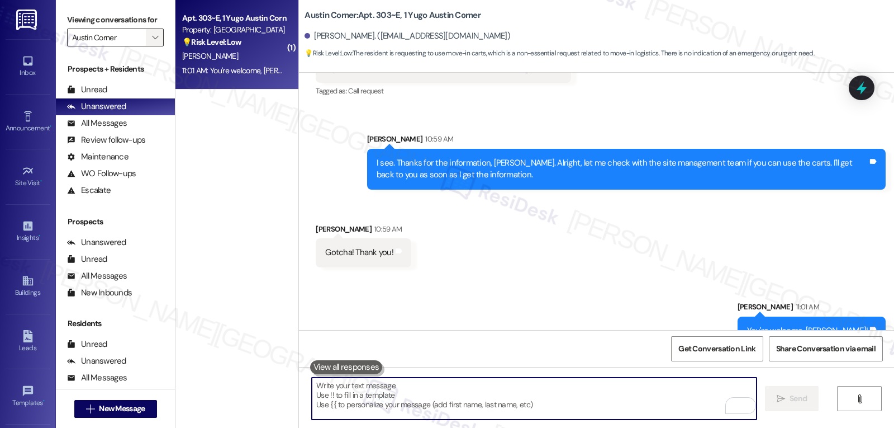
click at [152, 42] on icon "" at bounding box center [155, 37] width 6 height 9
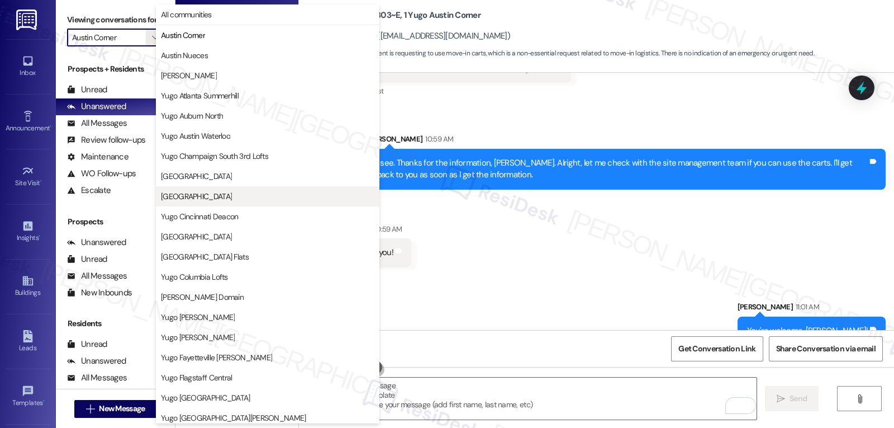
click at [268, 196] on span "[GEOGRAPHIC_DATA]" at bounding box center [268, 196] width 214 height 11
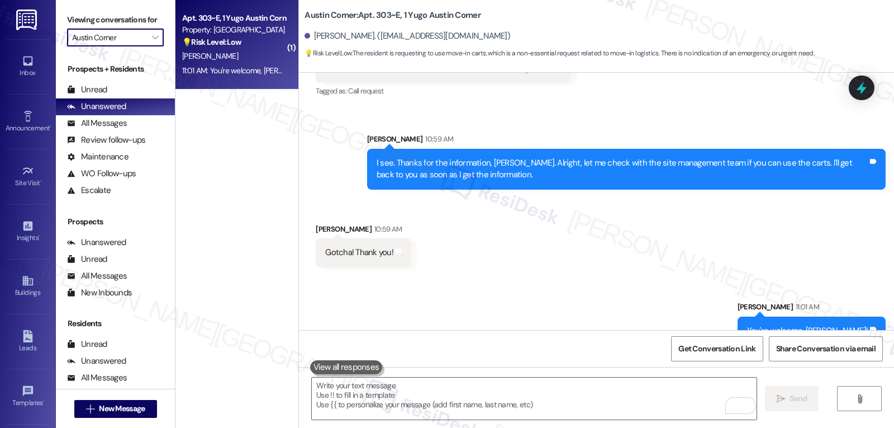
type input "[GEOGRAPHIC_DATA]"
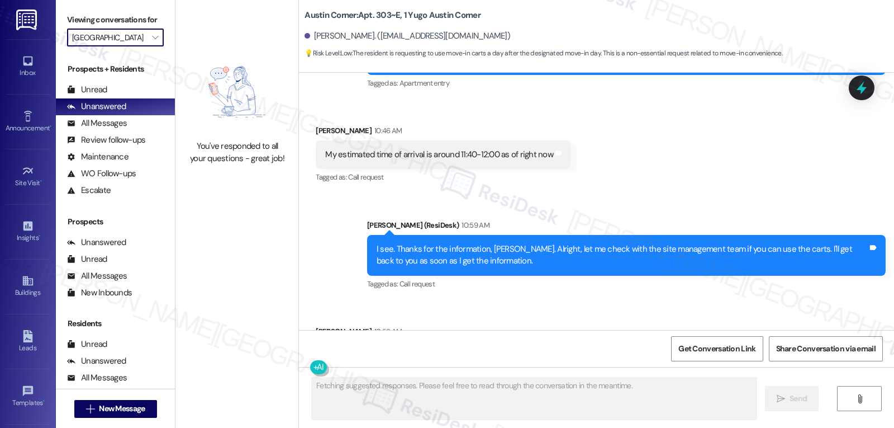
scroll to position [944, 0]
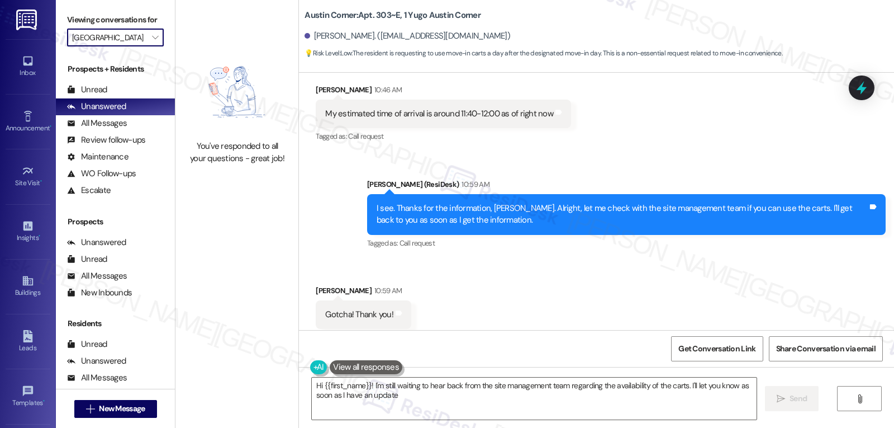
type textarea "Hi {{first_name}}! I'm still waiting to hear back from the site management team…"
click at [136, 46] on input "[GEOGRAPHIC_DATA]" at bounding box center [109, 38] width 74 height 18
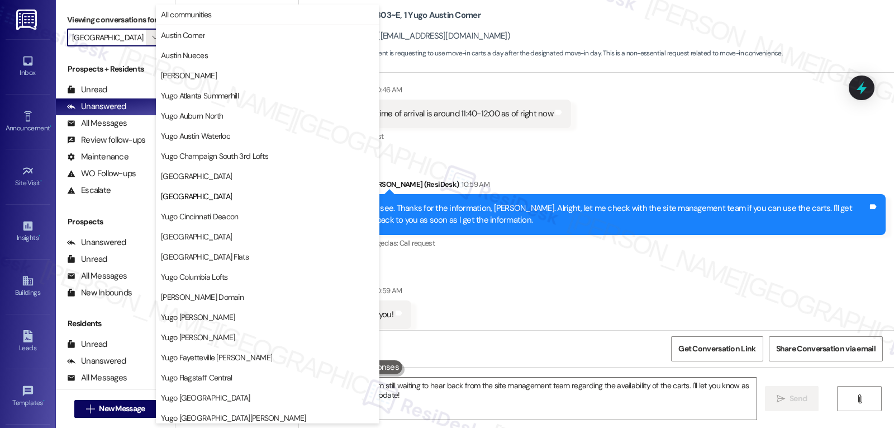
scroll to position [182, 0]
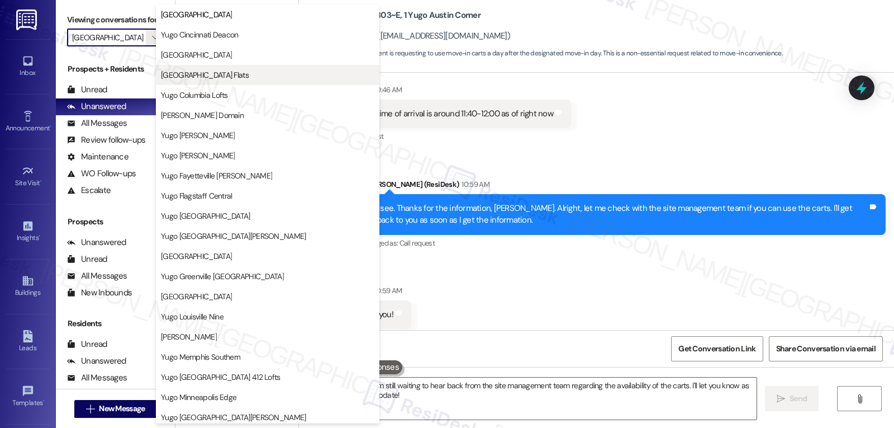
click at [228, 77] on span "[GEOGRAPHIC_DATA] Flats" at bounding box center [205, 74] width 88 height 11
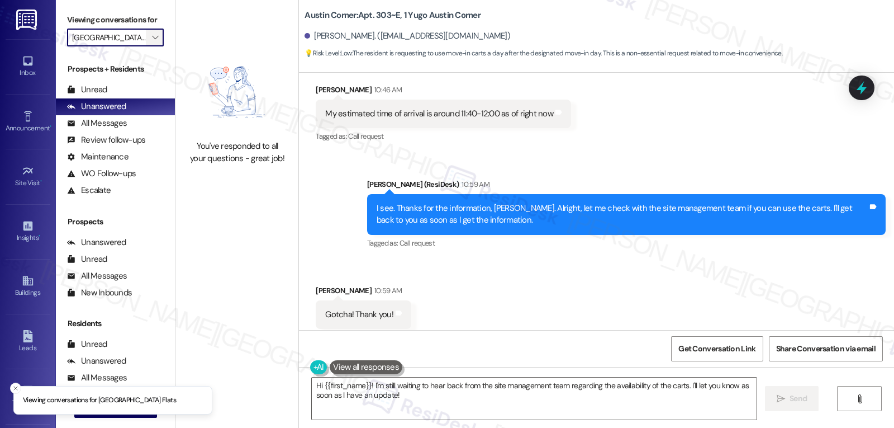
click at [152, 42] on icon "" at bounding box center [155, 37] width 6 height 9
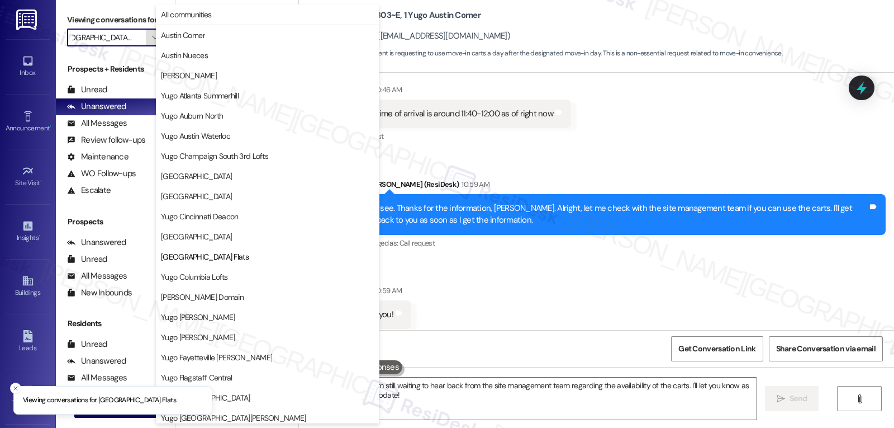
scroll to position [182, 0]
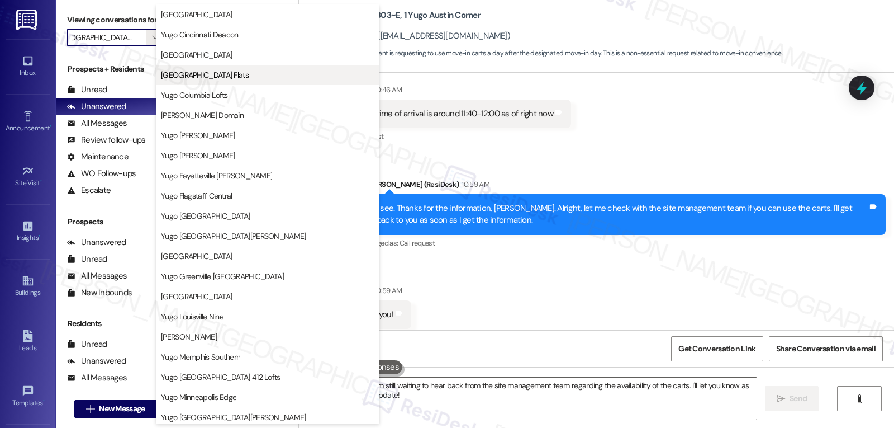
click at [255, 77] on span "[GEOGRAPHIC_DATA] Flats" at bounding box center [268, 74] width 214 height 11
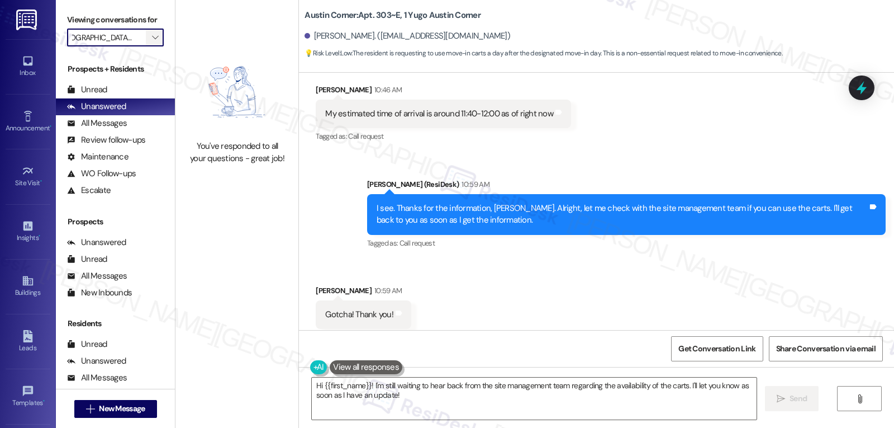
scroll to position [0, 0]
click at [152, 42] on icon "" at bounding box center [155, 37] width 6 height 9
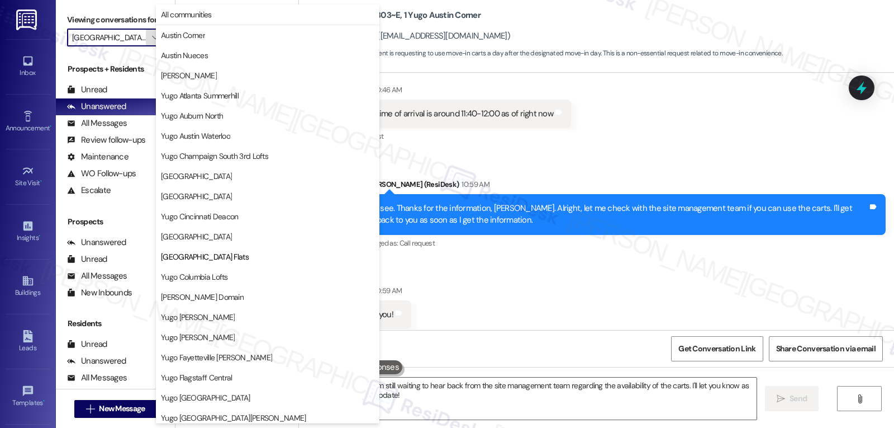
scroll to position [182, 0]
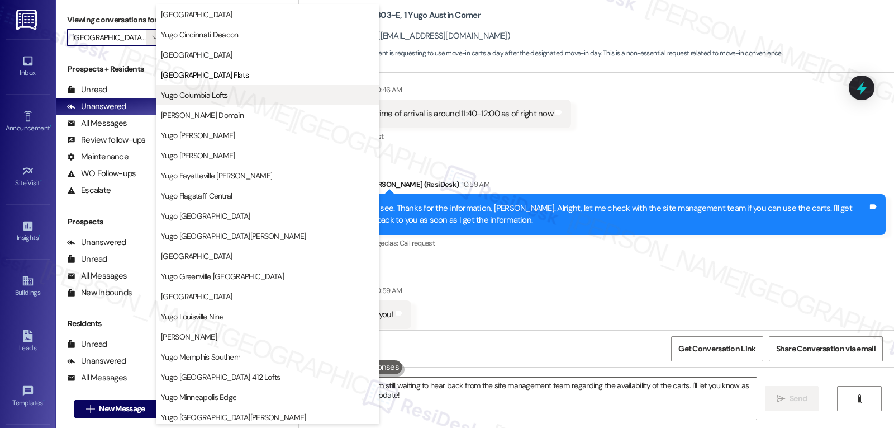
click at [210, 100] on span "Yugo Columbia Lofts" at bounding box center [194, 94] width 67 height 11
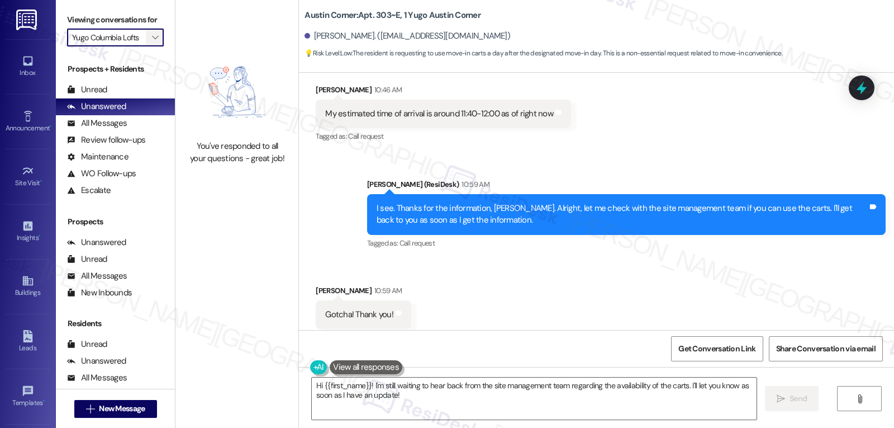
click at [146, 46] on button "" at bounding box center [155, 38] width 18 height 18
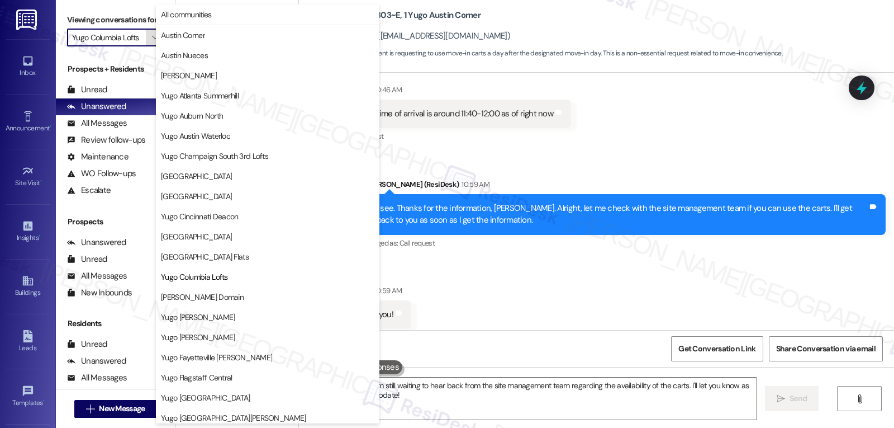
scroll to position [182, 0]
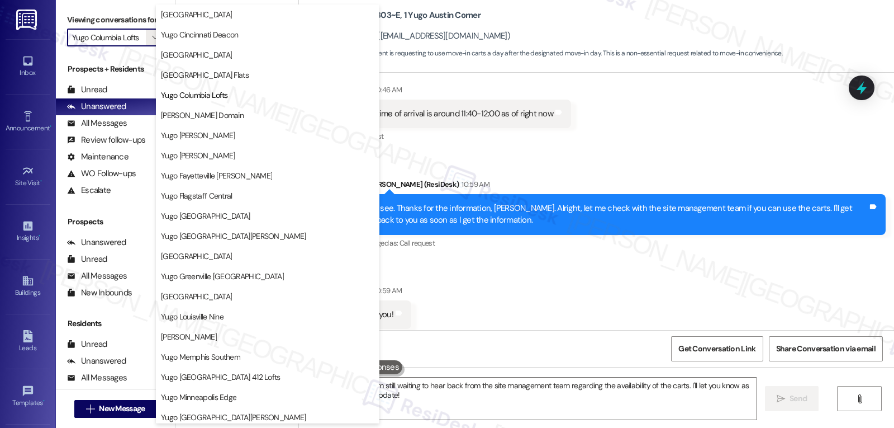
click at [249, 117] on span "[PERSON_NAME] Domain" at bounding box center [268, 115] width 214 height 11
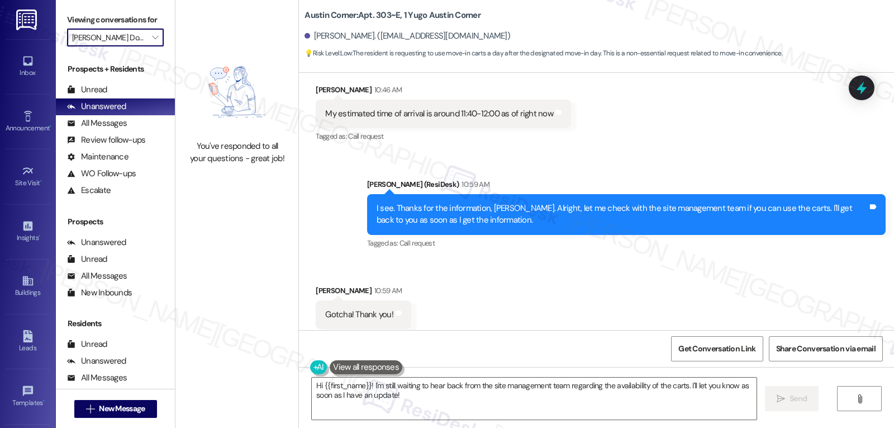
click at [636, 280] on div "Received via SMS Grabiela Sanchez 10:59 AM Gotcha! Thank you! Tags and notes Ta…" at bounding box center [596, 306] width 595 height 94
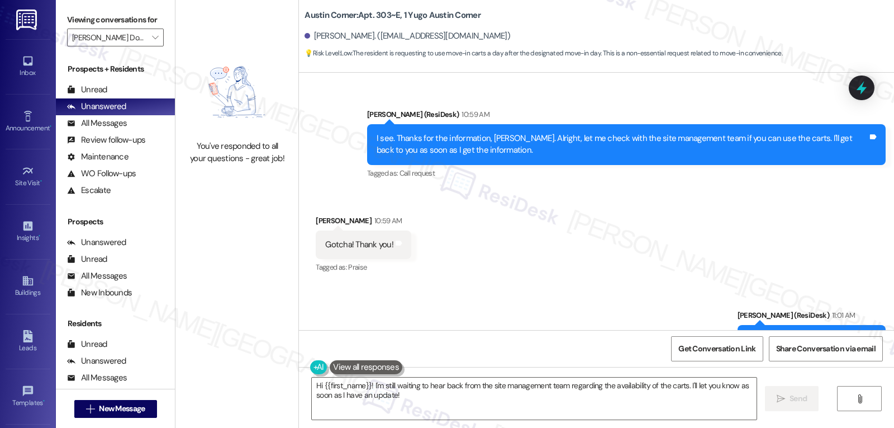
scroll to position [1039, 0]
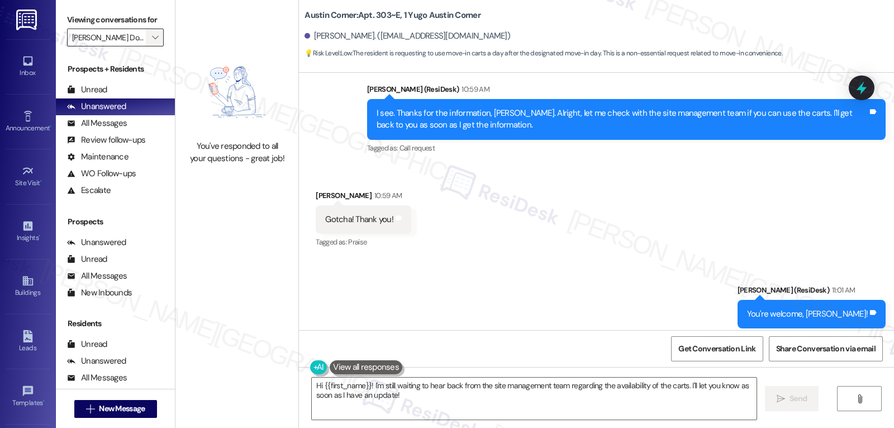
click at [152, 42] on icon "" at bounding box center [155, 37] width 6 height 9
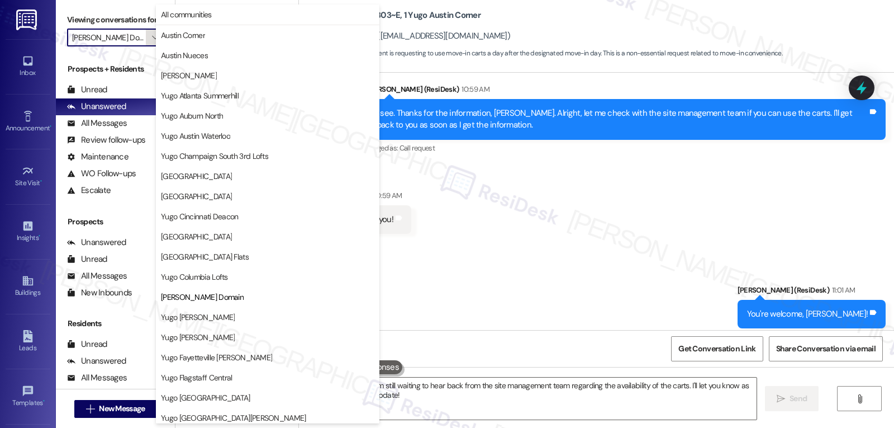
scroll to position [182, 0]
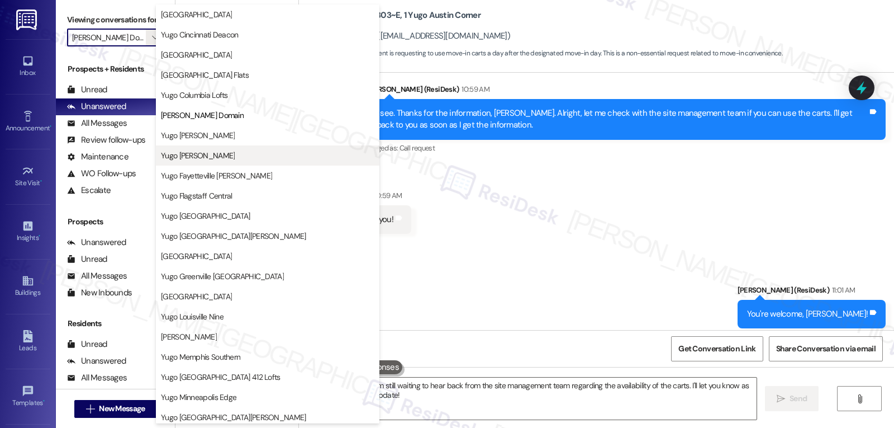
click at [221, 154] on span "Yugo [PERSON_NAME]" at bounding box center [198, 155] width 74 height 11
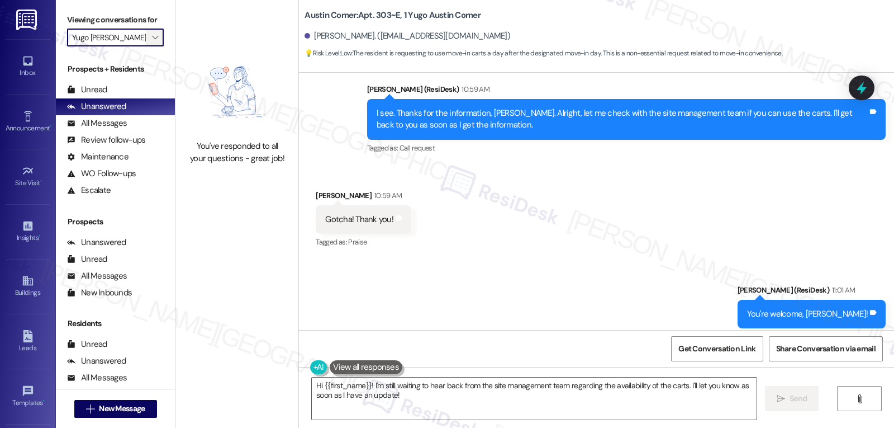
click at [152, 42] on icon "" at bounding box center [155, 37] width 6 height 9
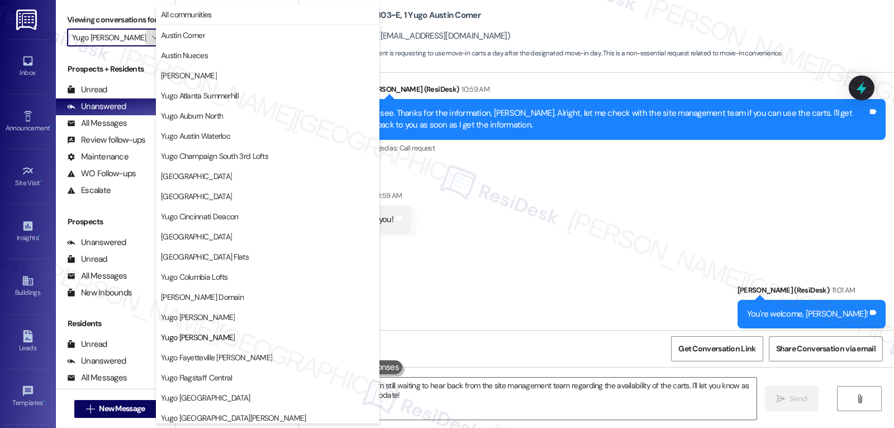
scroll to position [182, 0]
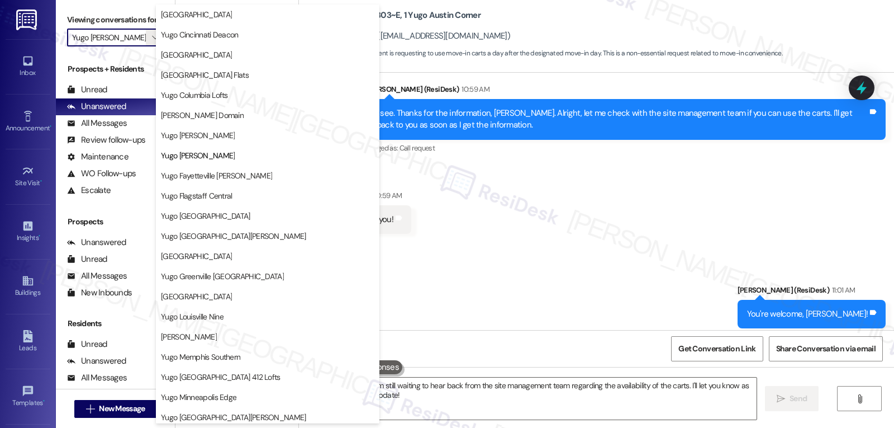
click at [220, 177] on span "Yugo Fayetteville [PERSON_NAME]" at bounding box center [216, 175] width 111 height 11
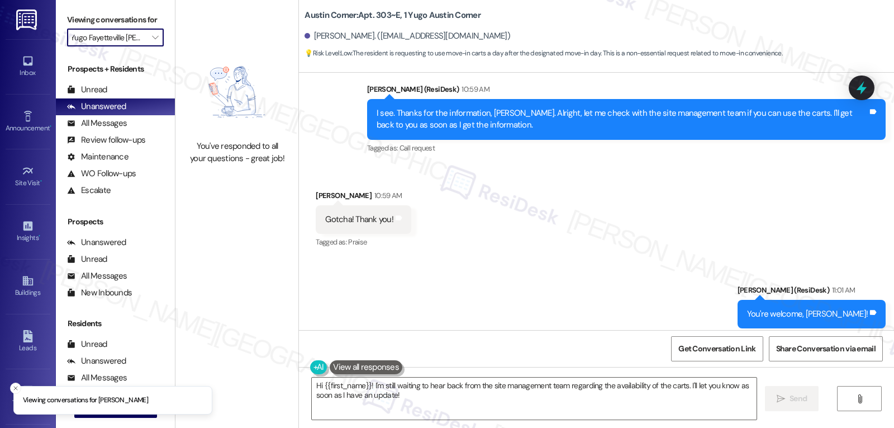
click at [133, 46] on input "Yugo Fayetteville [PERSON_NAME]" at bounding box center [109, 38] width 74 height 18
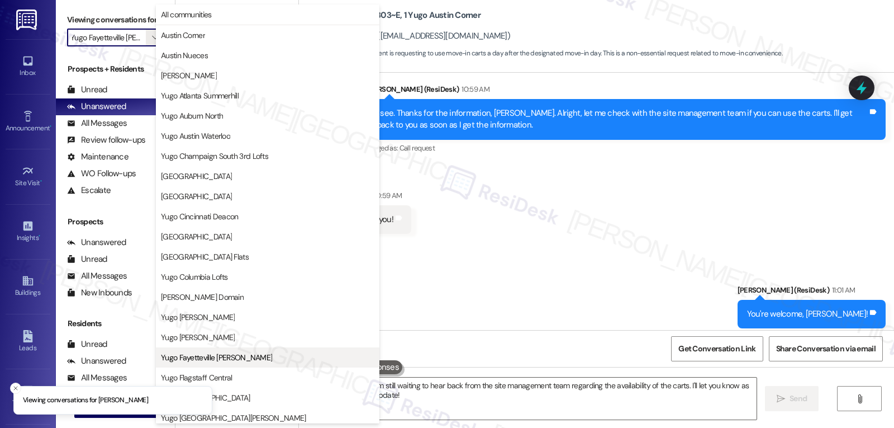
scroll to position [182, 0]
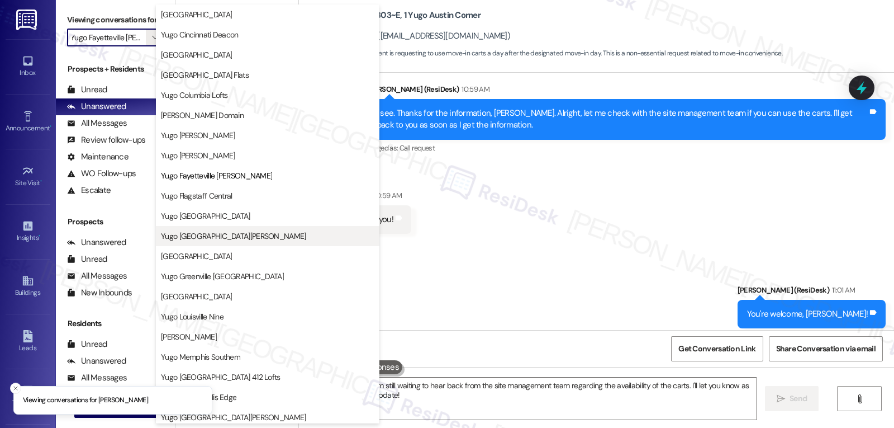
click at [209, 236] on span "Yugo [GEOGRAPHIC_DATA][PERSON_NAME]" at bounding box center [233, 235] width 145 height 11
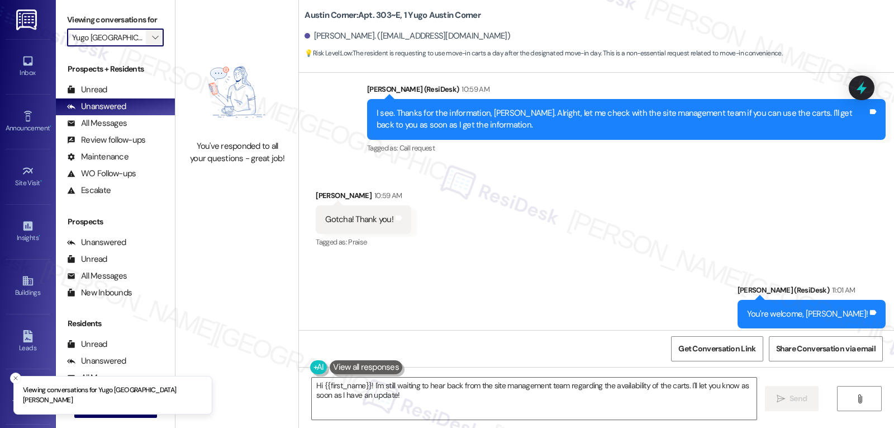
click at [153, 46] on button "" at bounding box center [155, 38] width 18 height 18
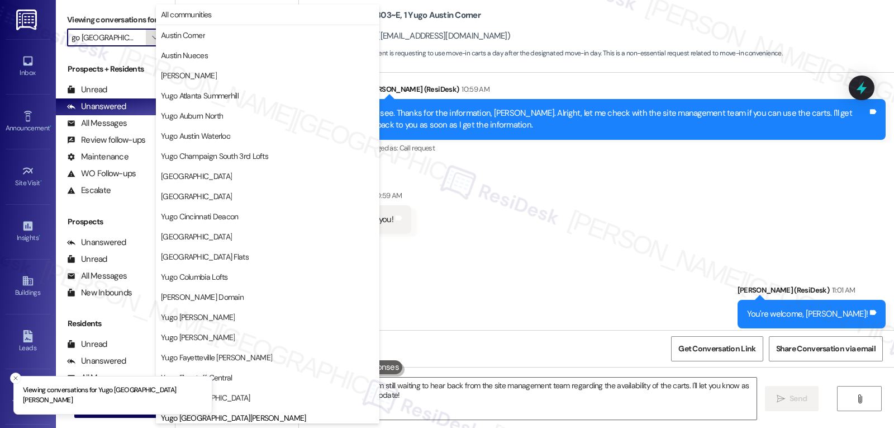
scroll to position [383, 0]
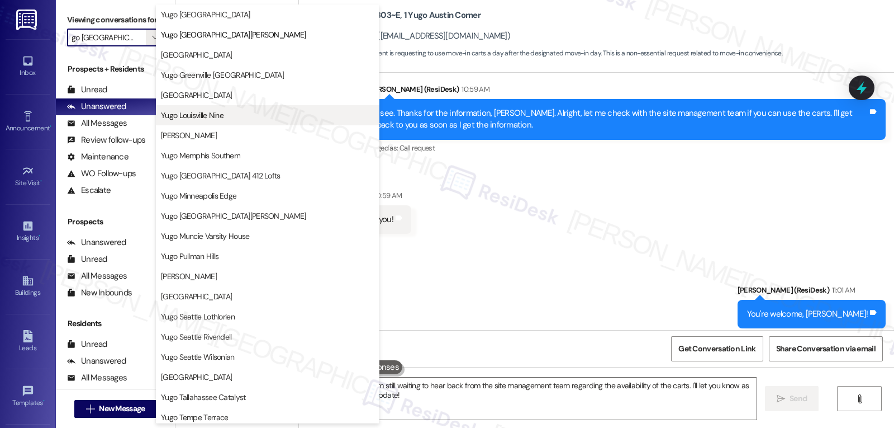
click at [216, 121] on button "Yugo Louisville Nine" at bounding box center [268, 115] width 224 height 20
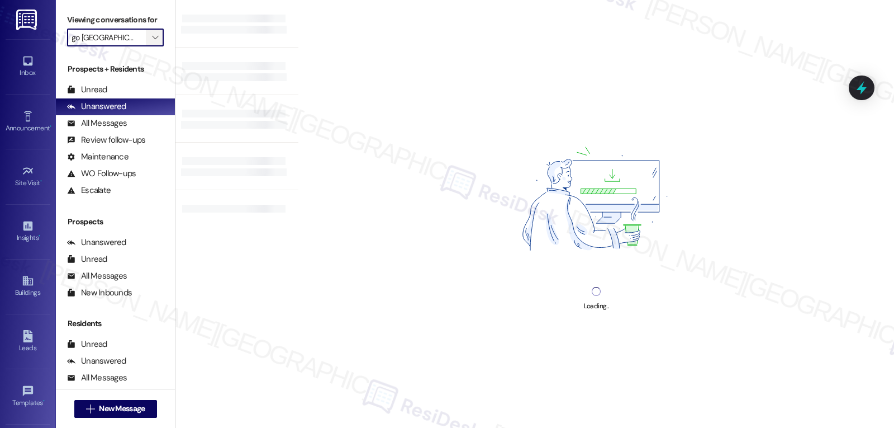
type input "Yugo Louisville Nine"
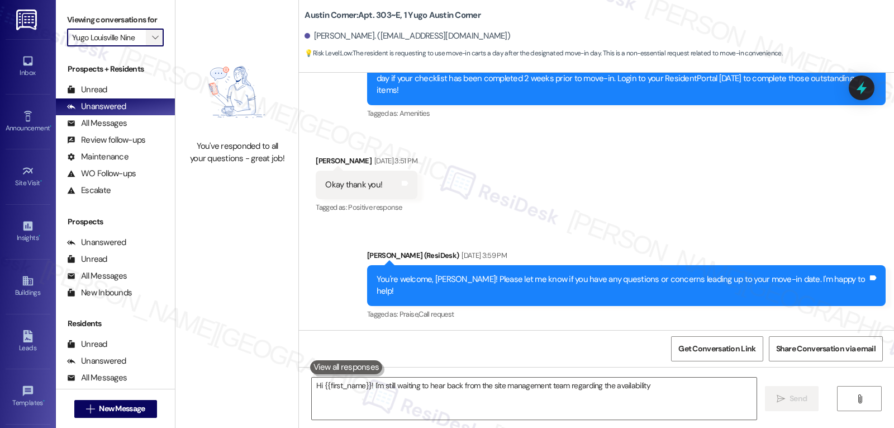
click at [150, 46] on span "" at bounding box center [155, 38] width 11 height 18
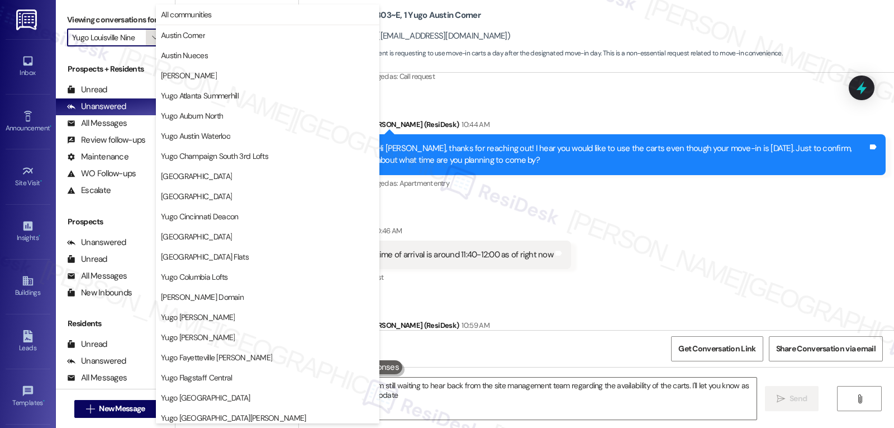
type textarea "Hi {{first_name}}! I'm still waiting to hear back from the site management team…"
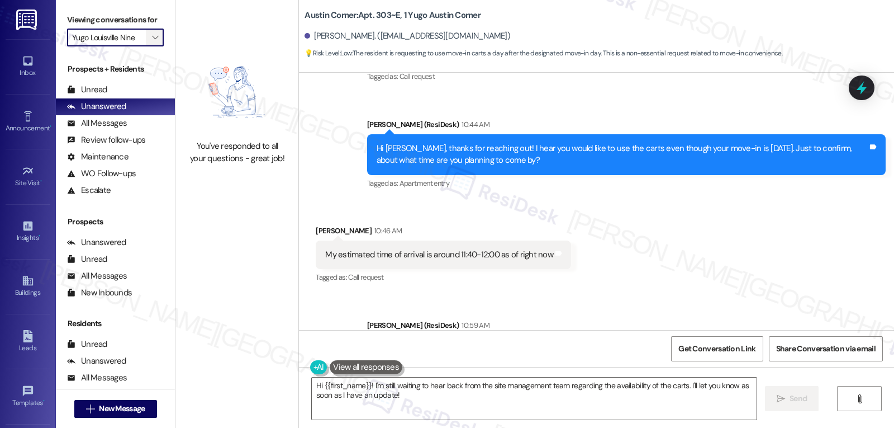
scroll to position [944, 0]
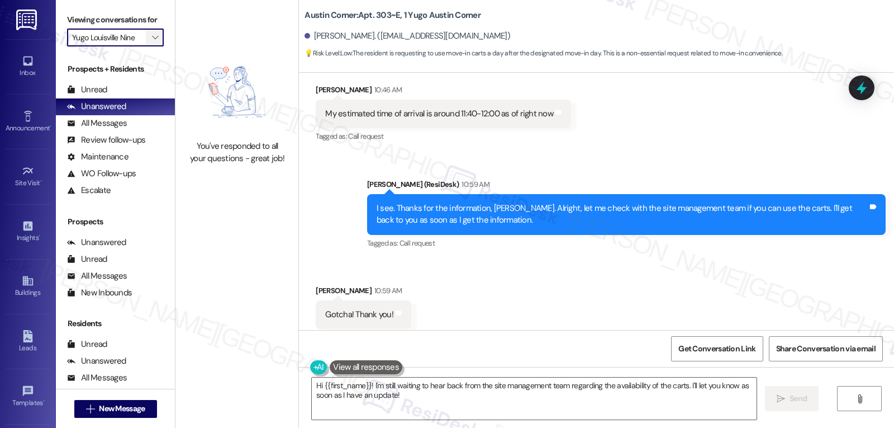
click at [152, 42] on icon "" at bounding box center [155, 37] width 6 height 9
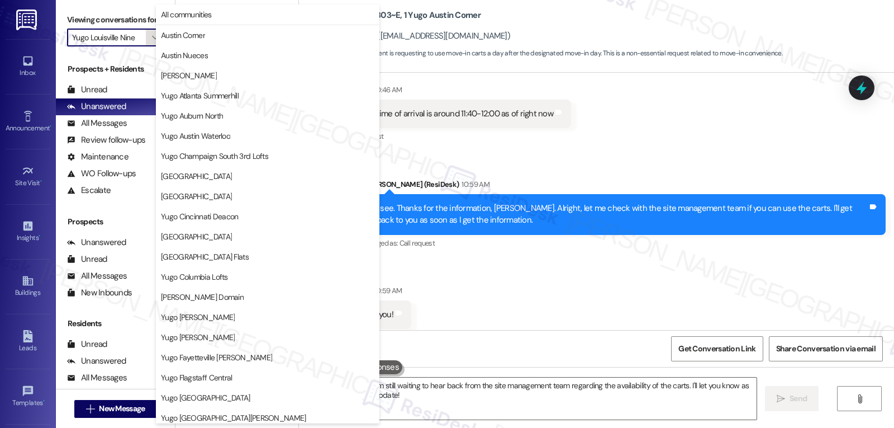
scroll to position [383, 0]
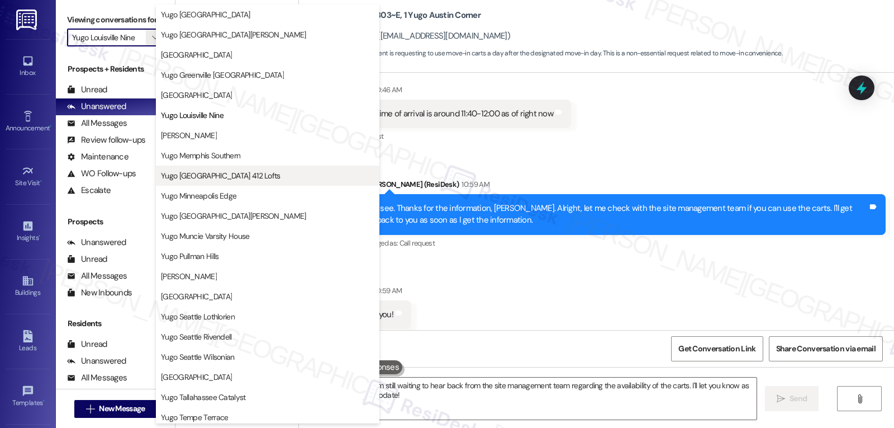
click at [245, 172] on span "Yugo [GEOGRAPHIC_DATA] 412 Lofts" at bounding box center [221, 175] width 120 height 11
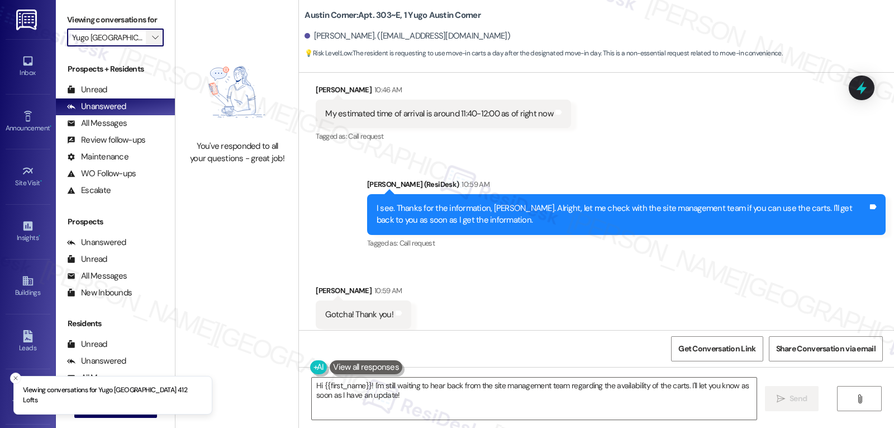
click at [151, 46] on span "" at bounding box center [155, 38] width 11 height 18
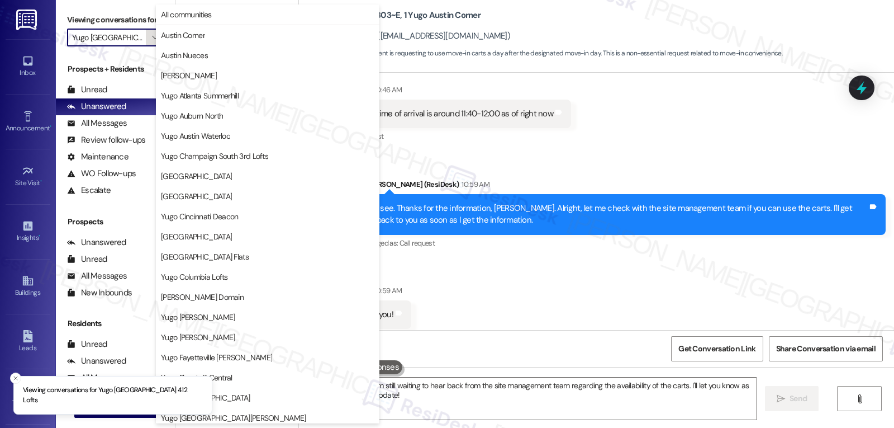
scroll to position [383, 0]
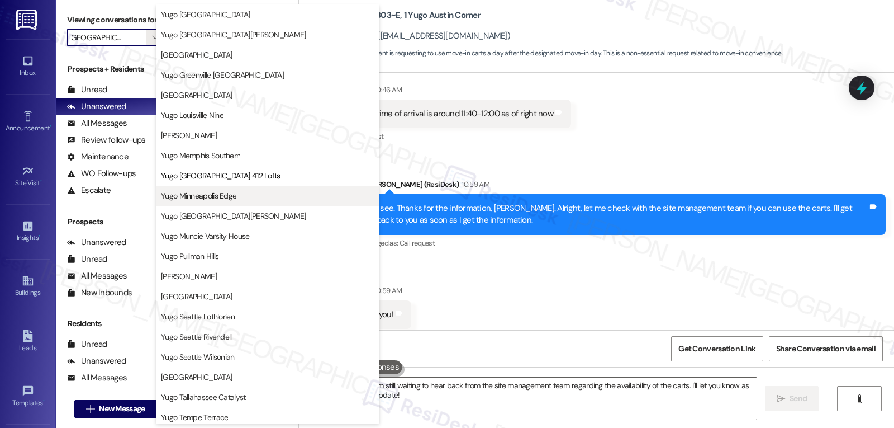
click at [220, 197] on span "Yugo Minneapolis Edge" at bounding box center [198, 195] width 75 height 11
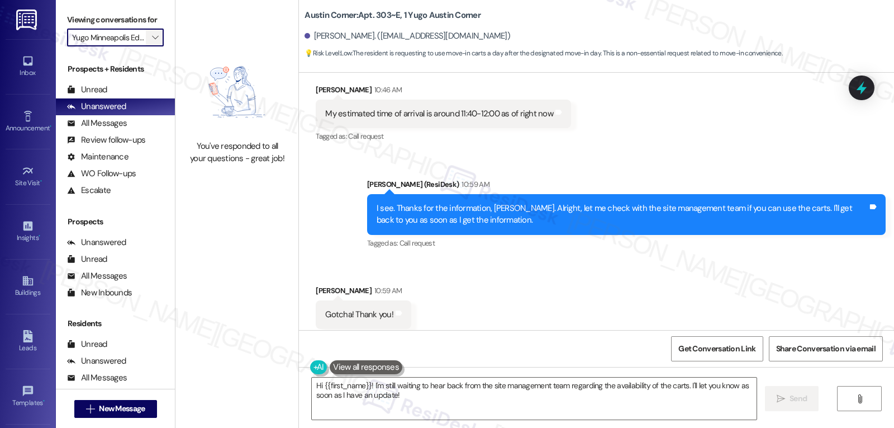
click at [152, 42] on icon "" at bounding box center [155, 37] width 6 height 9
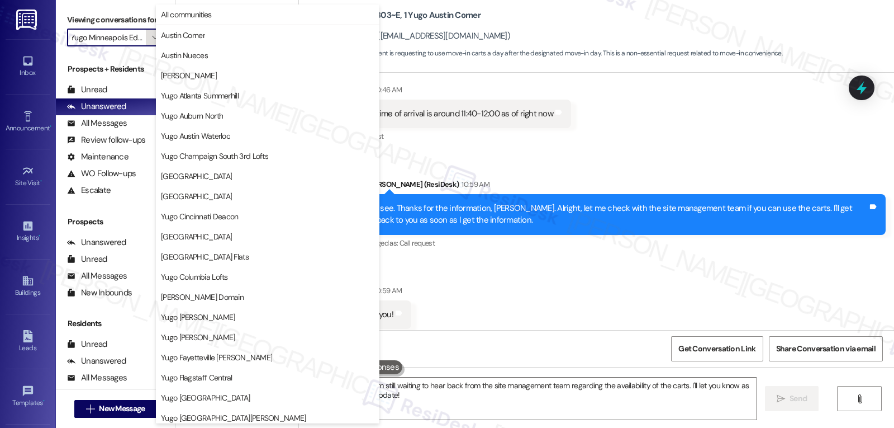
scroll to position [383, 0]
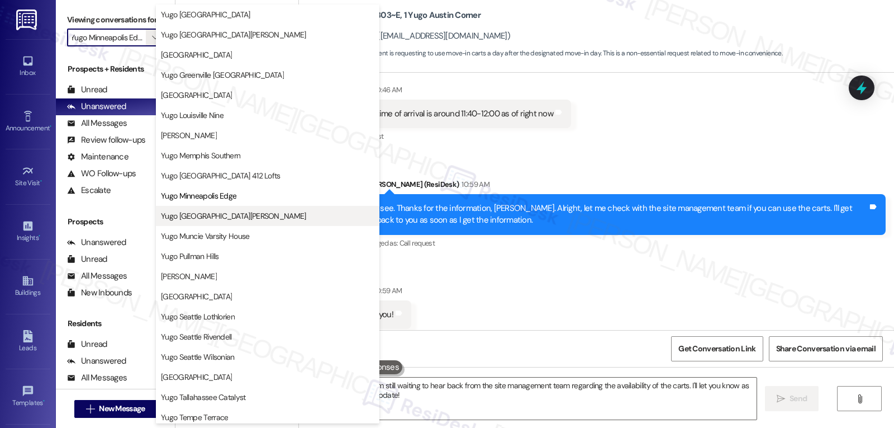
click at [239, 213] on span "Yugo [GEOGRAPHIC_DATA][PERSON_NAME]" at bounding box center [233, 215] width 145 height 11
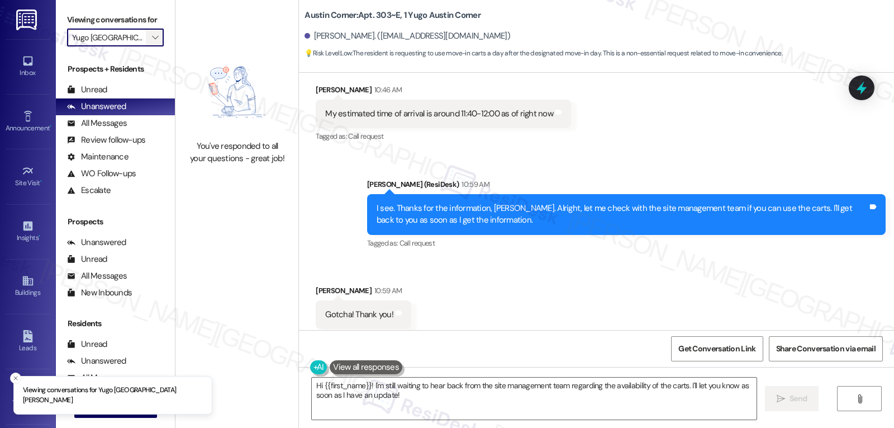
click at [153, 46] on button "" at bounding box center [155, 38] width 18 height 18
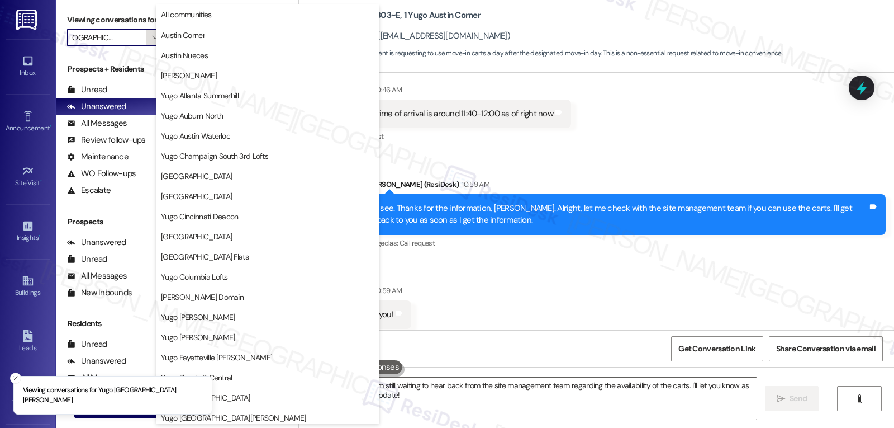
scroll to position [467, 0]
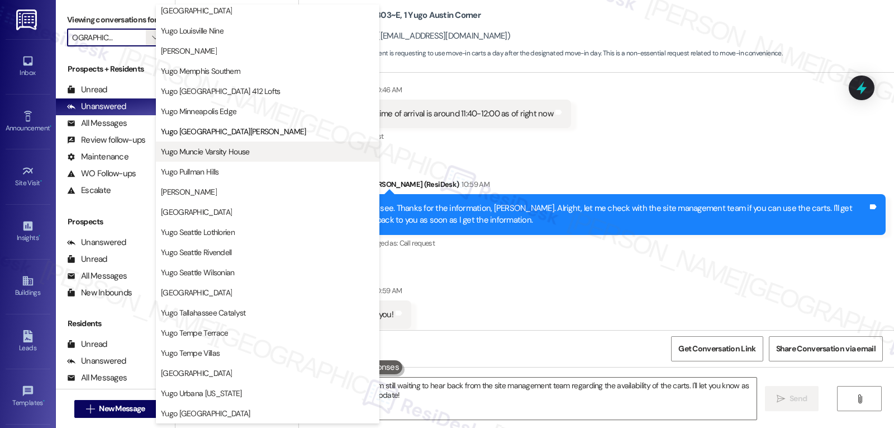
click at [220, 157] on span "Yugo Muncie Varsity House" at bounding box center [205, 151] width 89 height 11
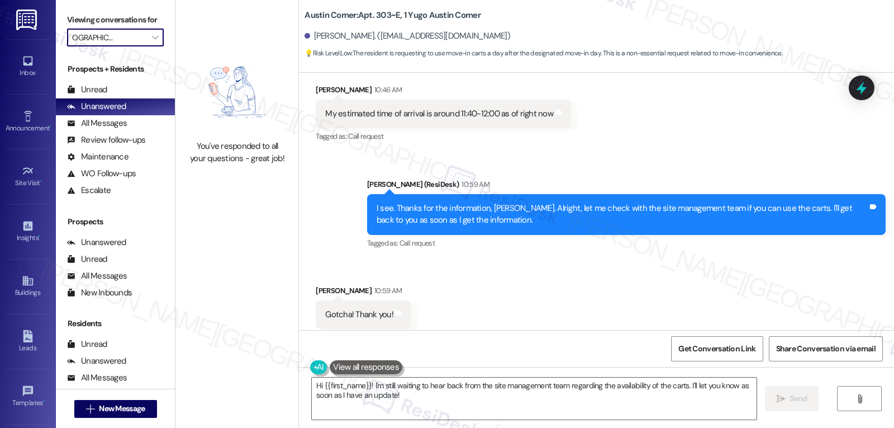
type input "Yugo Muncie Varsity House"
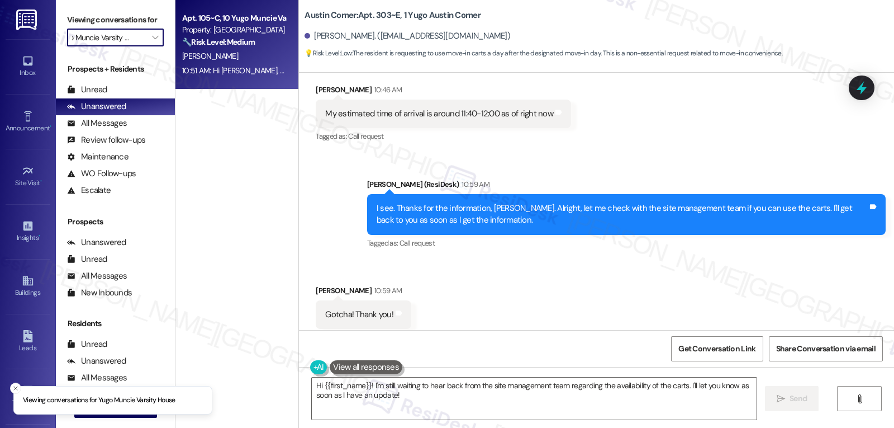
click at [212, 77] on div "10:51 AM: Hi Brenna, Thanks for your message! I understand you need a signed co…" at bounding box center [234, 71] width 106 height 14
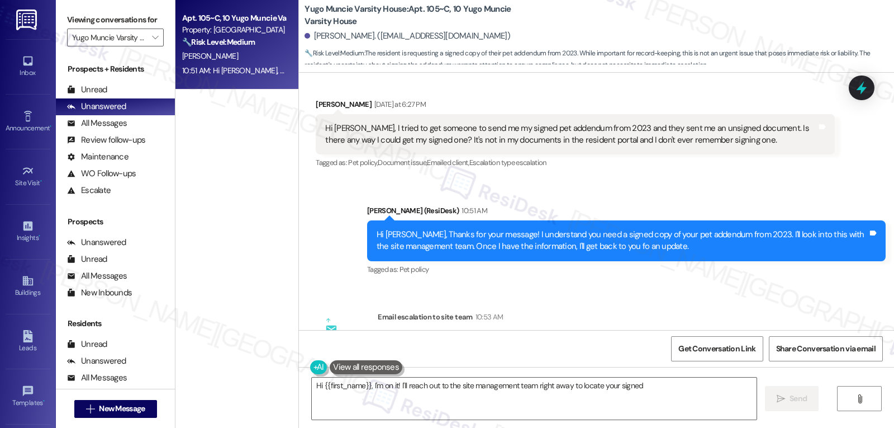
scroll to position [1417, 0]
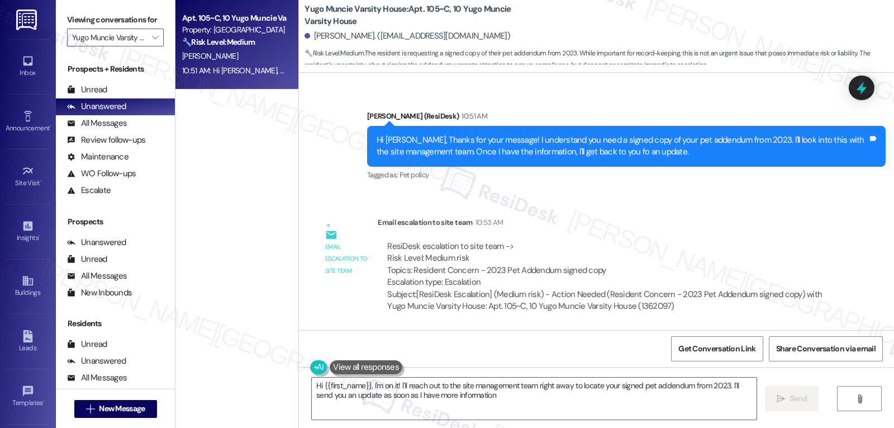
type textarea "Hi {{first_name}}, I'm on it! I'll reach out to the site management team right …"
click at [153, 45] on button "" at bounding box center [155, 38] width 18 height 18
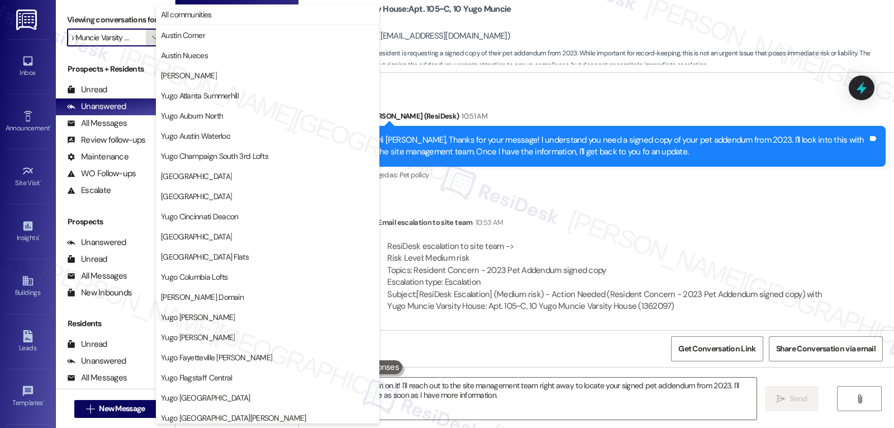
scroll to position [467, 0]
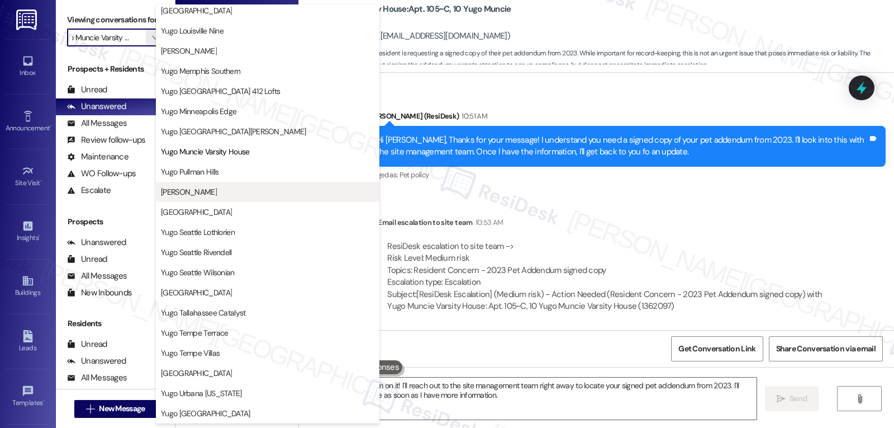
click at [217, 196] on span "[PERSON_NAME]" at bounding box center [189, 191] width 56 height 11
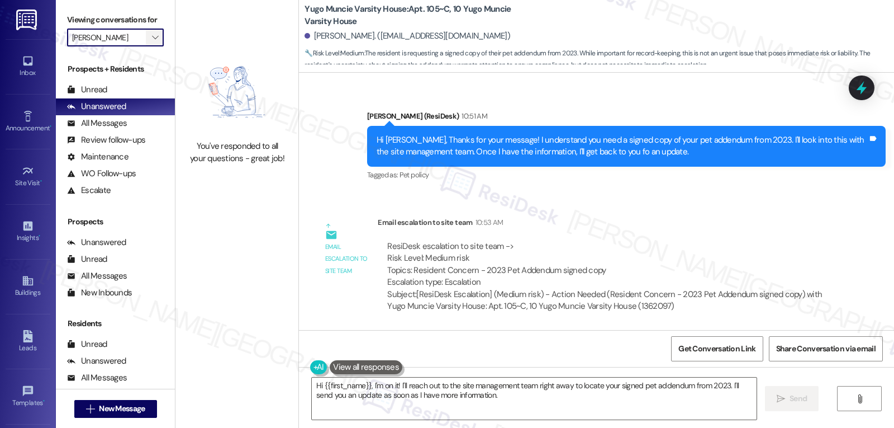
click at [150, 46] on span "" at bounding box center [155, 38] width 11 height 18
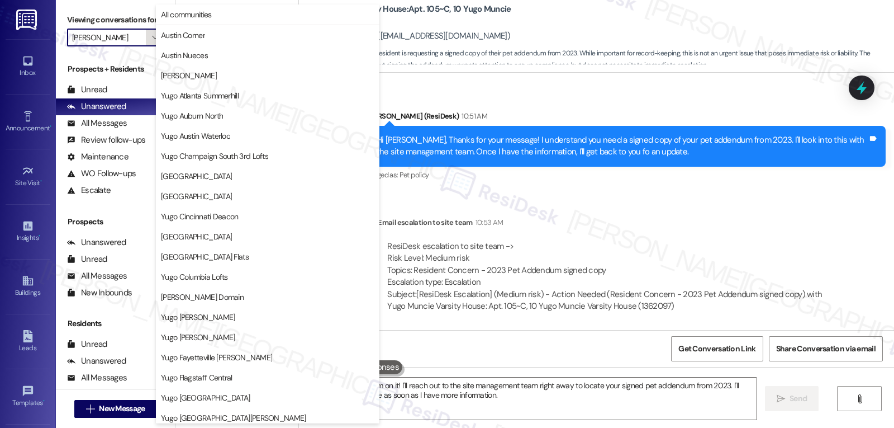
scroll to position [467, 0]
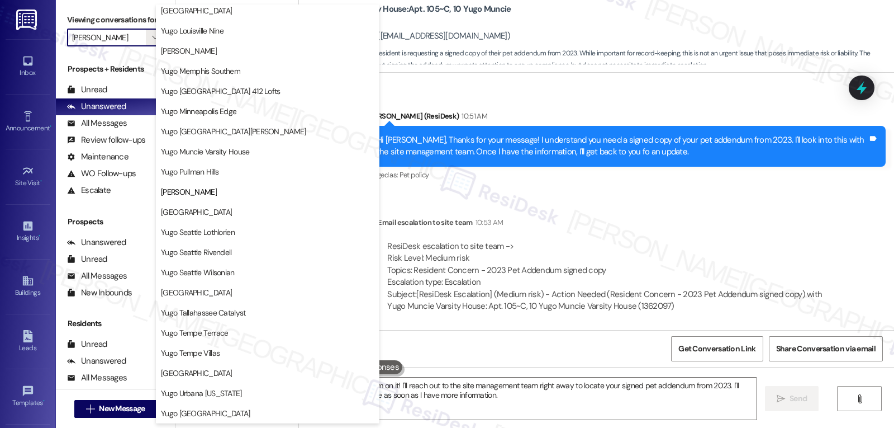
click at [206, 215] on span "[GEOGRAPHIC_DATA]" at bounding box center [196, 211] width 71 height 11
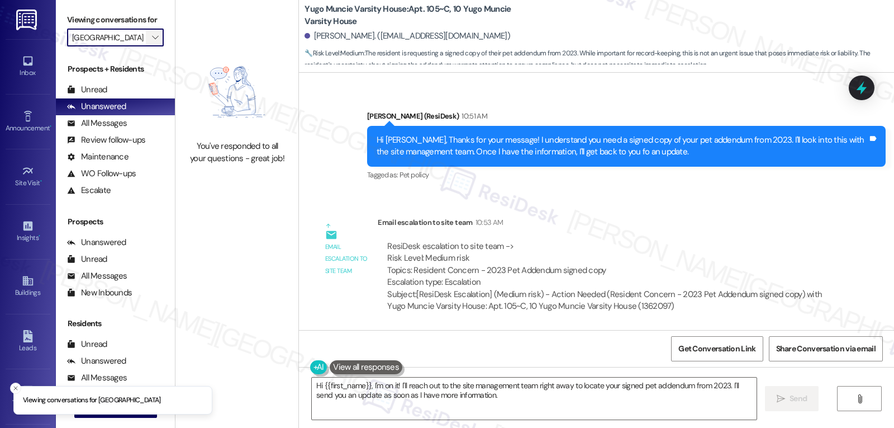
click at [150, 41] on span "" at bounding box center [155, 38] width 11 height 18
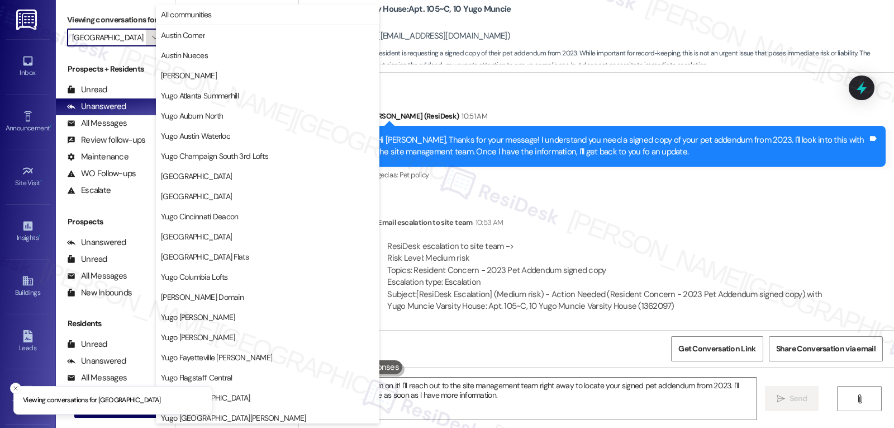
scroll to position [467, 0]
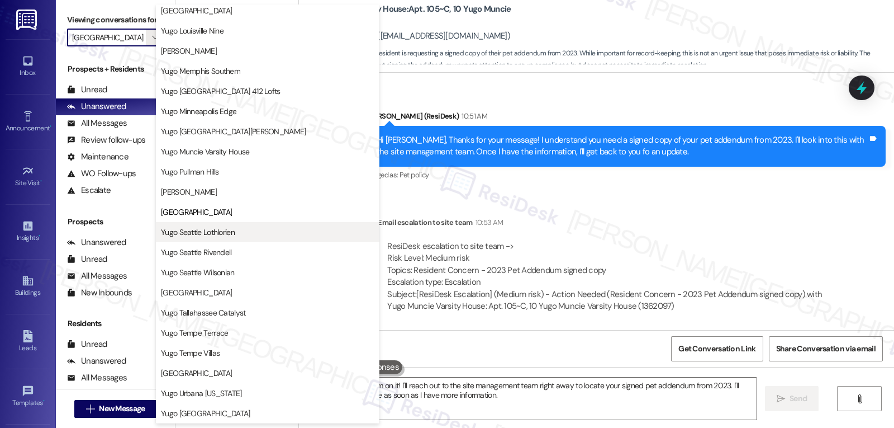
click at [216, 237] on span "Yugo Seattle Lothlorien" at bounding box center [198, 231] width 74 height 11
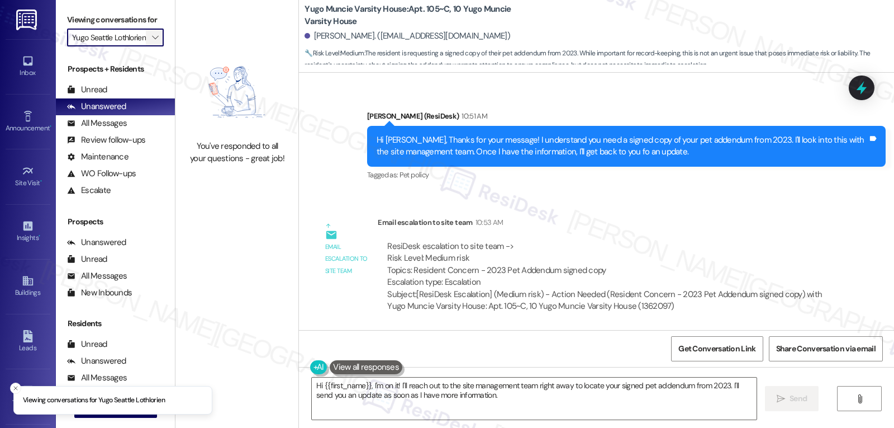
click at [152, 42] on icon "" at bounding box center [155, 37] width 6 height 9
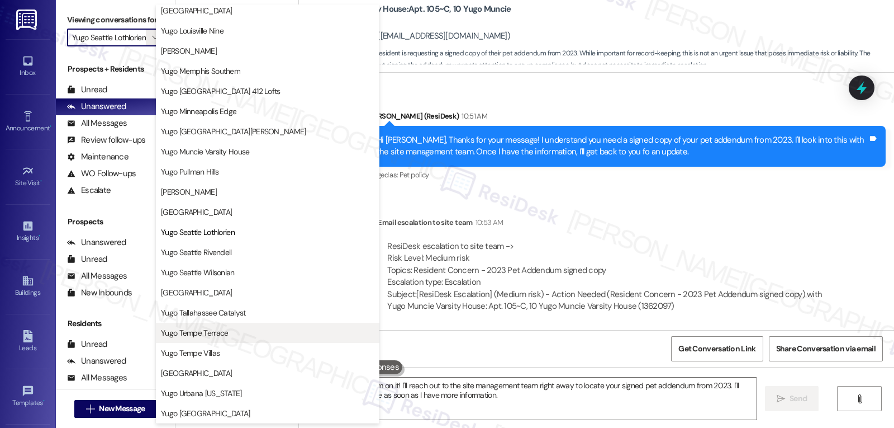
click at [226, 331] on span "Yugo Tempe Terrace" at bounding box center [194, 332] width 67 height 11
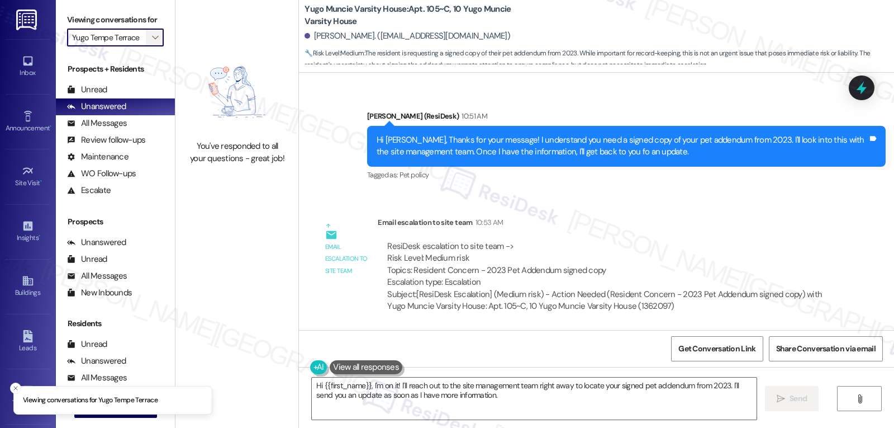
click at [151, 46] on span "" at bounding box center [155, 38] width 11 height 18
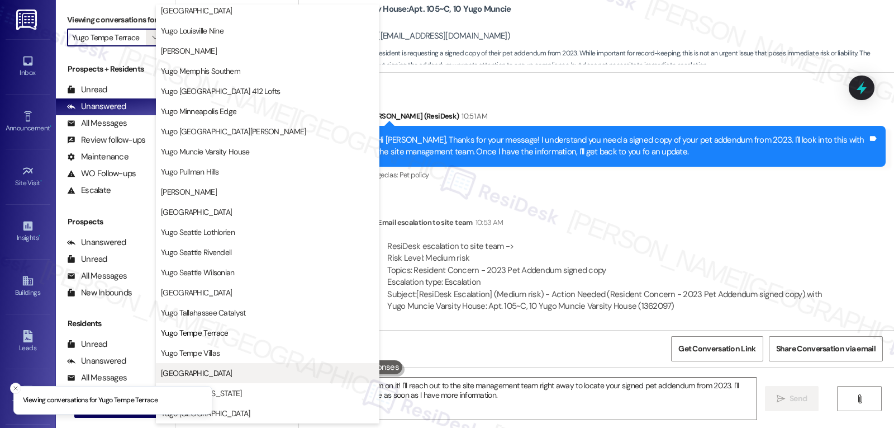
click at [235, 374] on span "[GEOGRAPHIC_DATA]" at bounding box center [268, 372] width 214 height 11
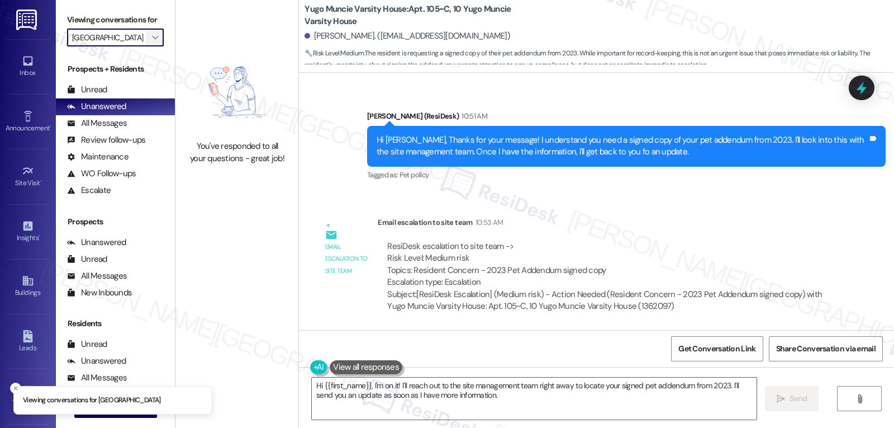
click at [150, 46] on span "" at bounding box center [155, 38] width 11 height 18
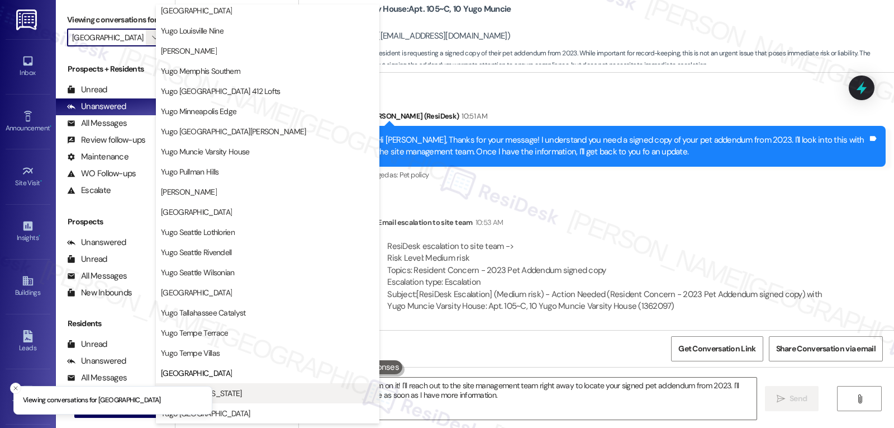
click at [257, 395] on span "Yugo Urbana [US_STATE]" at bounding box center [268, 392] width 214 height 11
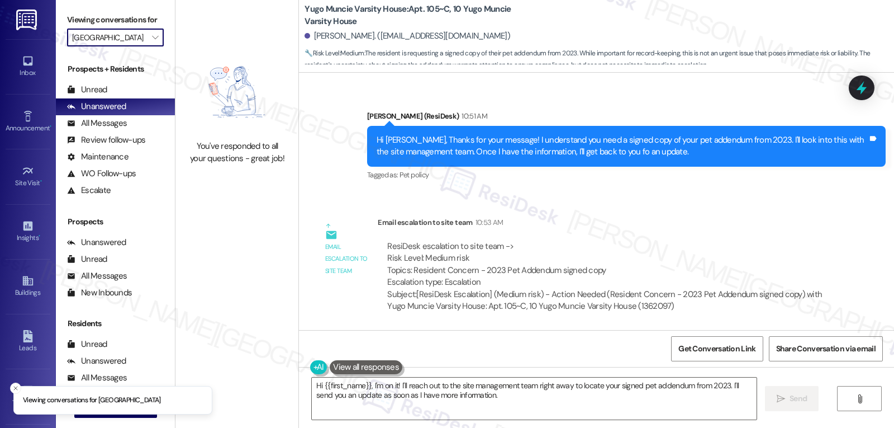
type input "Yugo Urbana [US_STATE]"
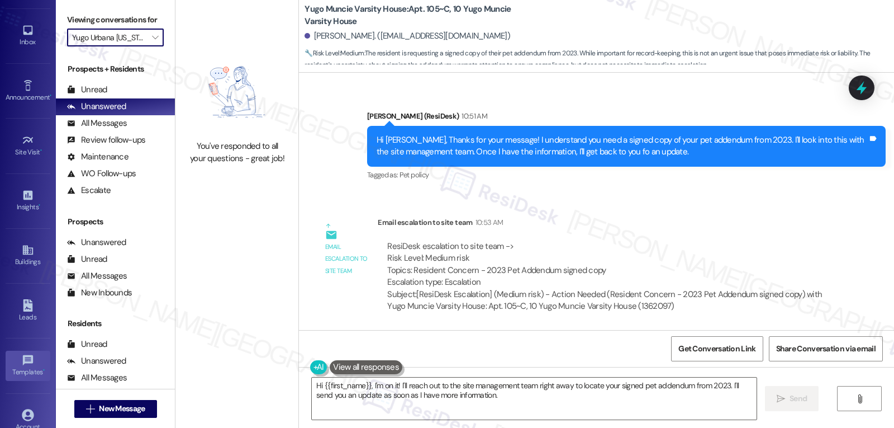
scroll to position [106, 0]
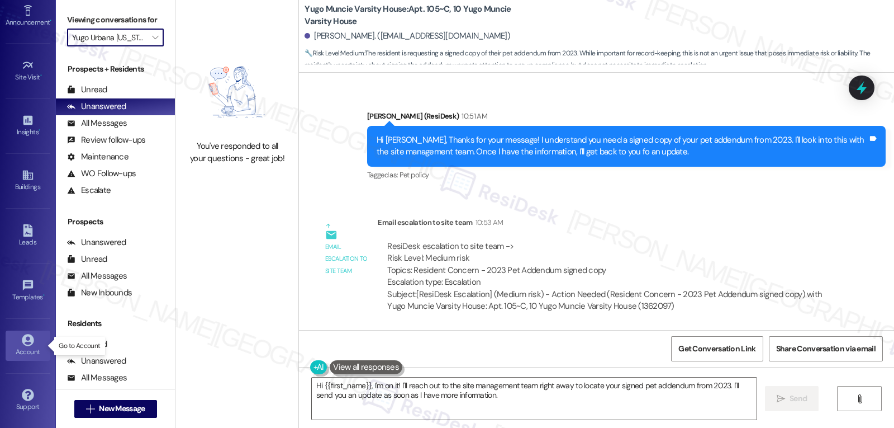
click at [30, 347] on div "Account" at bounding box center [28, 351] width 56 height 11
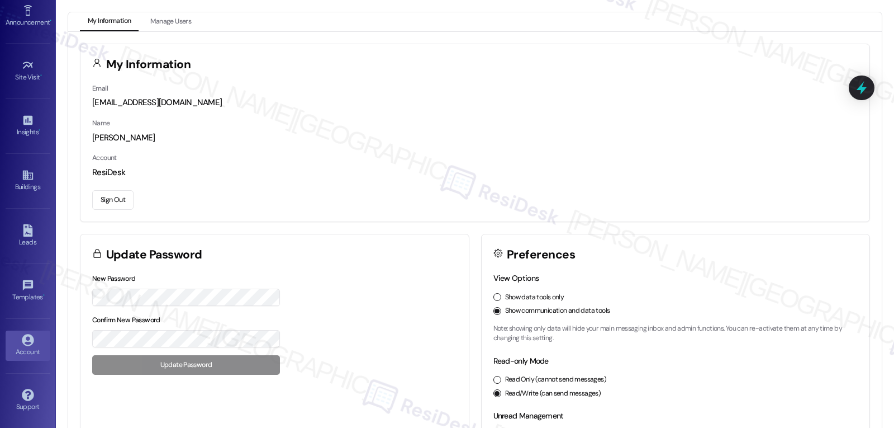
click at [124, 201] on button "Sign Out" at bounding box center [112, 200] width 41 height 20
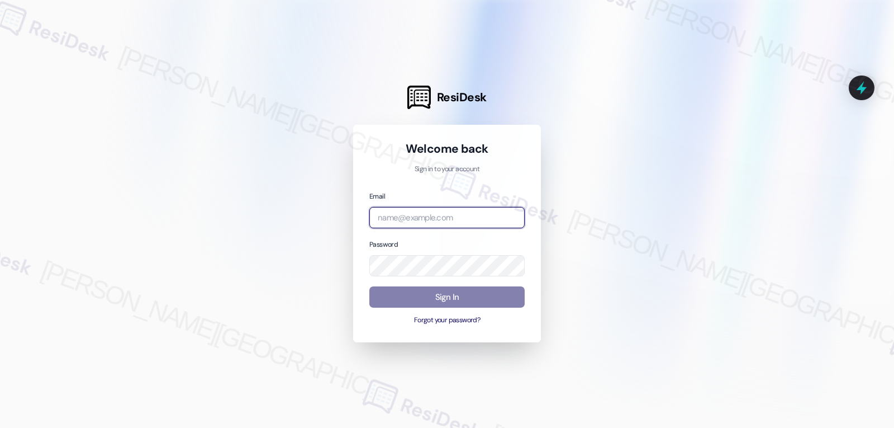
click at [474, 219] on input "email" at bounding box center [447, 218] width 155 height 22
paste input "automated-surveys-birchstone_residential-jomar.punay@birchstone_residential.com"
type input "automated-surveys-birchstone_residential-jomar.punay@birchstone_residential.com"
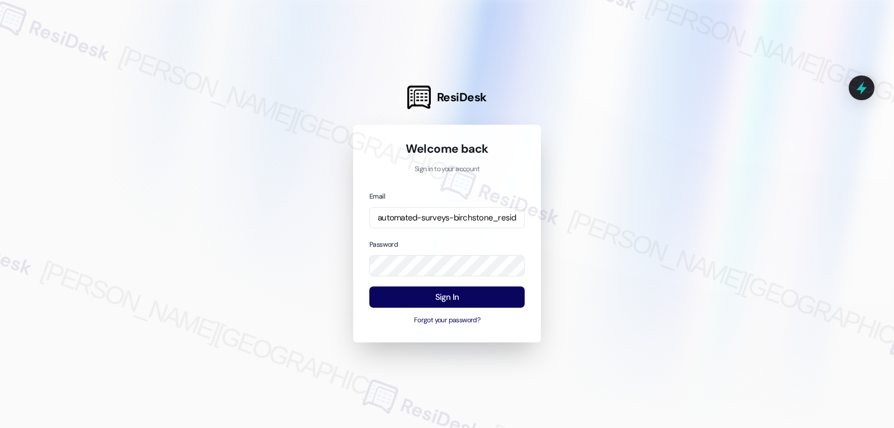
click at [212, 255] on div at bounding box center [447, 214] width 894 height 428
click at [475, 299] on button "Sign In" at bounding box center [447, 297] width 155 height 22
